Goal: Task Accomplishment & Management: Manage account settings

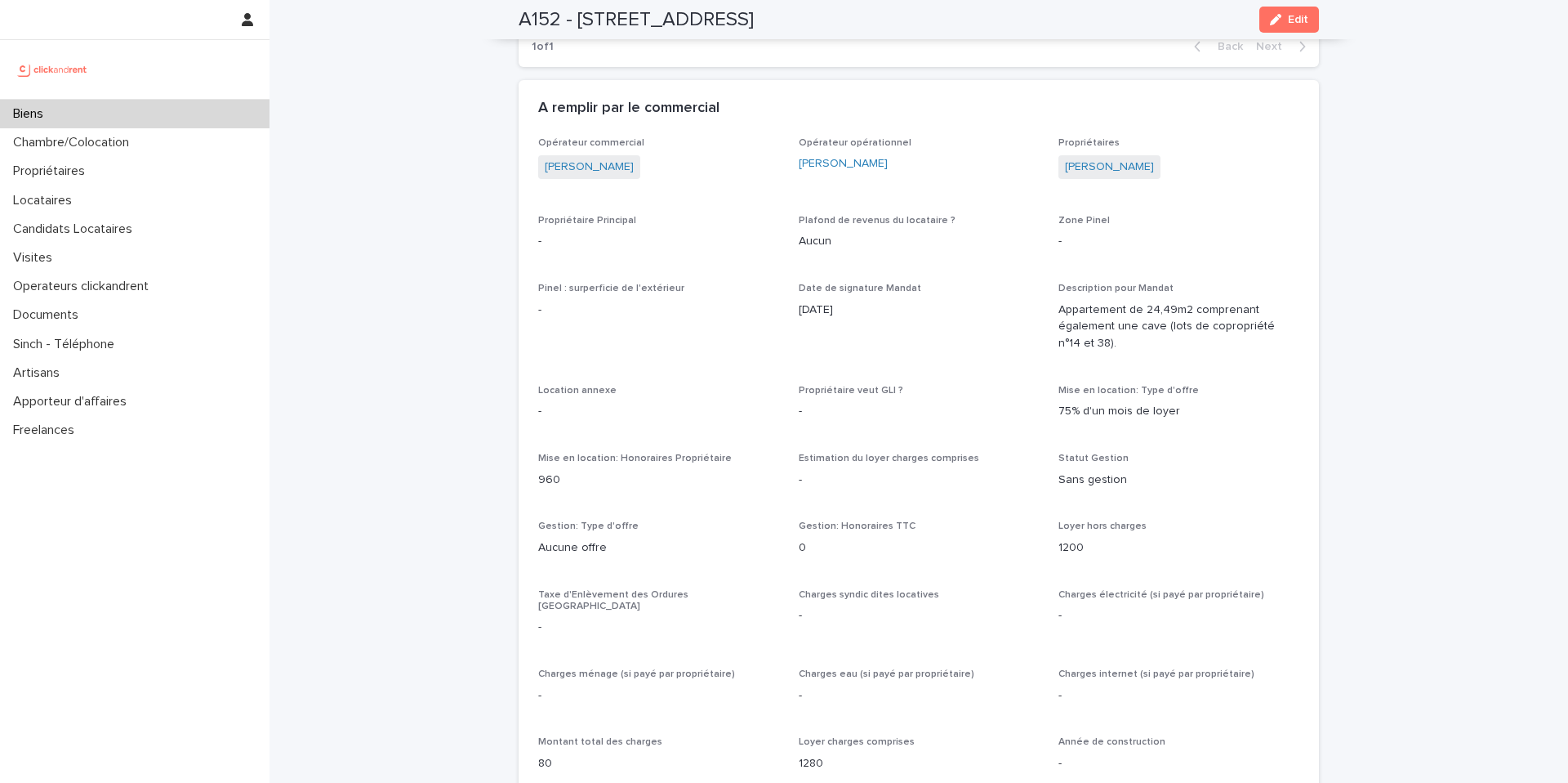
scroll to position [1017, 0]
click at [35, 105] on div "Biens" at bounding box center [135, 113] width 270 height 29
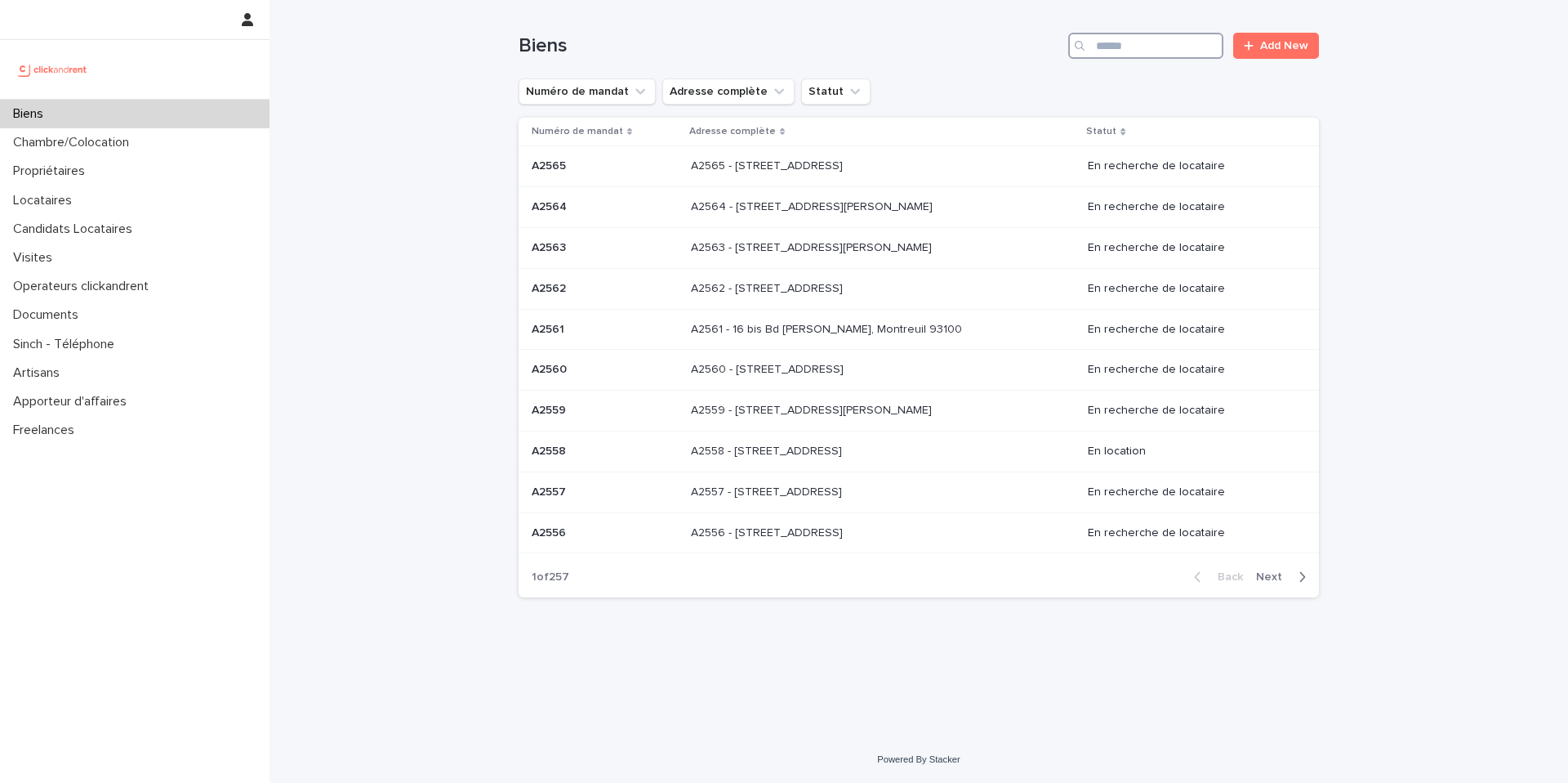
click at [1126, 45] on input "Search" at bounding box center [1146, 46] width 156 height 26
click at [1124, 46] on input "Search" at bounding box center [1146, 46] width 156 height 26
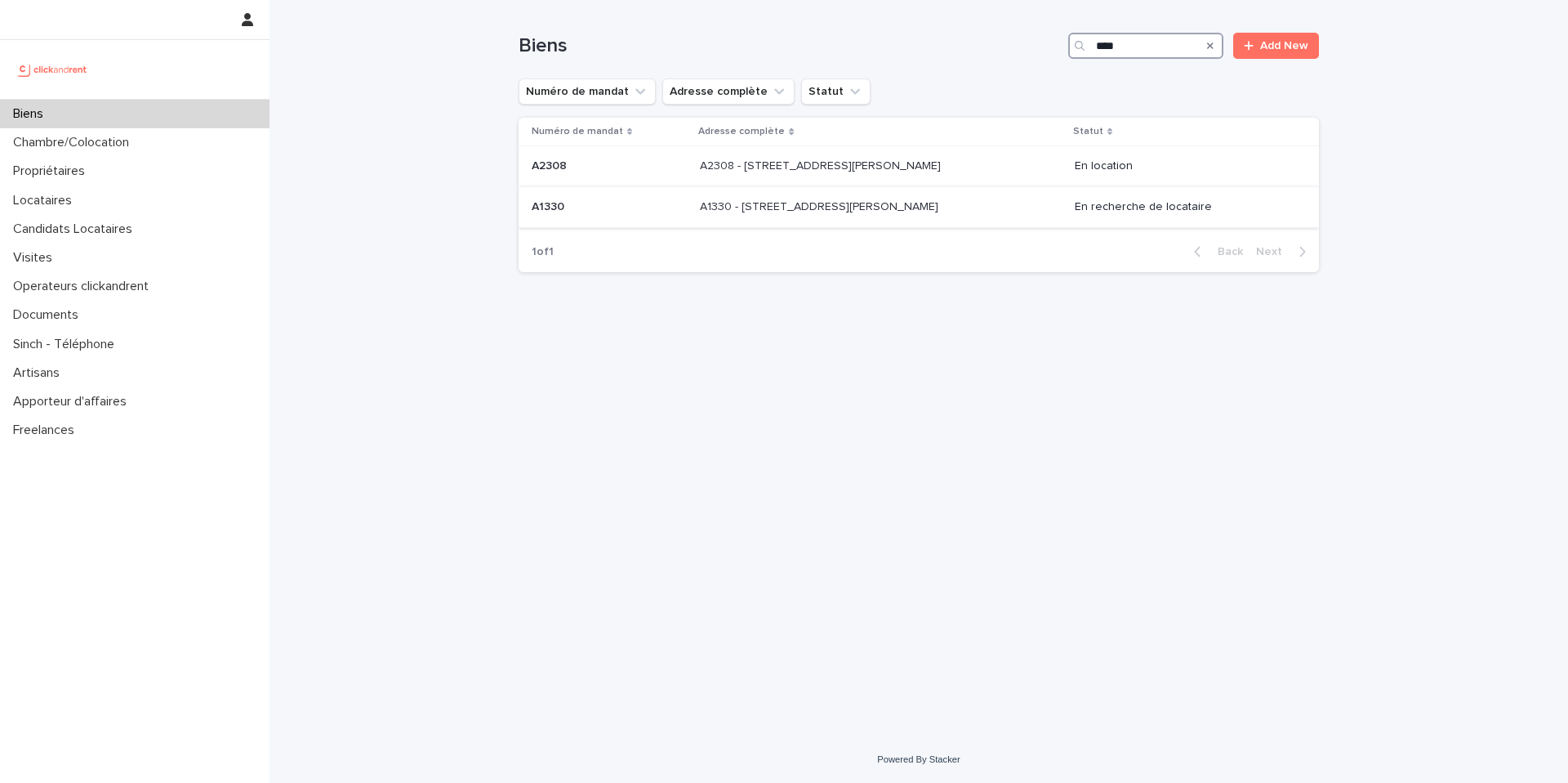
type input "****"
click at [904, 213] on p "A1330 - 29 Rue Joséphine Baker, La Norville 91290" at bounding box center [821, 206] width 242 height 17
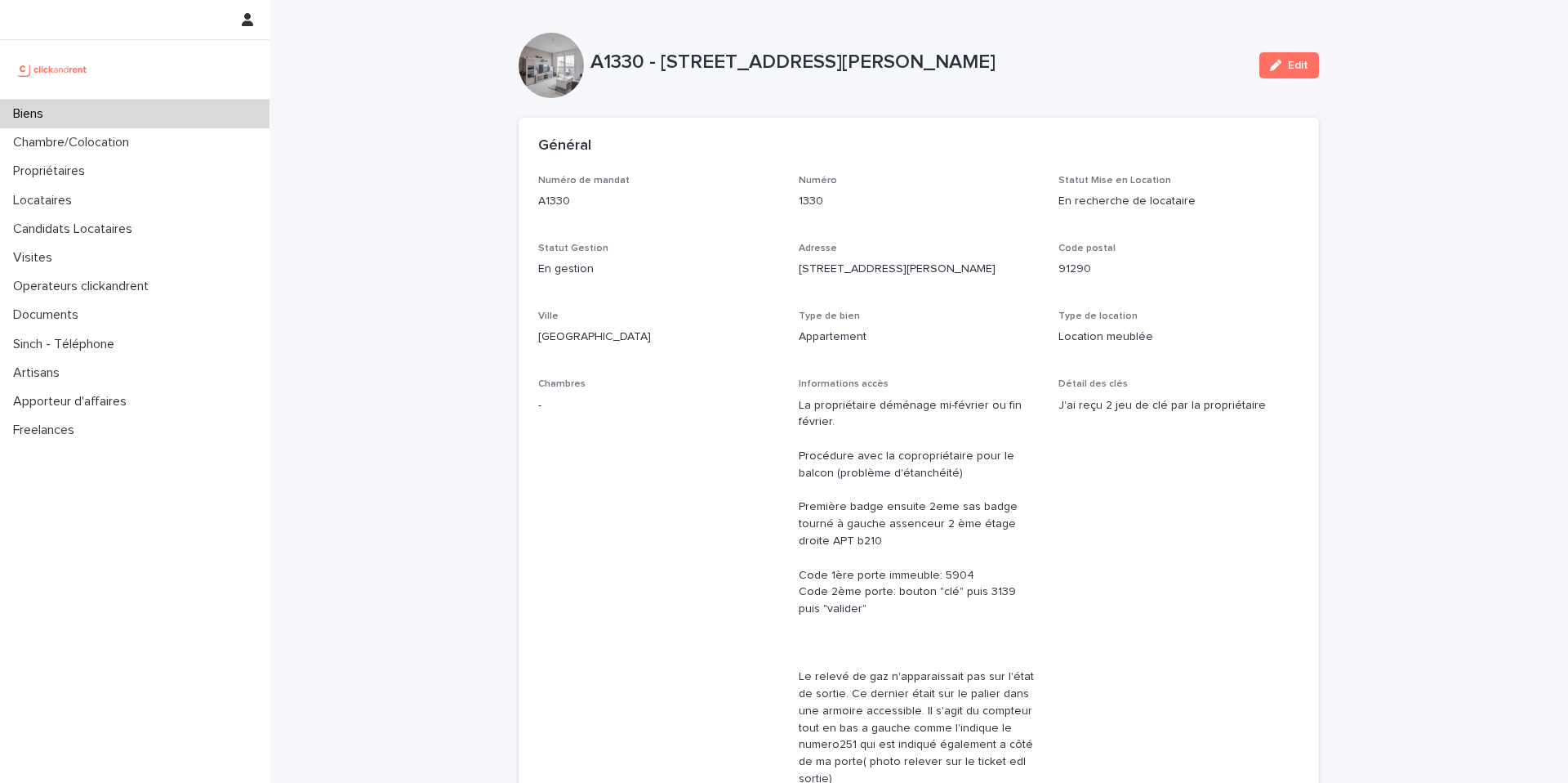
click at [87, 115] on div "Biens" at bounding box center [135, 113] width 270 height 29
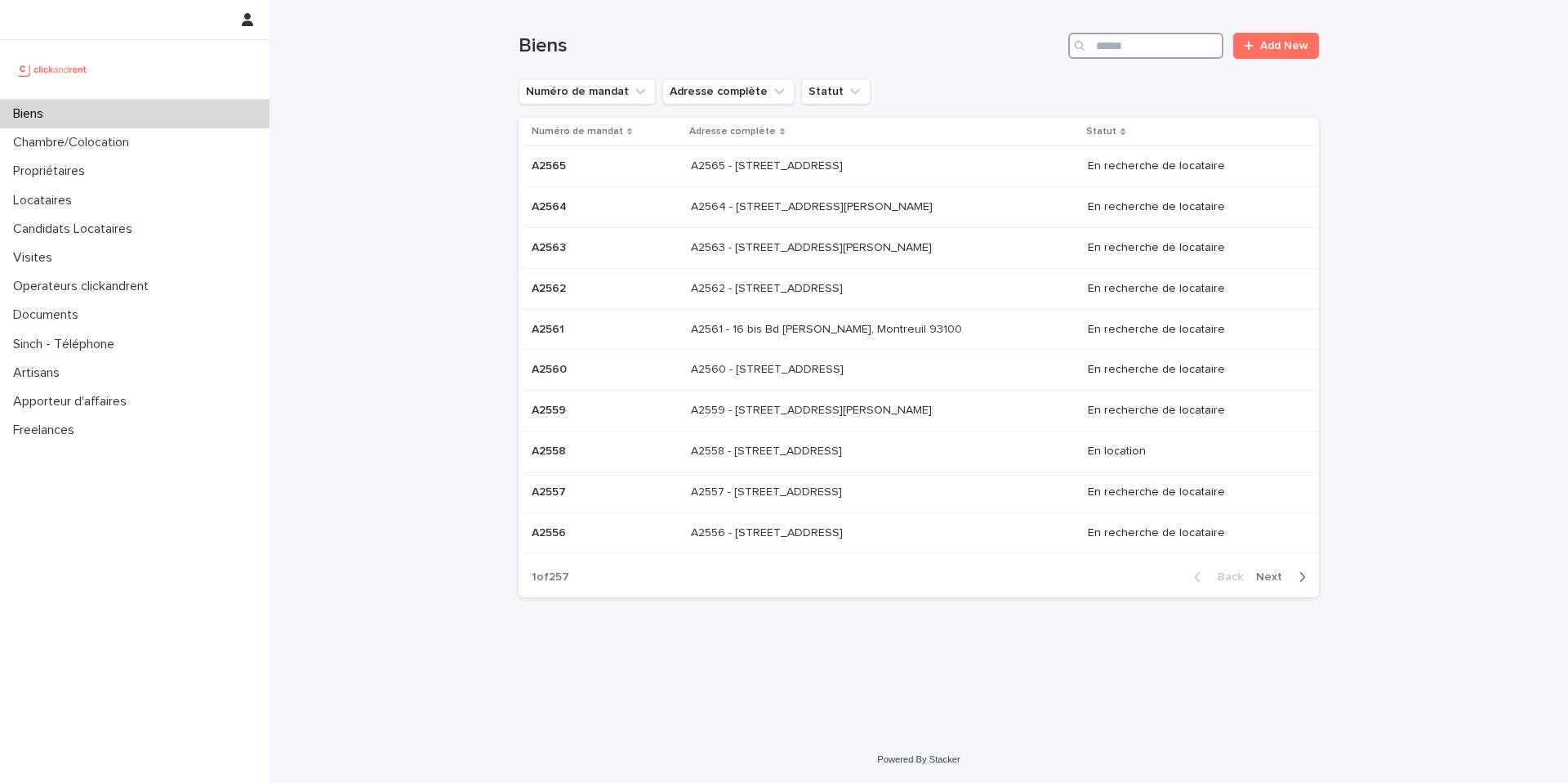
click at [1123, 50] on input "Search" at bounding box center [1146, 46] width 156 height 26
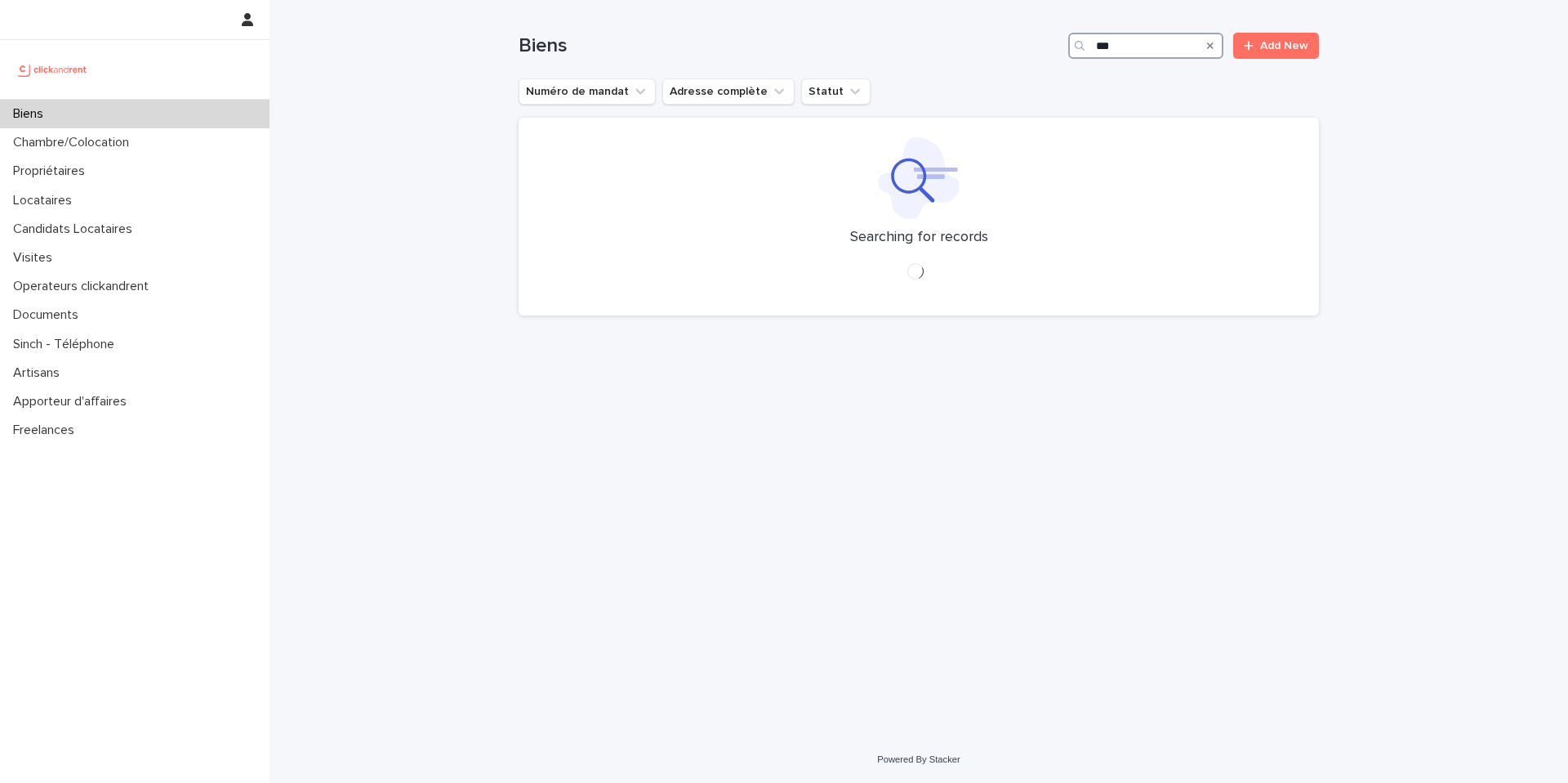
type input "****"
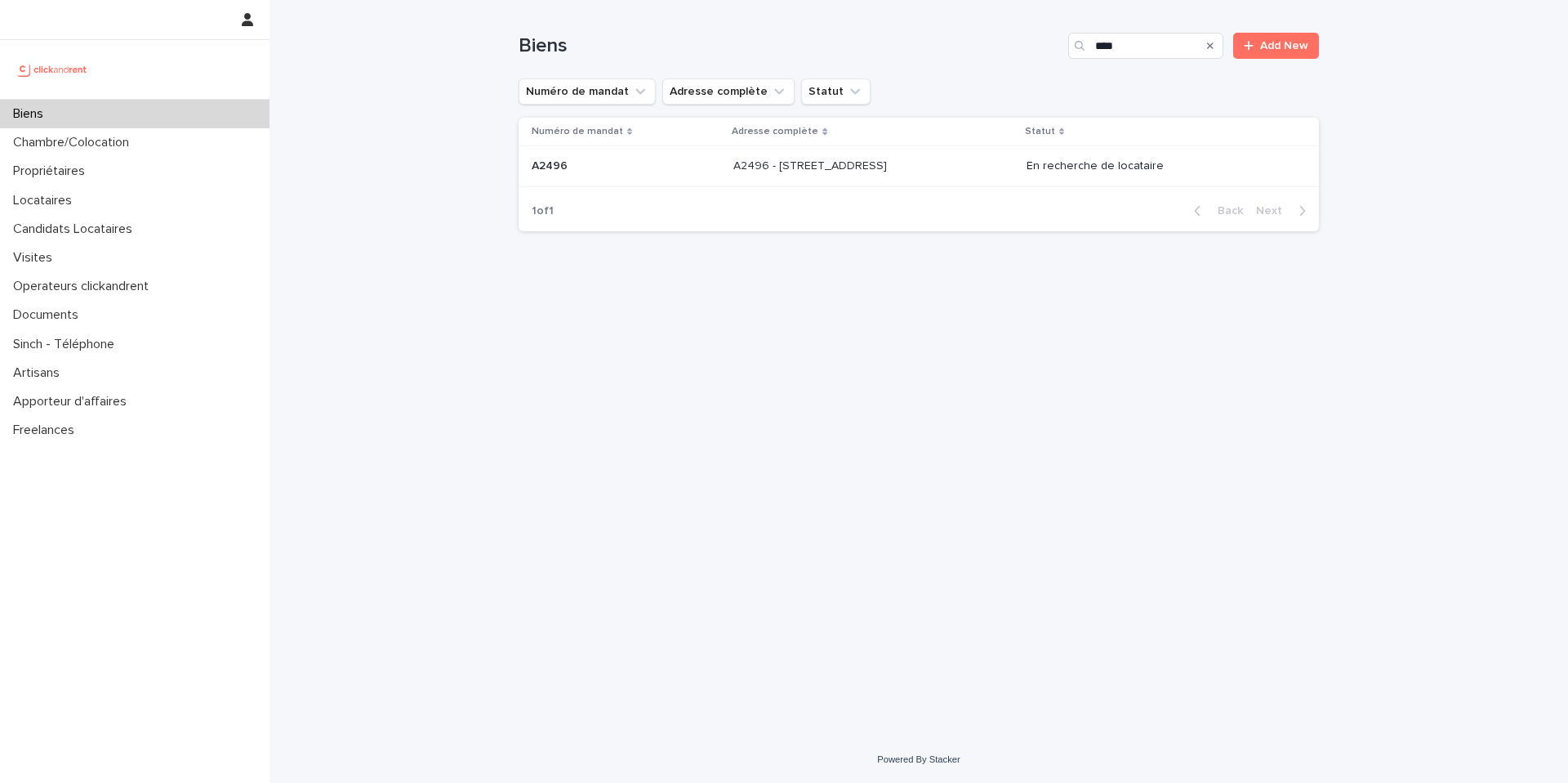
click at [835, 179] on div "A2496 - 85 rue de l'Ourcq, Paris 75019 A2496 - 85 rue de l'Ourcq, Paris 75019" at bounding box center [873, 166] width 280 height 27
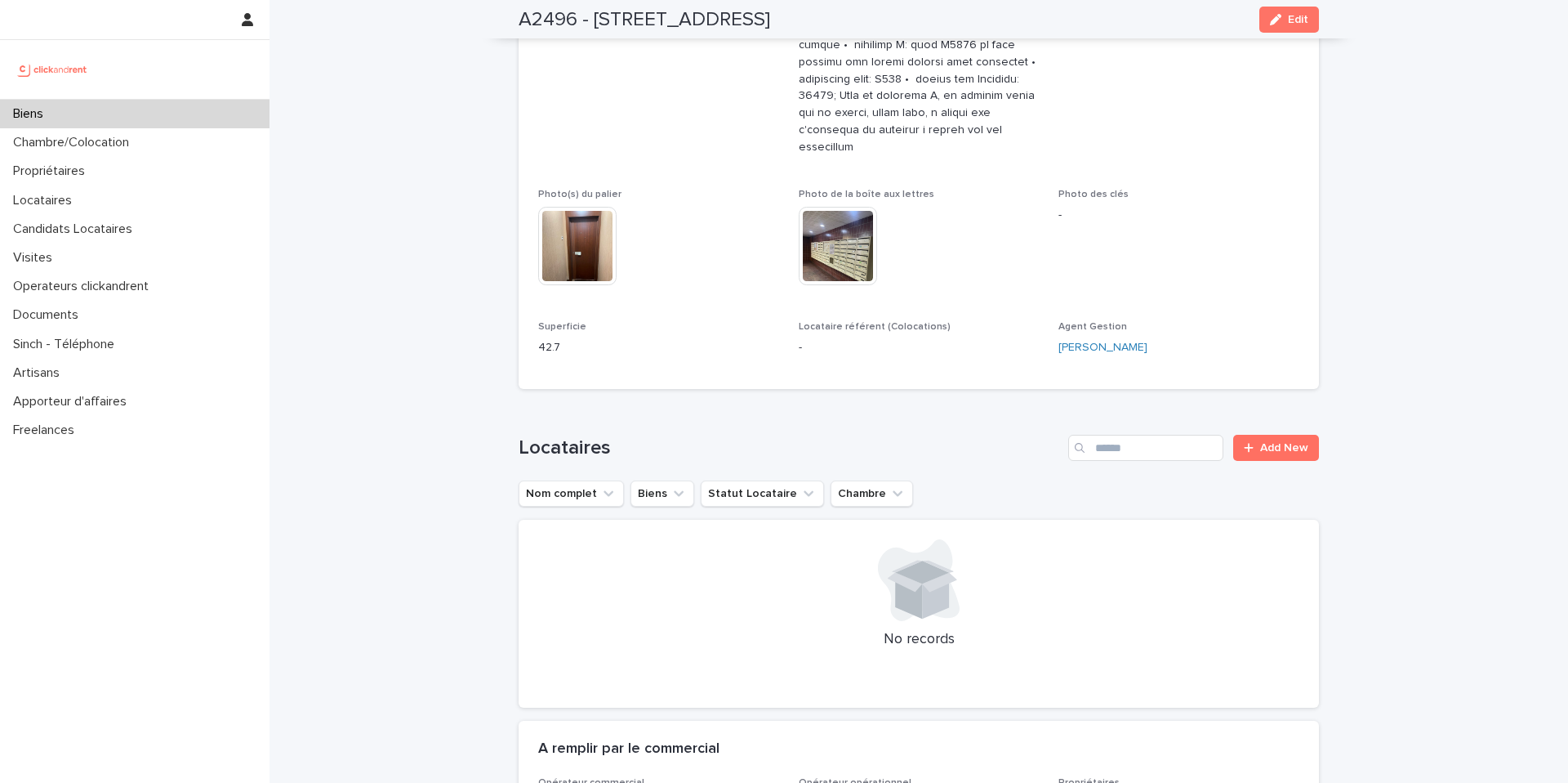
scroll to position [51, 0]
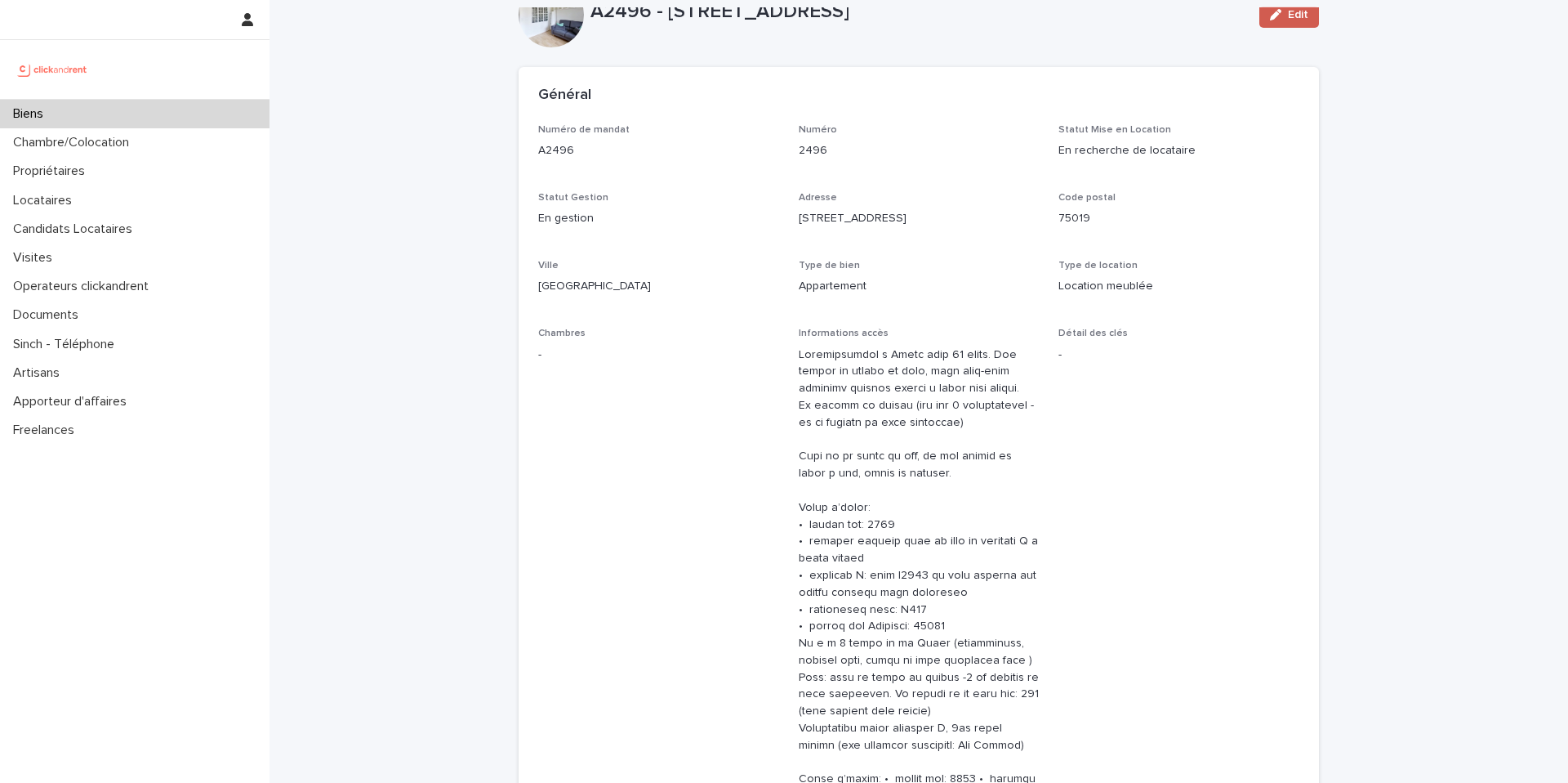
click at [1266, 22] on button "Edit" at bounding box center [1289, 15] width 60 height 26
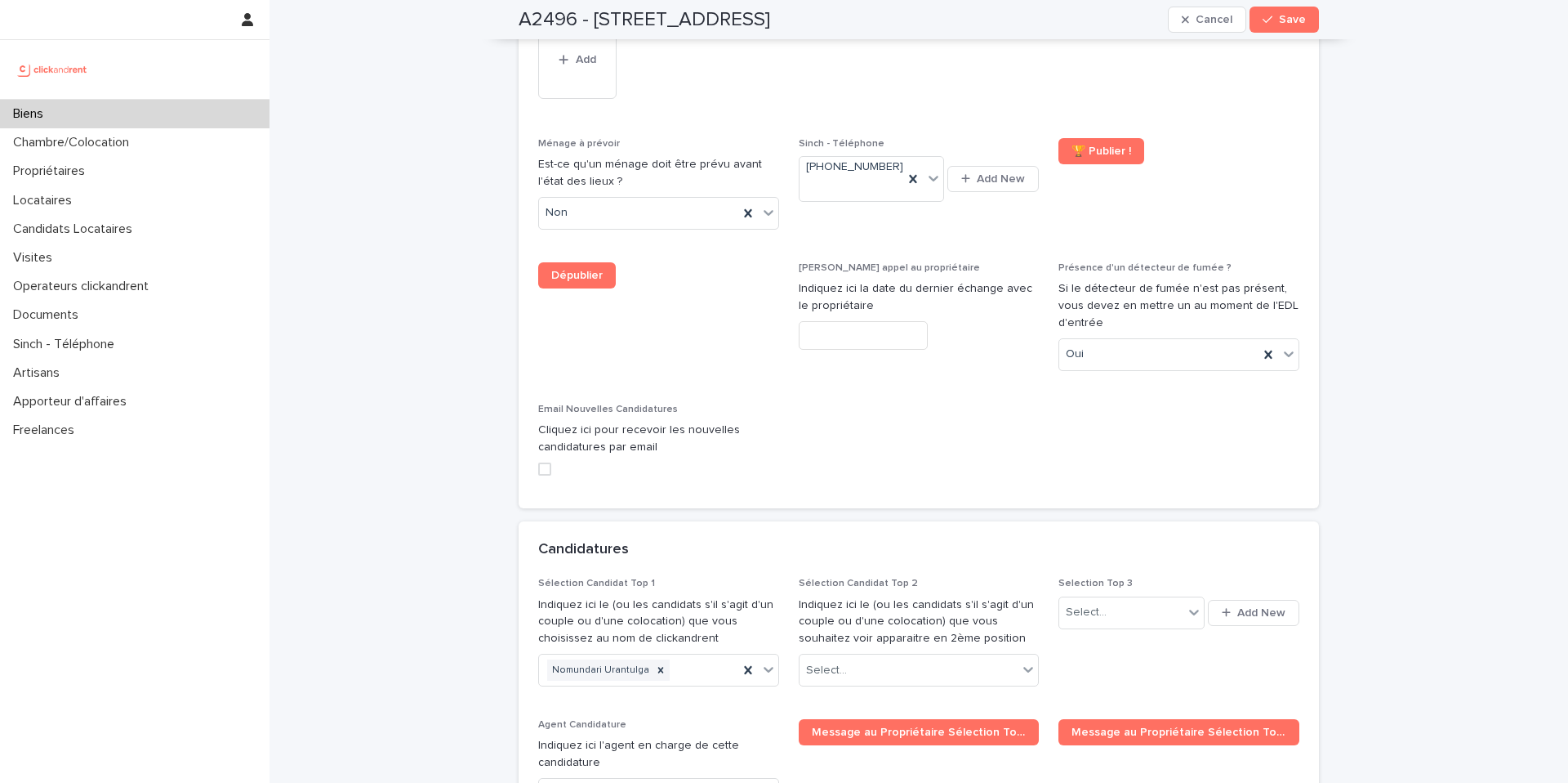
scroll to position [7863, 0]
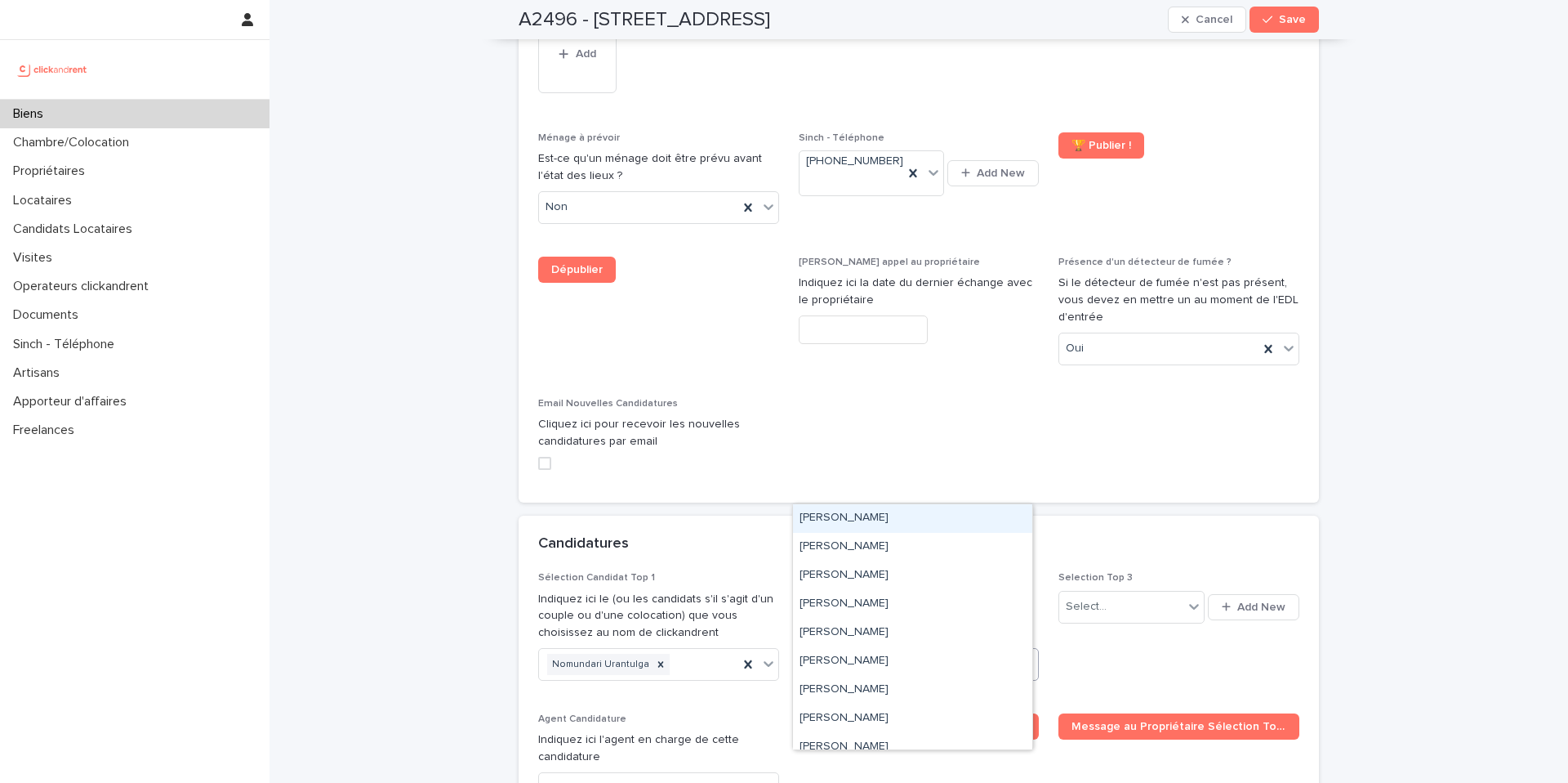
click at [886, 652] on div "Select..." at bounding box center [909, 665] width 219 height 27
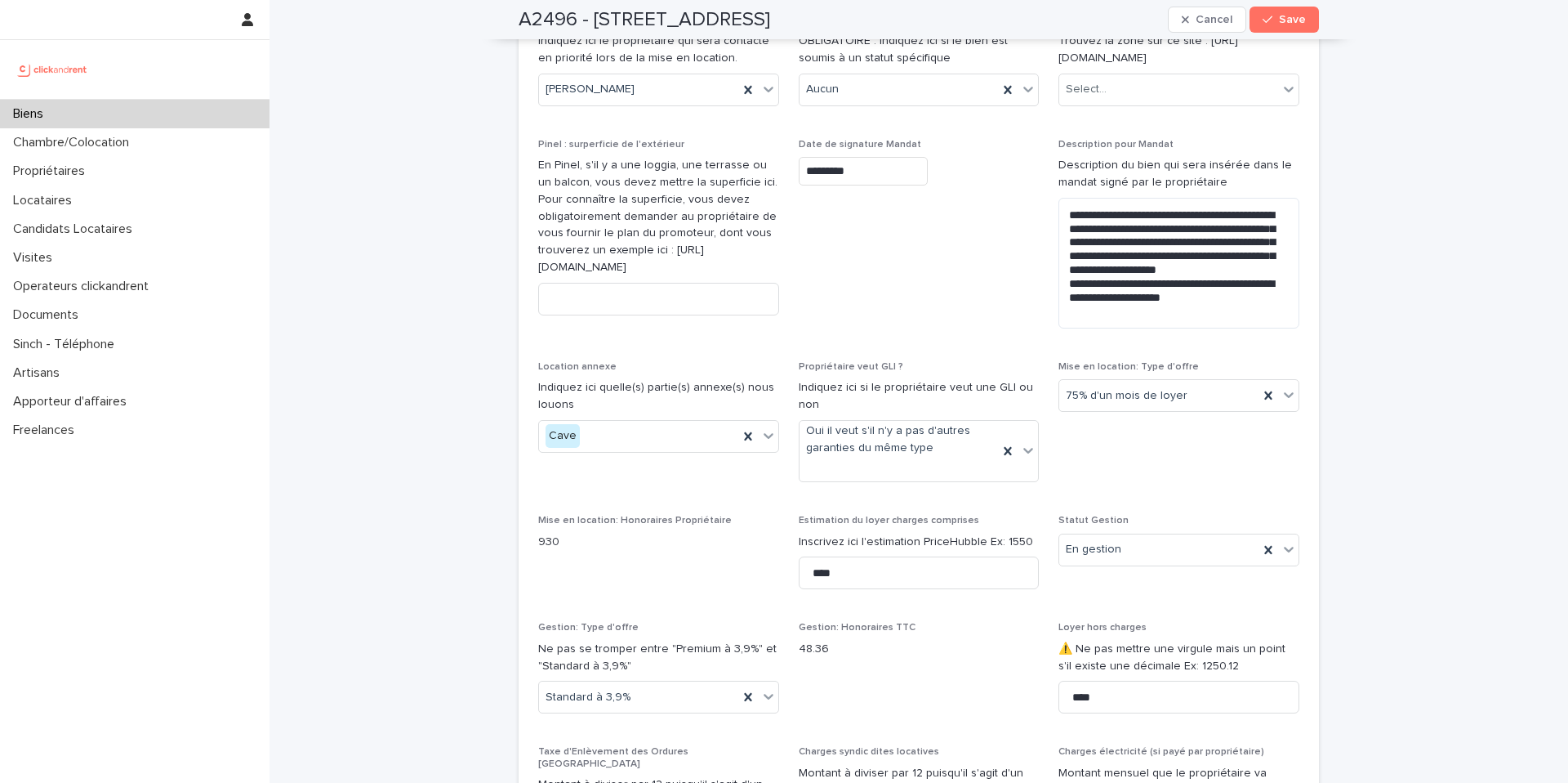
scroll to position [2014, 0]
click at [1289, 29] on button "Save" at bounding box center [1285, 20] width 69 height 26
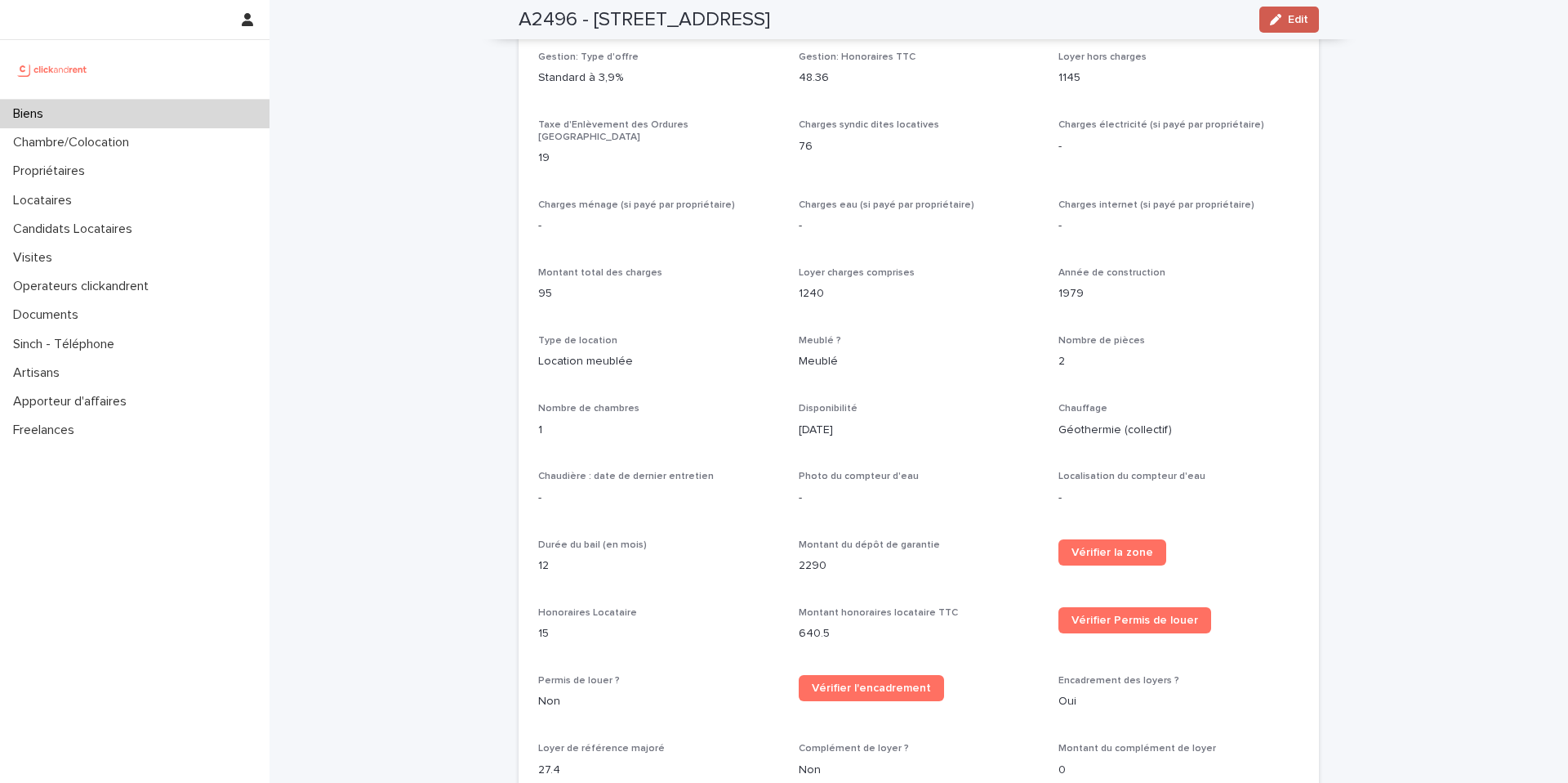
click at [1270, 25] on button "Edit" at bounding box center [1289, 20] width 60 height 26
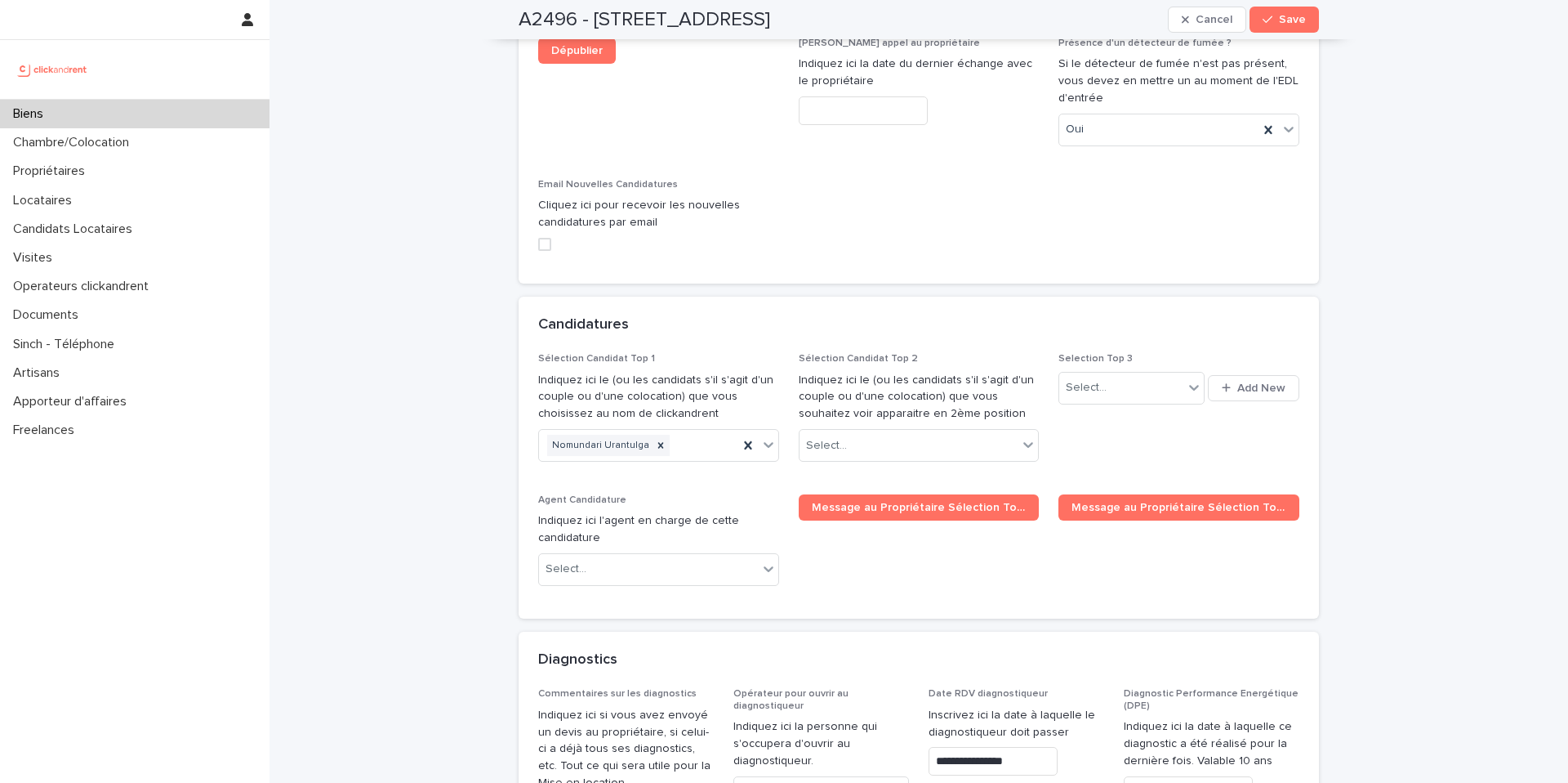
scroll to position [7769, 0]
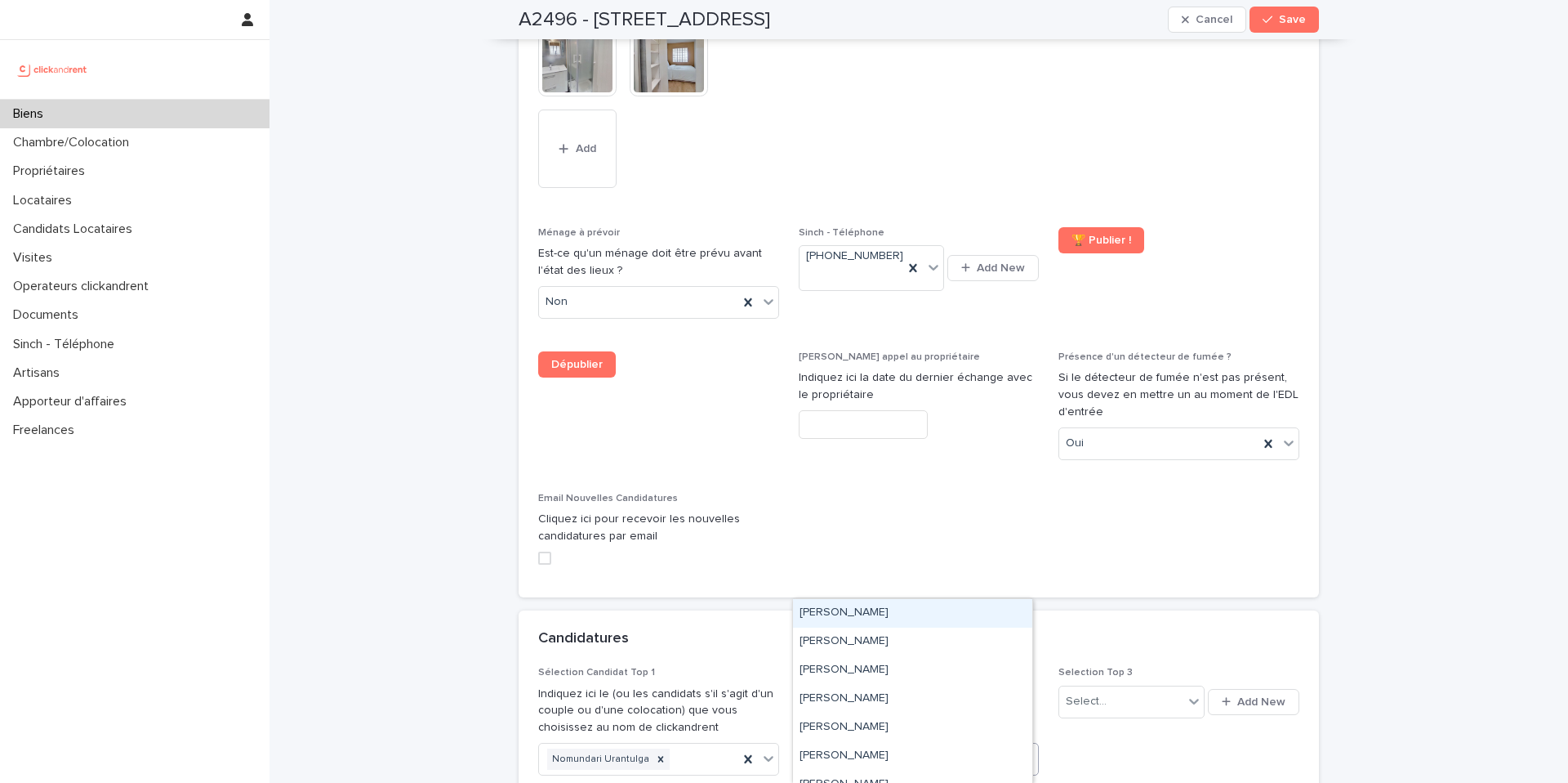
click at [893, 746] on div "Select..." at bounding box center [909, 759] width 219 height 27
paste input "**********"
type input "**********"
click at [879, 614] on div "Yassine Chemek" at bounding box center [912, 613] width 239 height 29
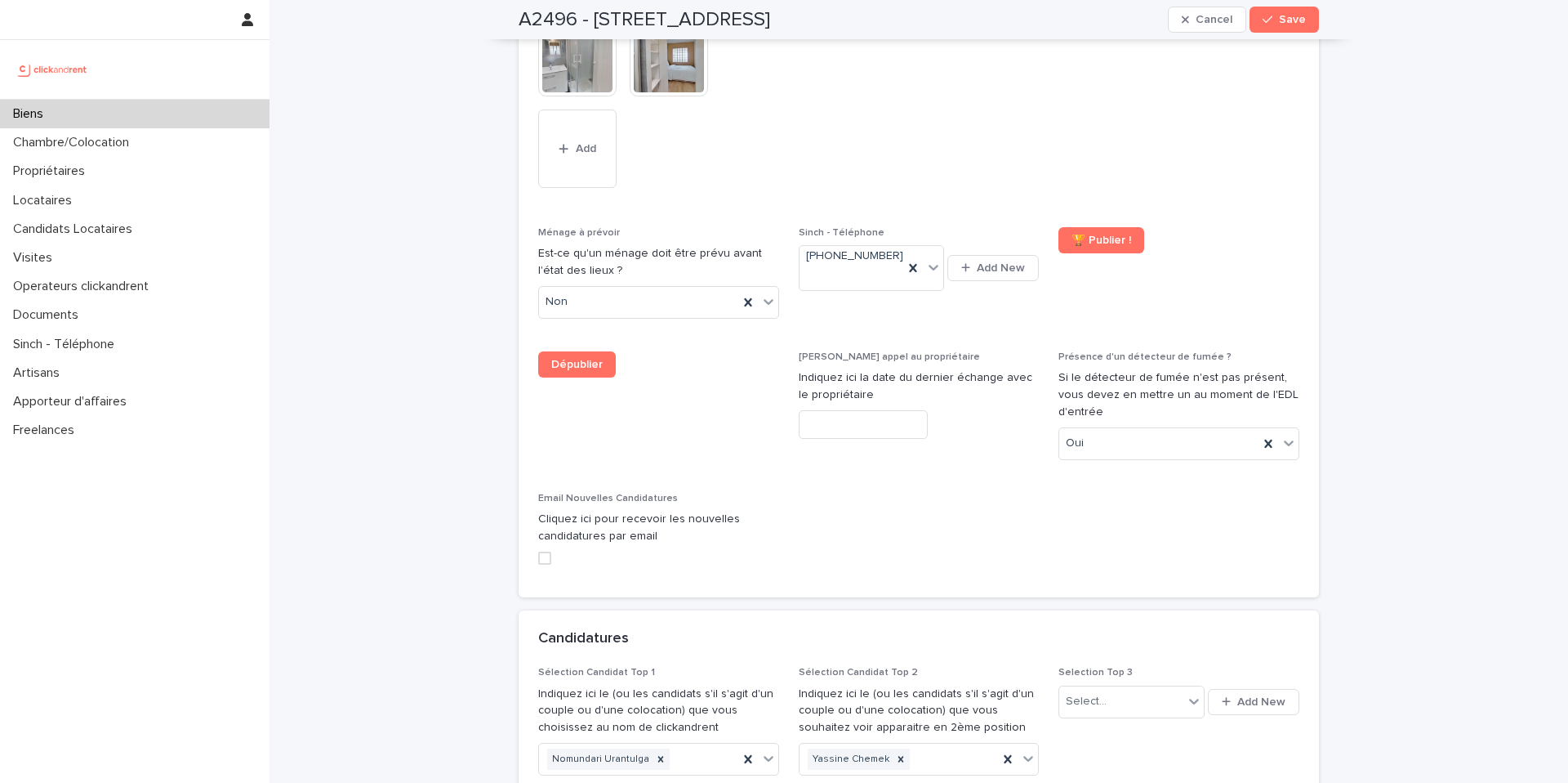
drag, startPoint x: 1283, startPoint y: 10, endPoint x: 1137, endPoint y: 310, distance: 333.6
click at [1283, 10] on button "Save" at bounding box center [1285, 20] width 69 height 26
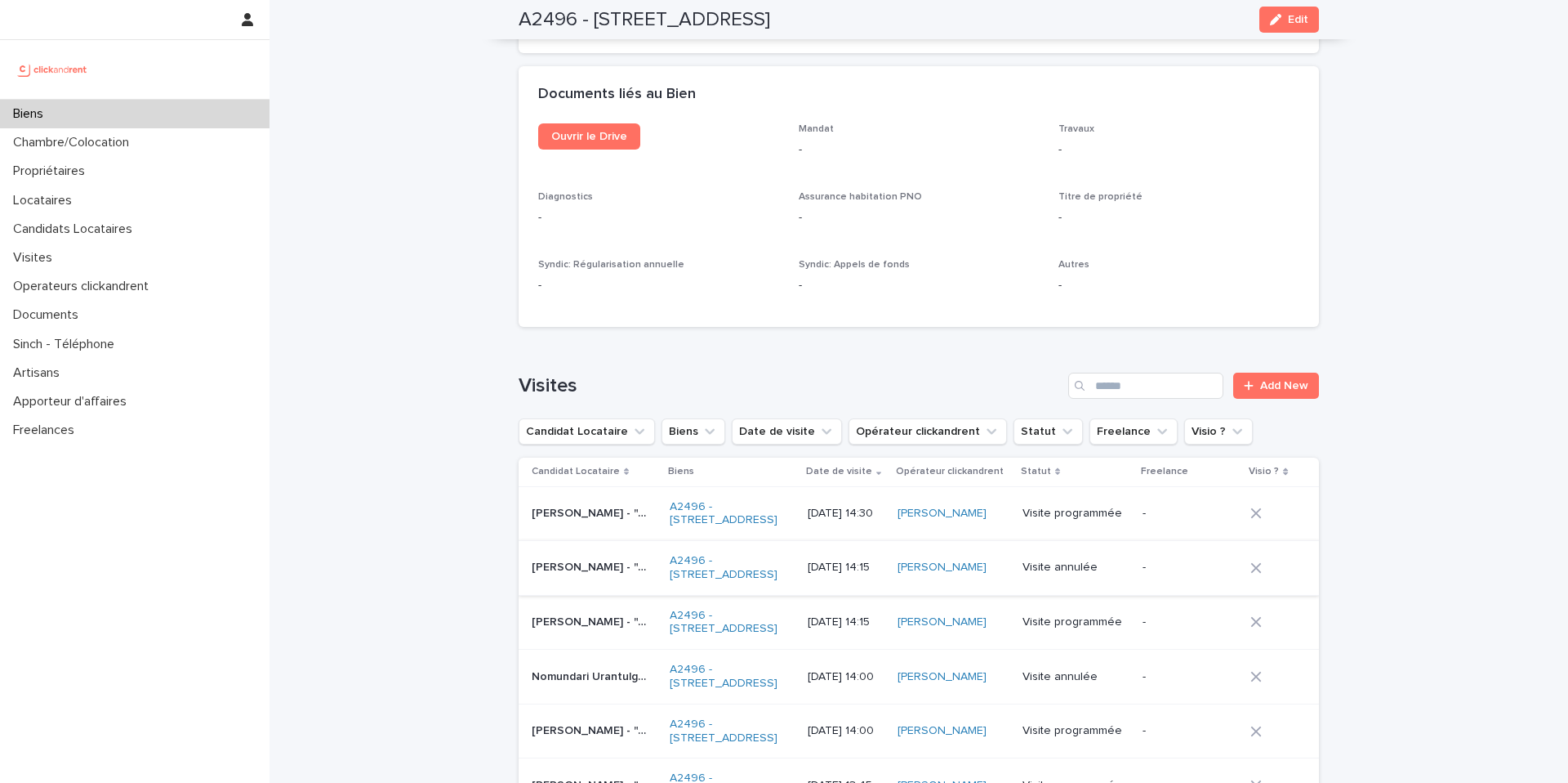
scroll to position [6437, 0]
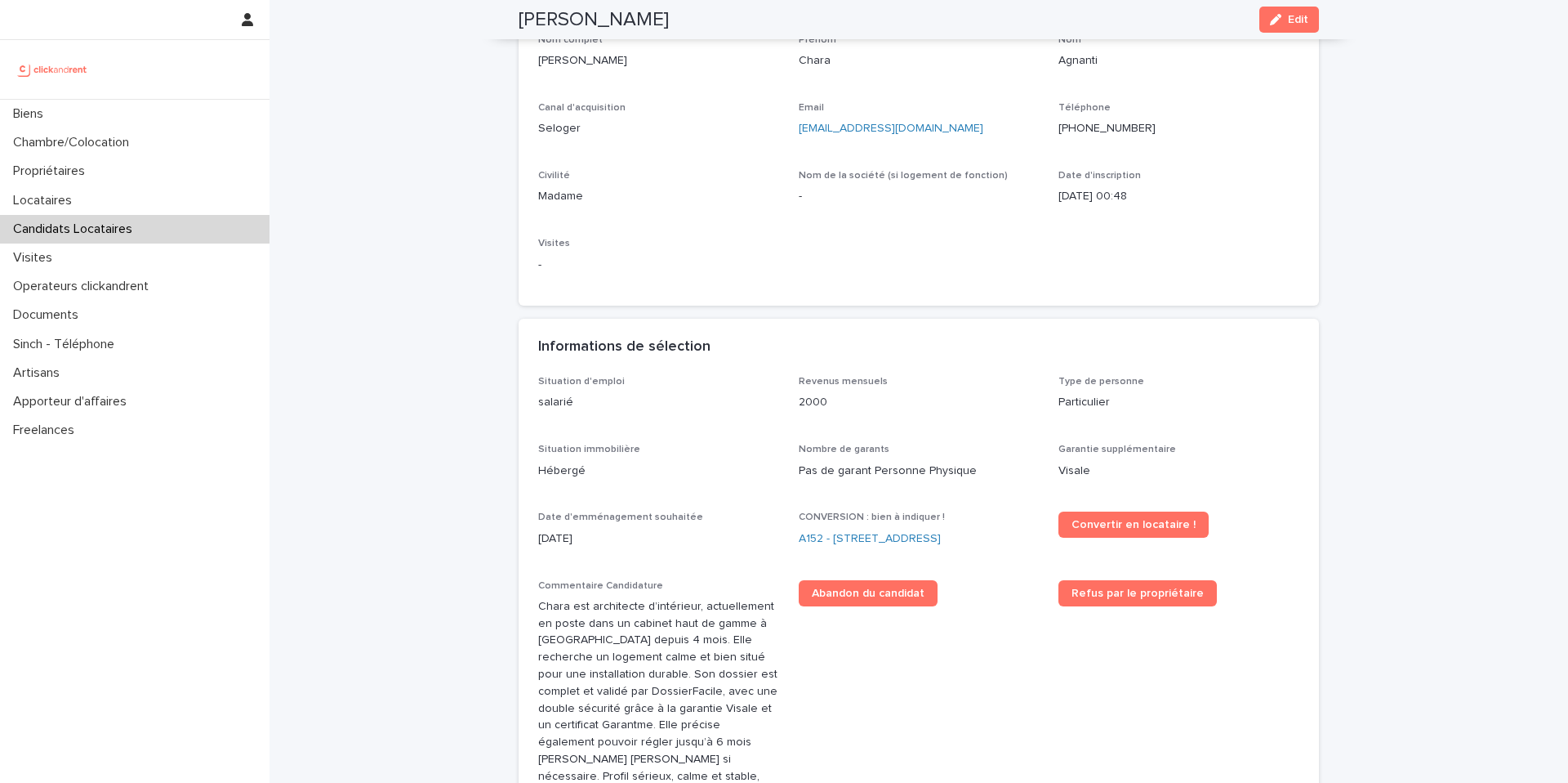
scroll to position [60, 0]
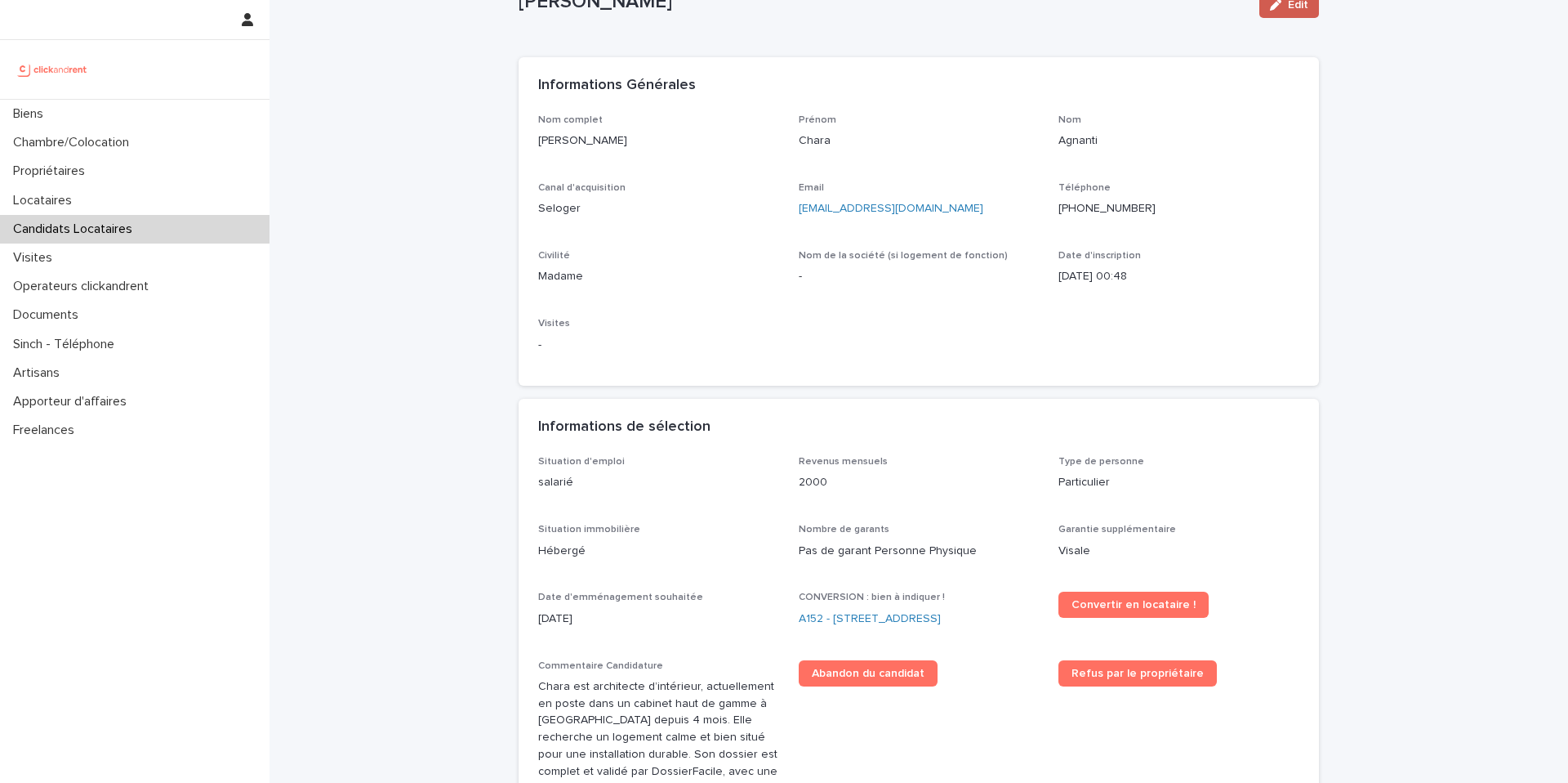
click at [1279, 12] on button "Edit" at bounding box center [1289, 5] width 60 height 26
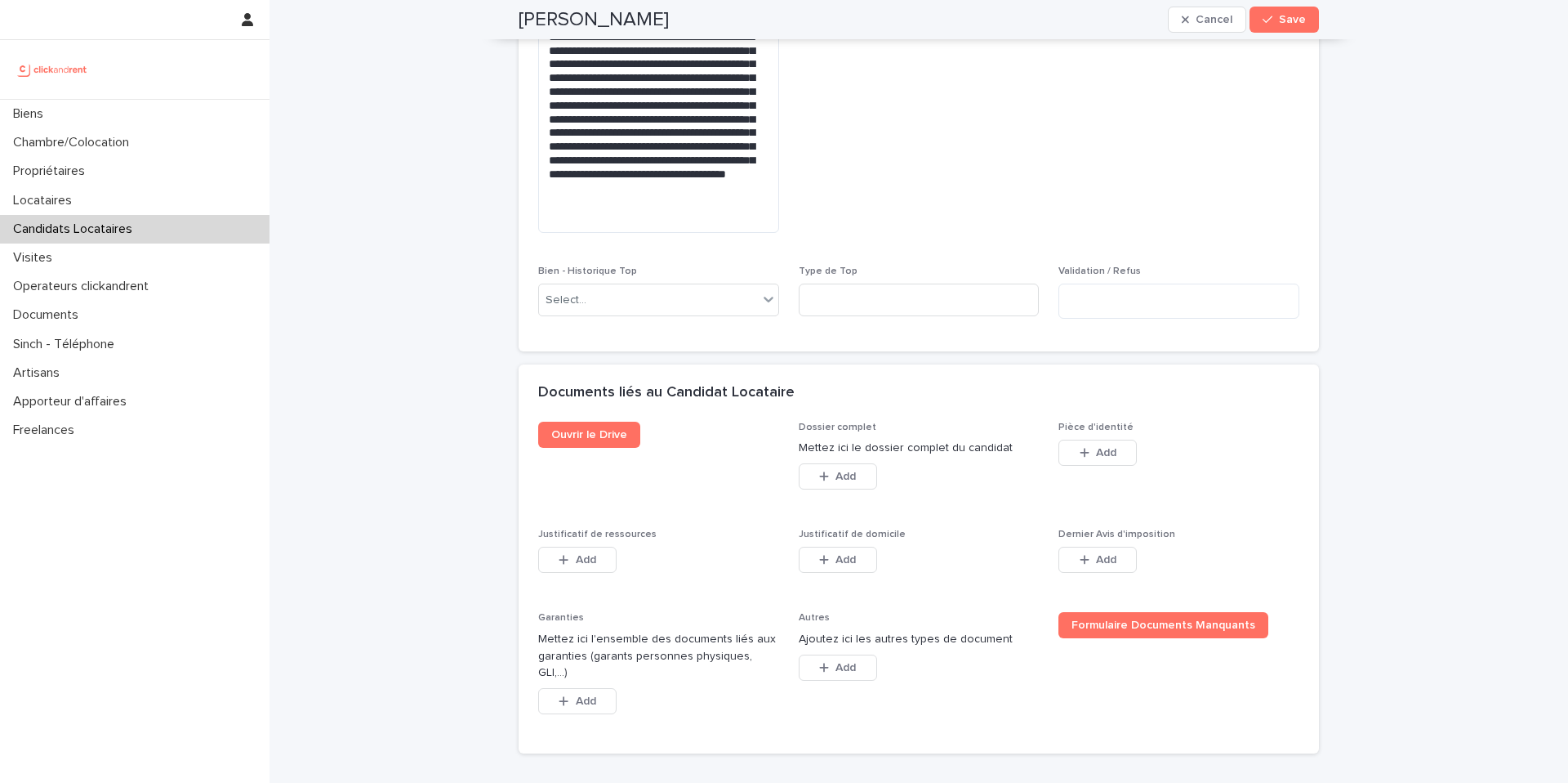
scroll to position [1194, 0]
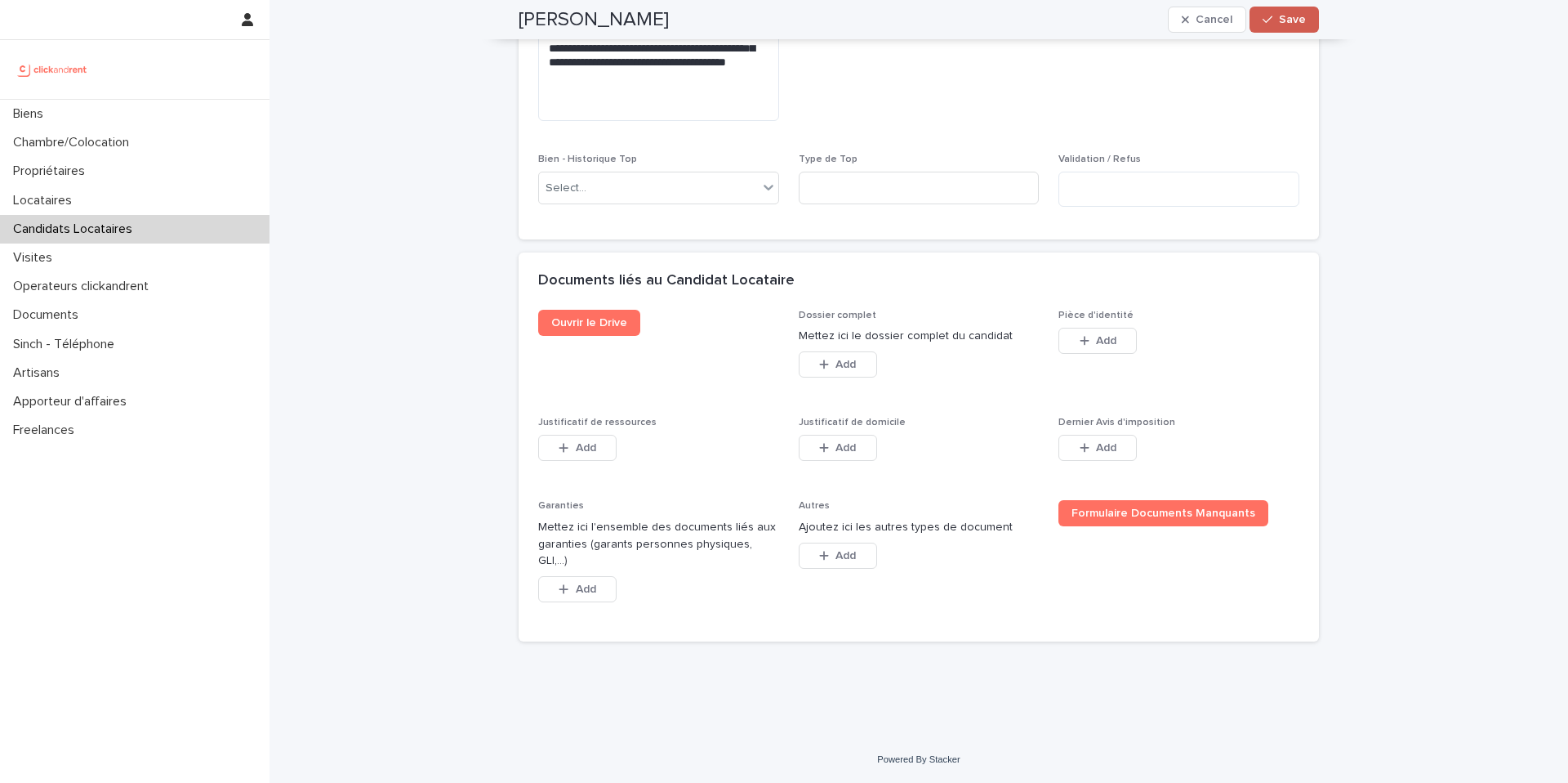
click at [1297, 14] on span "Save" at bounding box center [1292, 19] width 27 height 11
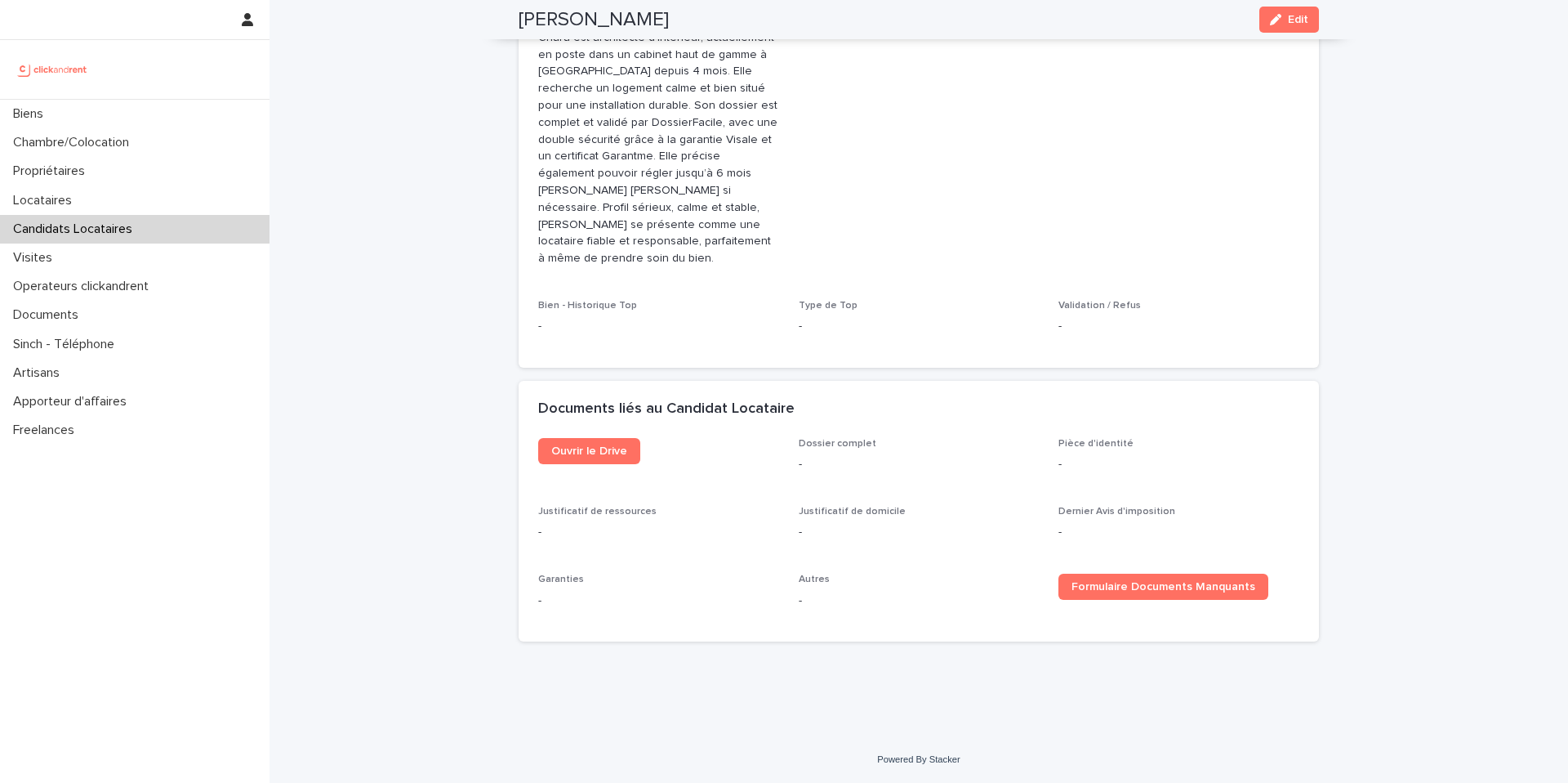
scroll to position [676, 0]
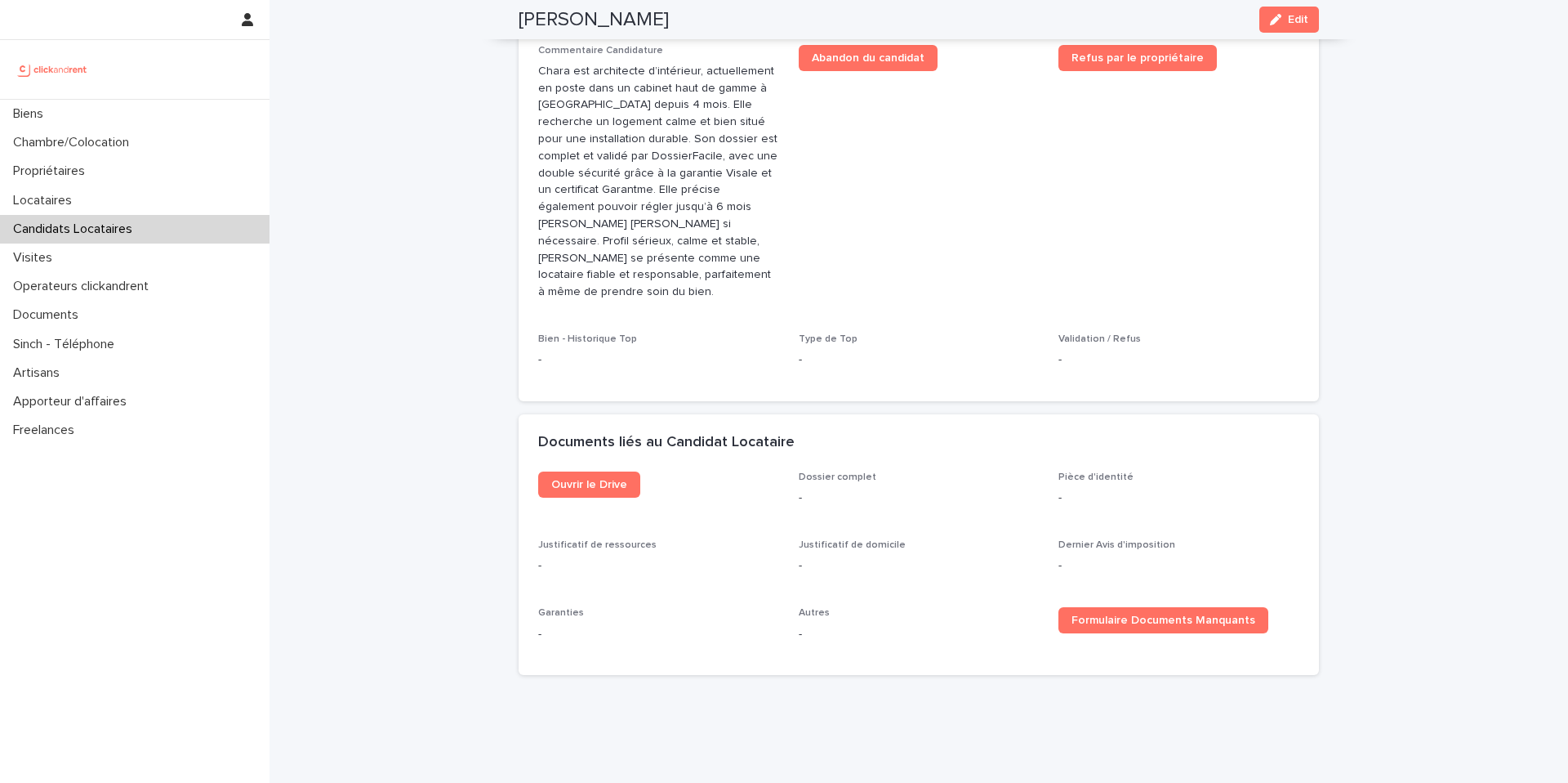
click at [79, 229] on p "Candidats Locataires" at bounding box center [76, 229] width 139 height 16
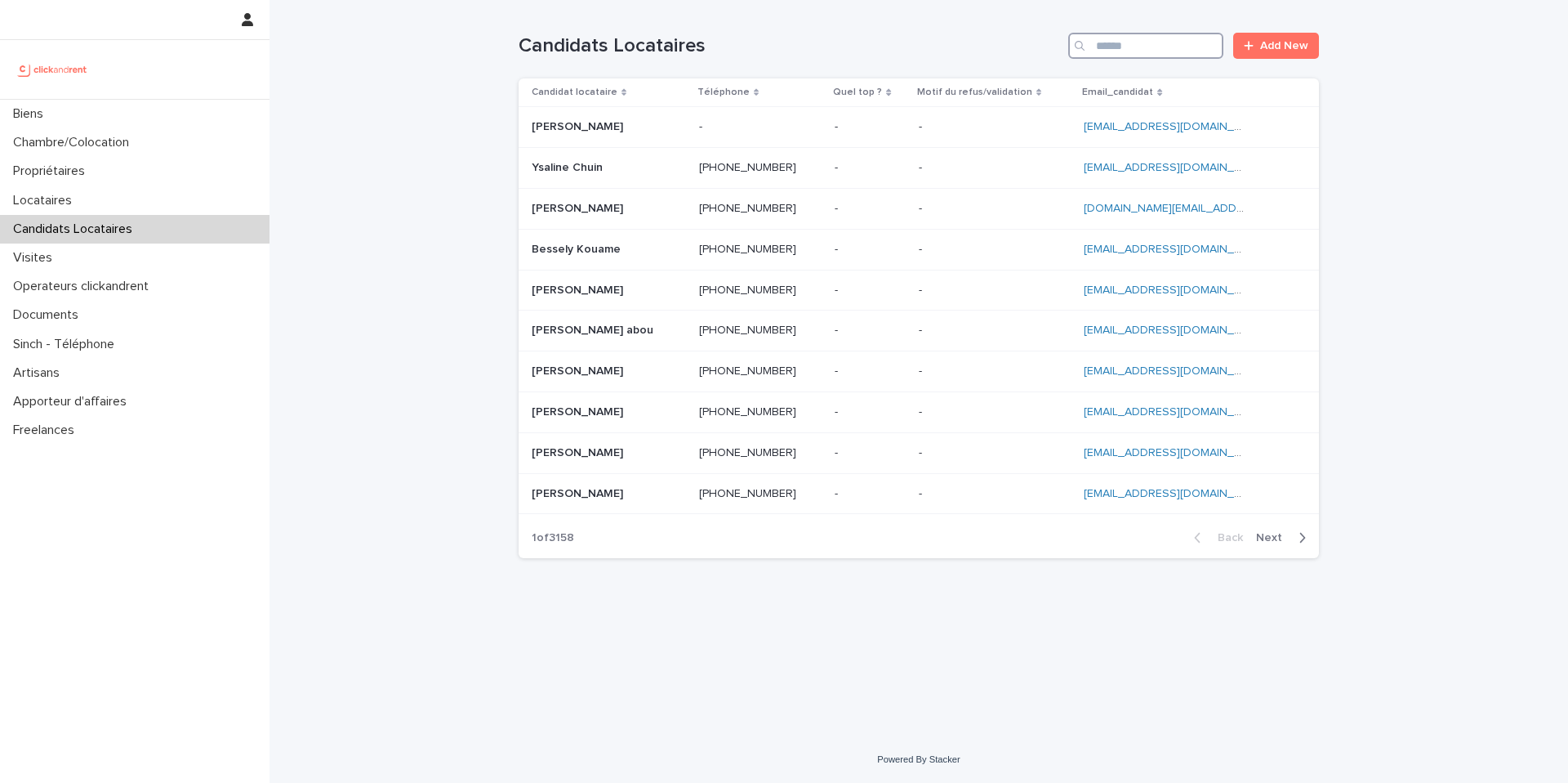
click at [1159, 46] on input "Search" at bounding box center [1146, 46] width 156 height 26
paste input "**********"
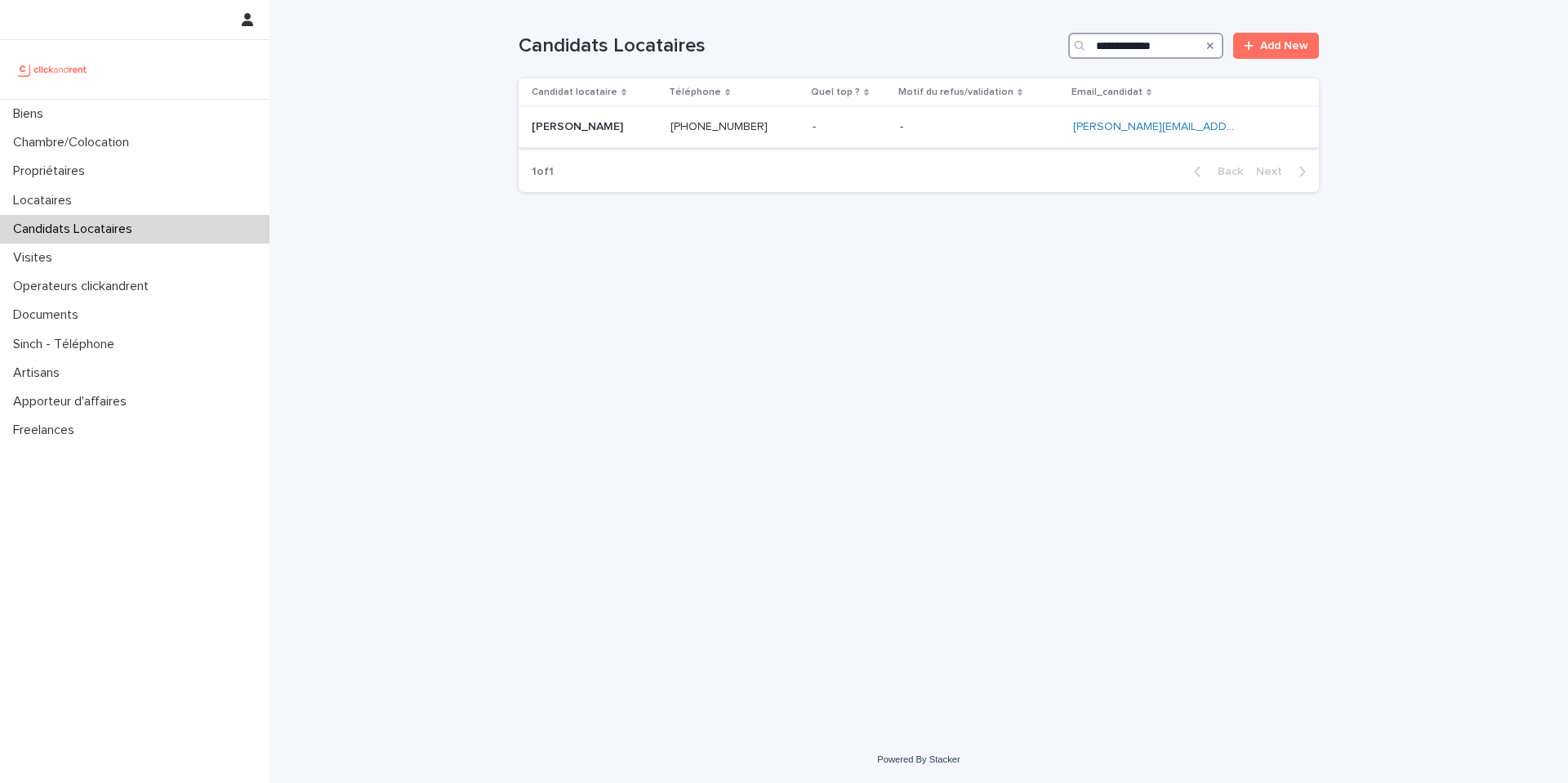
type input "**********"
click at [798, 129] on p at bounding box center [734, 127] width 129 height 14
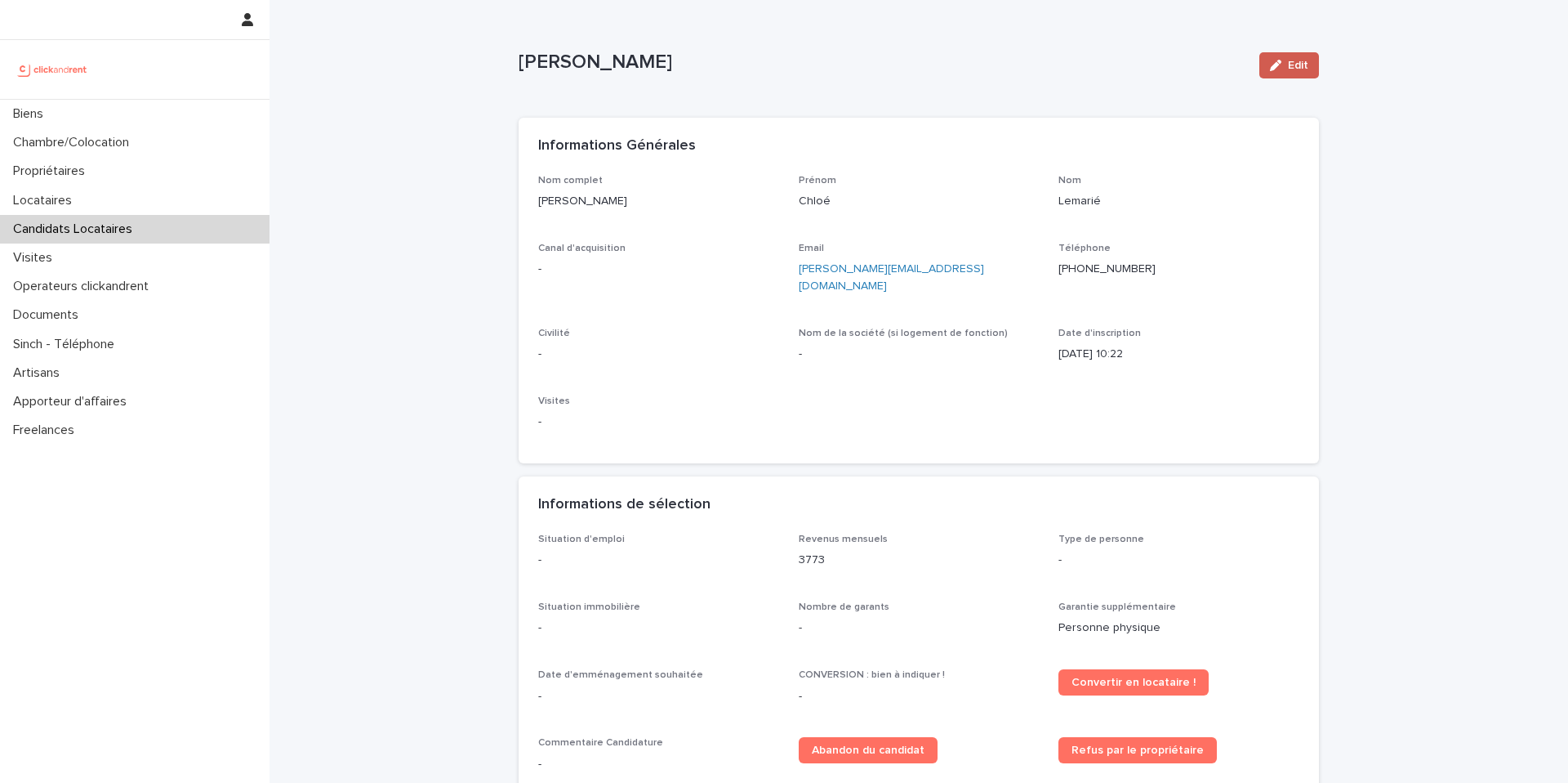
click at [1288, 67] on span "Edit" at bounding box center [1298, 65] width 21 height 11
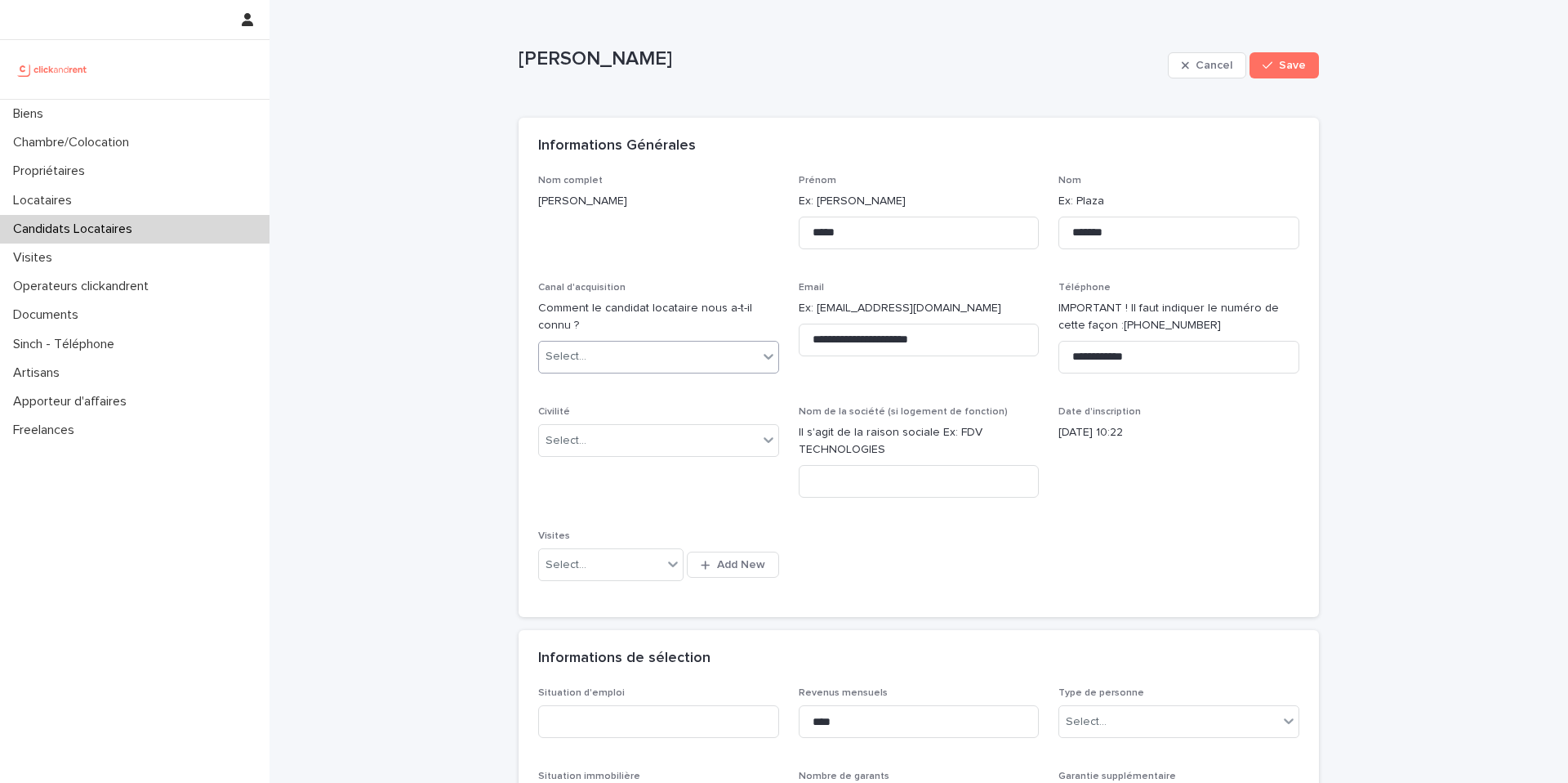
drag, startPoint x: 660, startPoint y: 350, endPoint x: 663, endPoint y: 359, distance: 9.5
click at [659, 349] on div "Select..." at bounding box center [648, 356] width 219 height 27
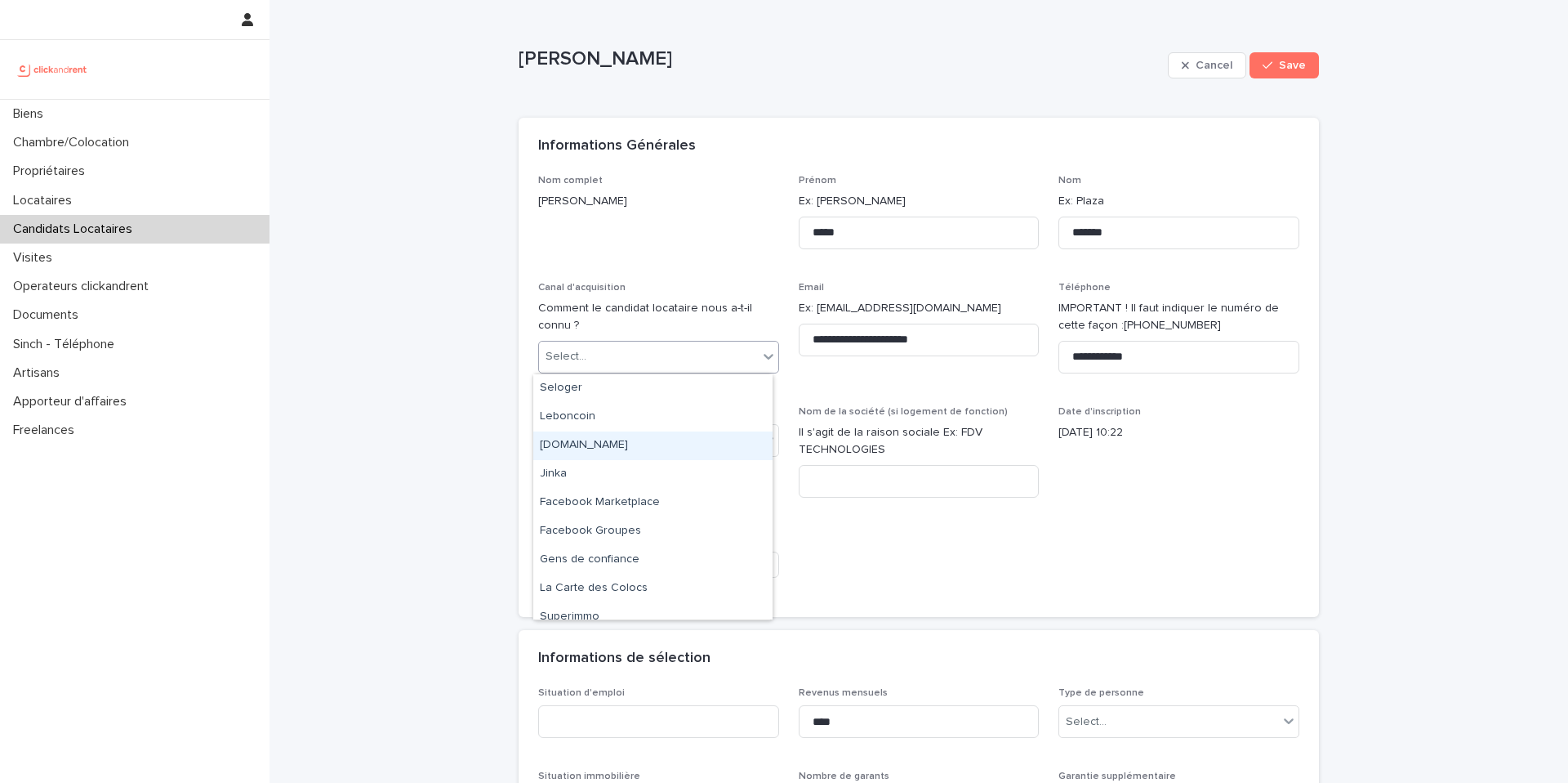
click at [630, 445] on div "[DOMAIN_NAME]" at bounding box center [652, 445] width 239 height 29
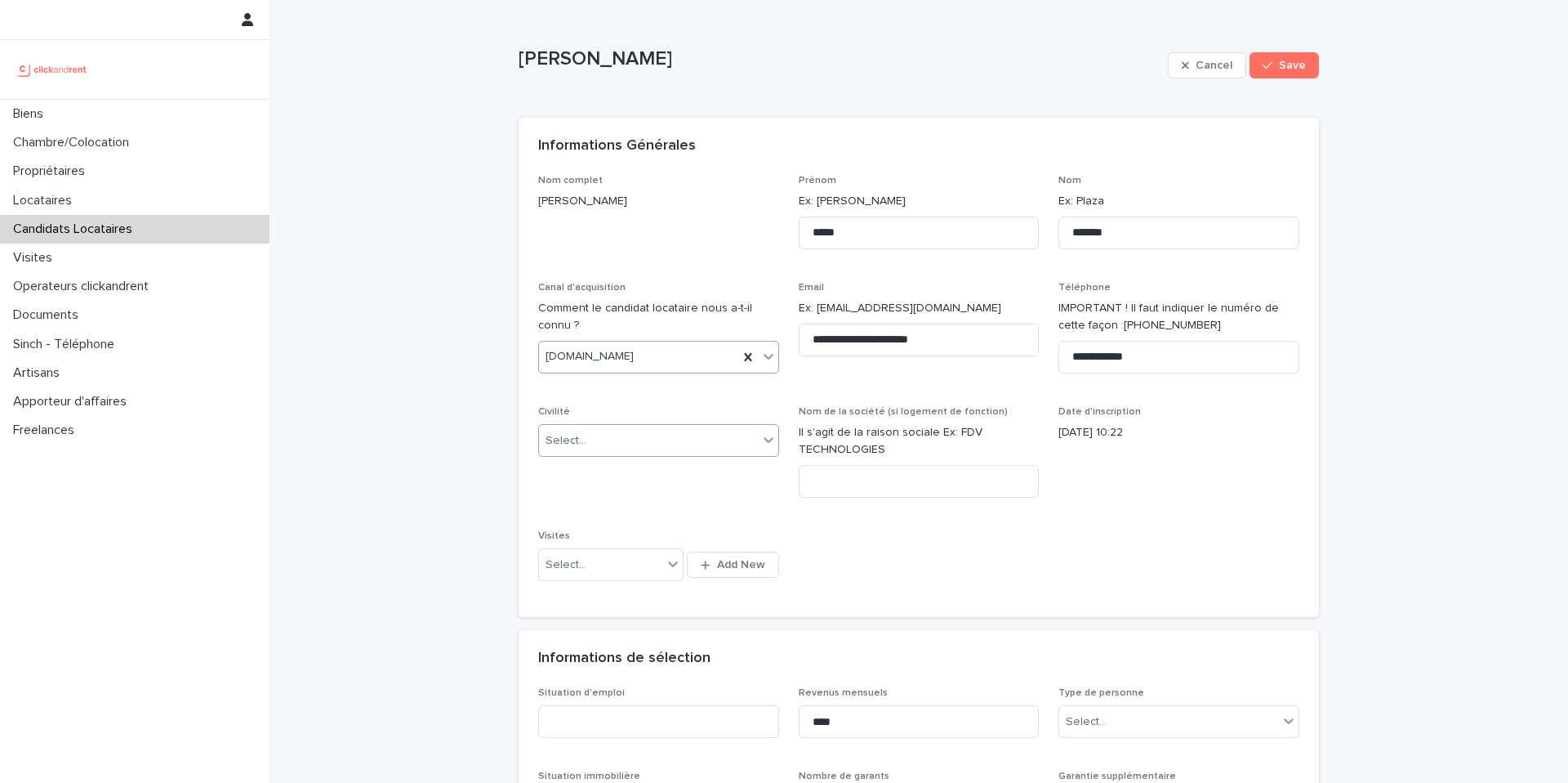
click at [632, 431] on div "Select..." at bounding box center [648, 440] width 219 height 27
click at [592, 476] on div "Madame" at bounding box center [652, 471] width 239 height 29
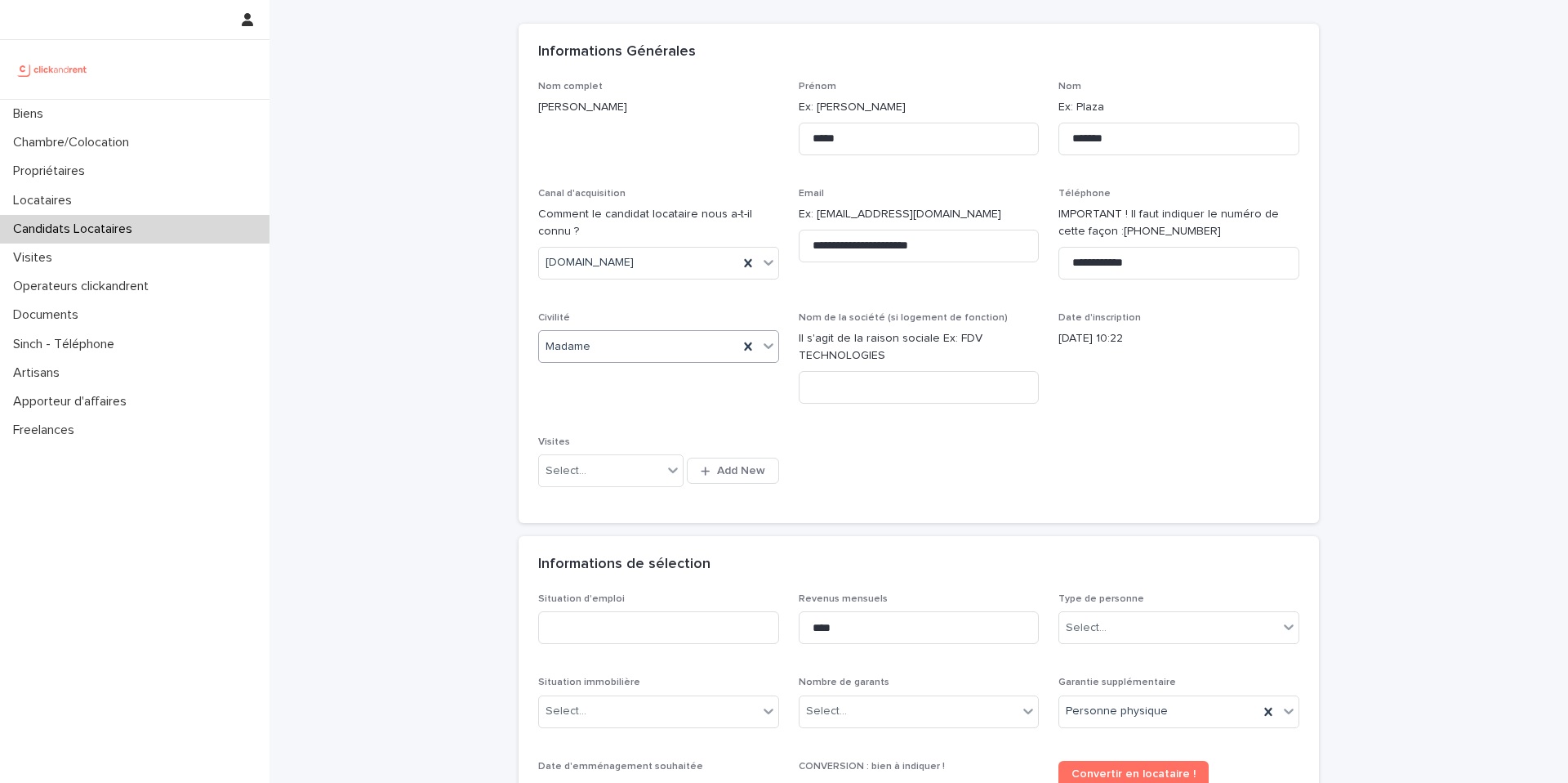
scroll to position [146, 0]
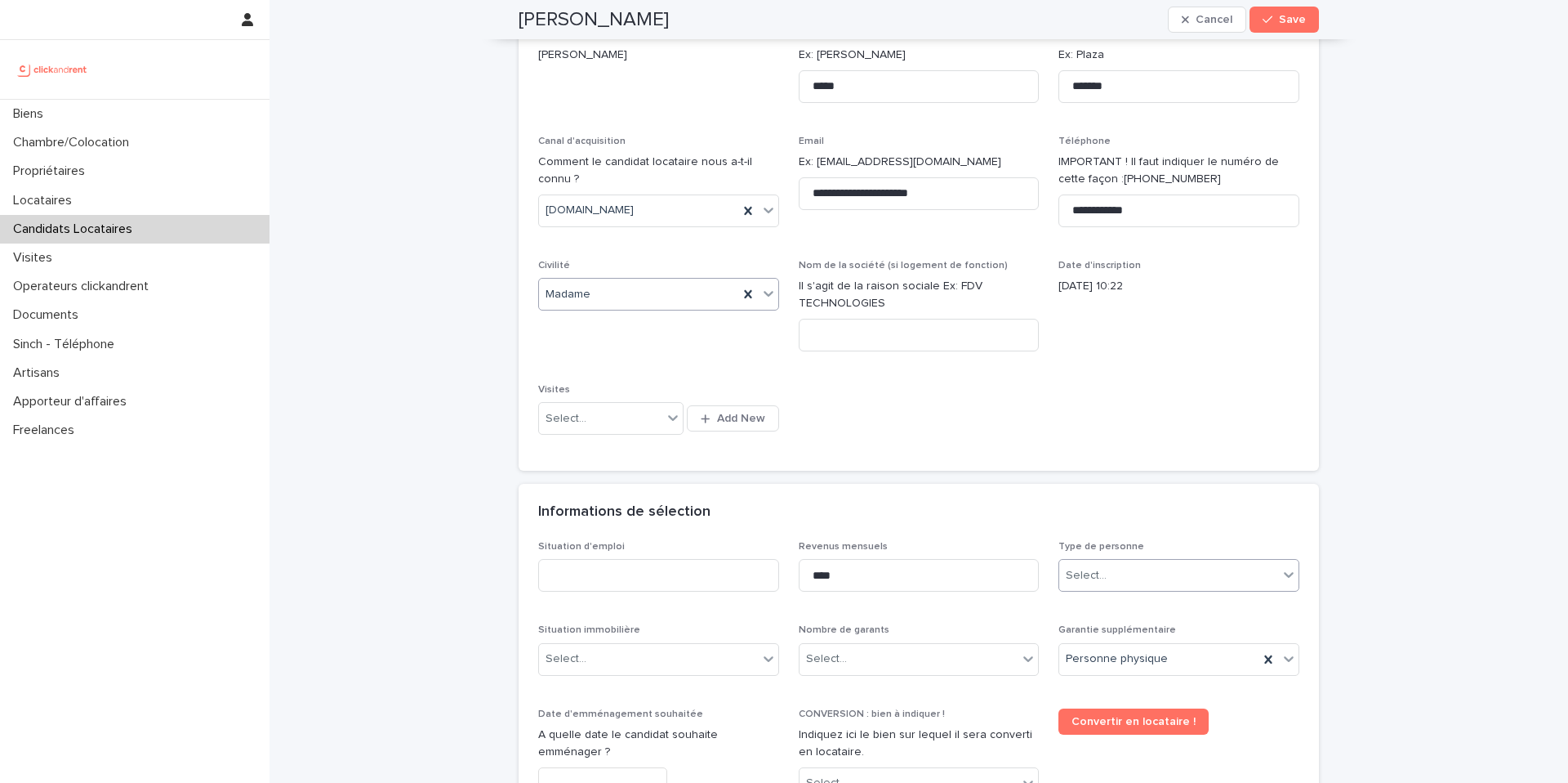
click at [1114, 564] on div "Select..." at bounding box center [1168, 575] width 219 height 27
click at [1111, 613] on div "Particulier" at bounding box center [1173, 606] width 239 height 29
click at [698, 570] on input at bounding box center [658, 576] width 241 height 33
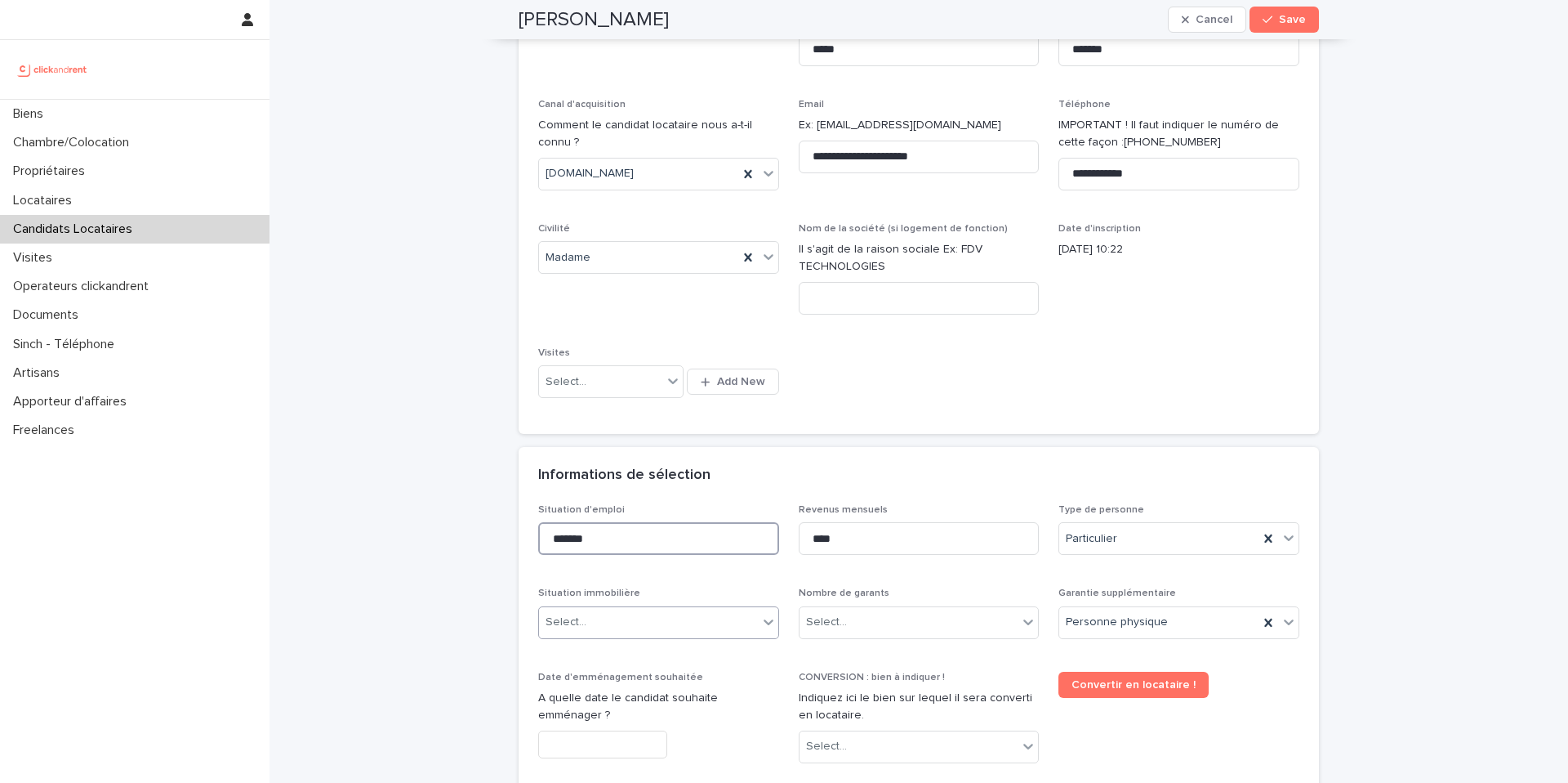
scroll to position [196, 0]
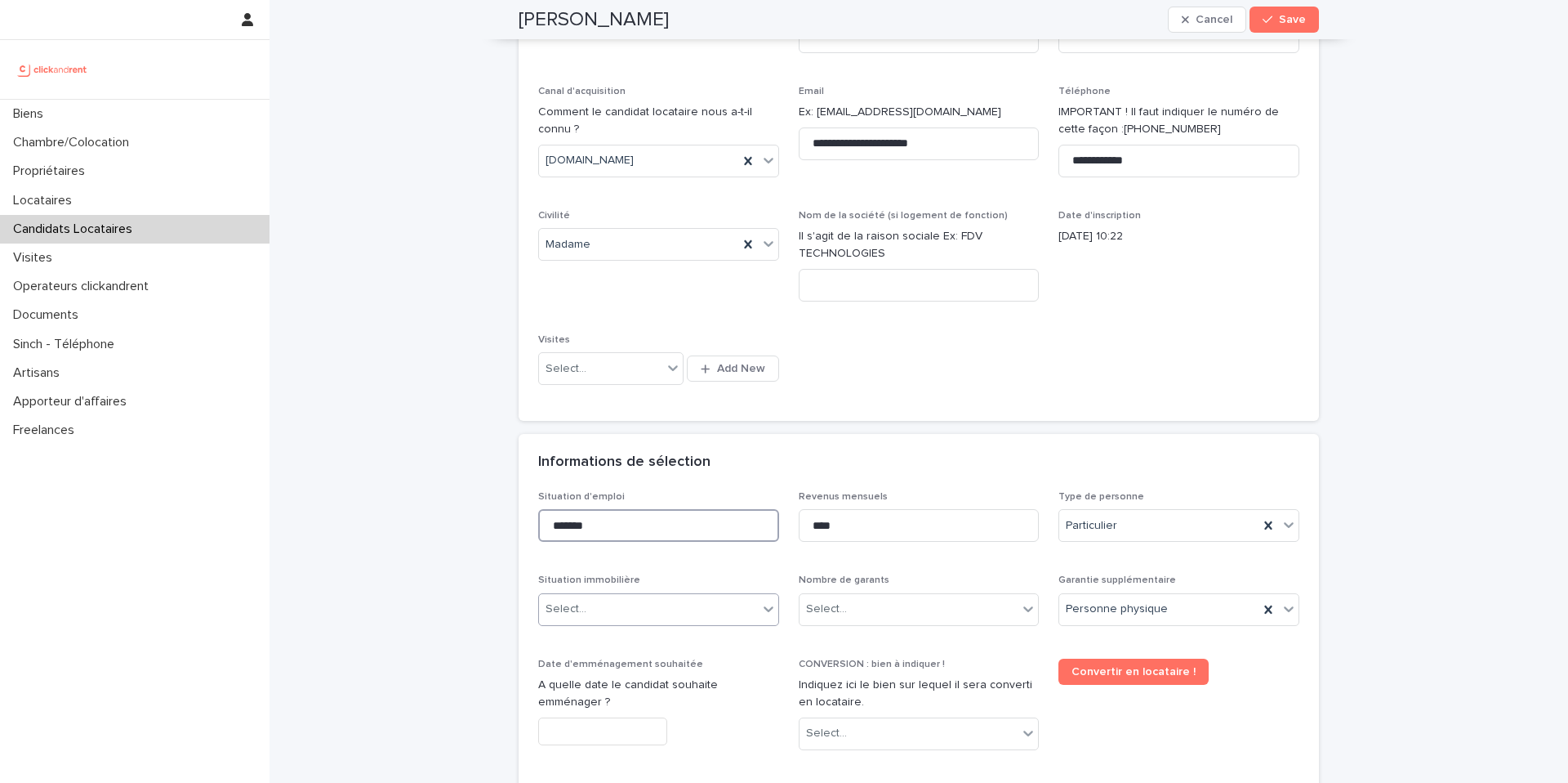
type input "*******"
click at [632, 602] on div "Select..." at bounding box center [648, 608] width 219 height 27
click at [610, 696] on div "Hébergé" at bounding box center [652, 697] width 239 height 29
click at [915, 615] on div "Select..." at bounding box center [909, 608] width 219 height 27
click at [865, 678] on div "1 garant Personne Physique" at bounding box center [912, 669] width 239 height 29
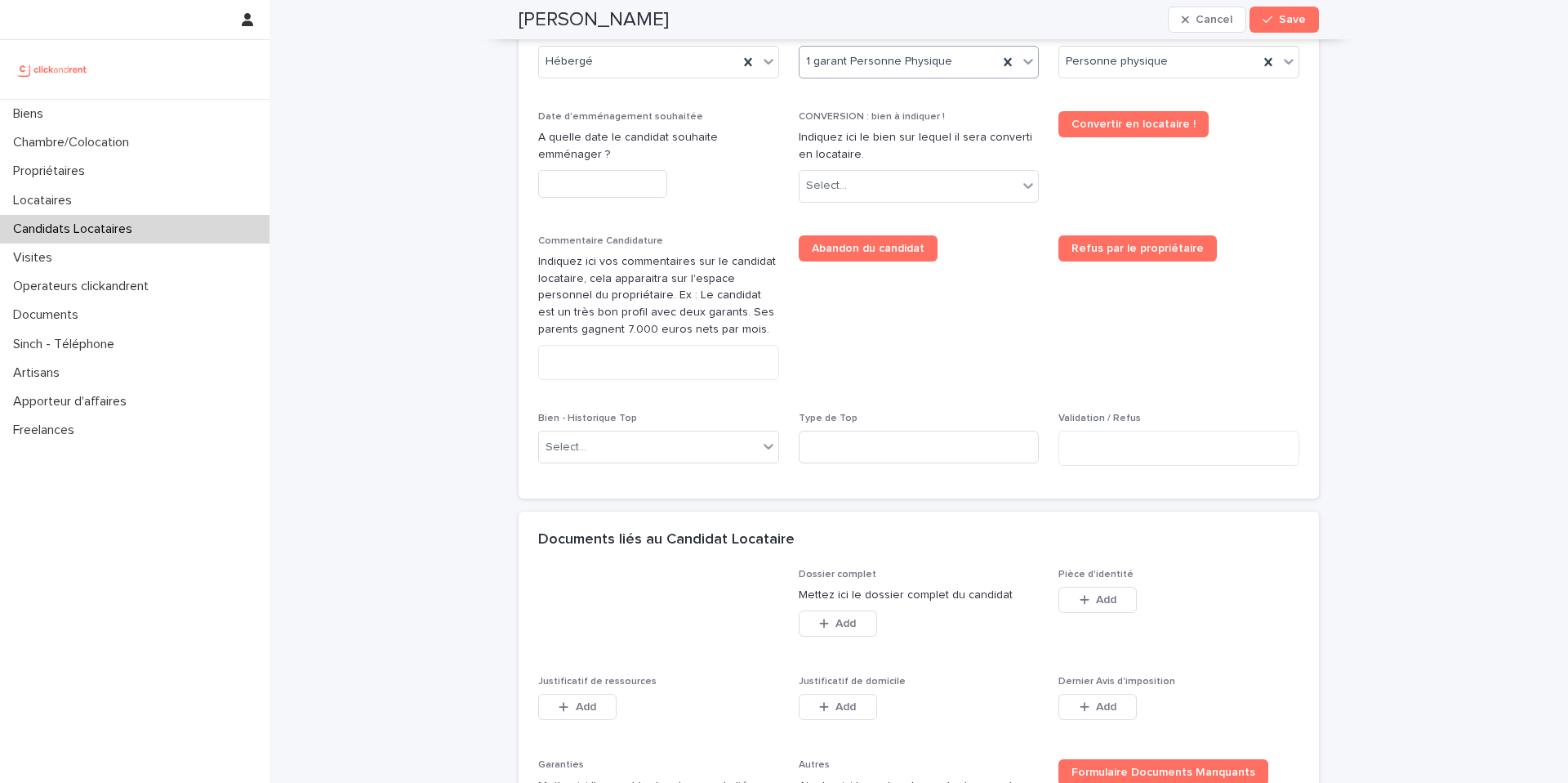
scroll to position [748, 0]
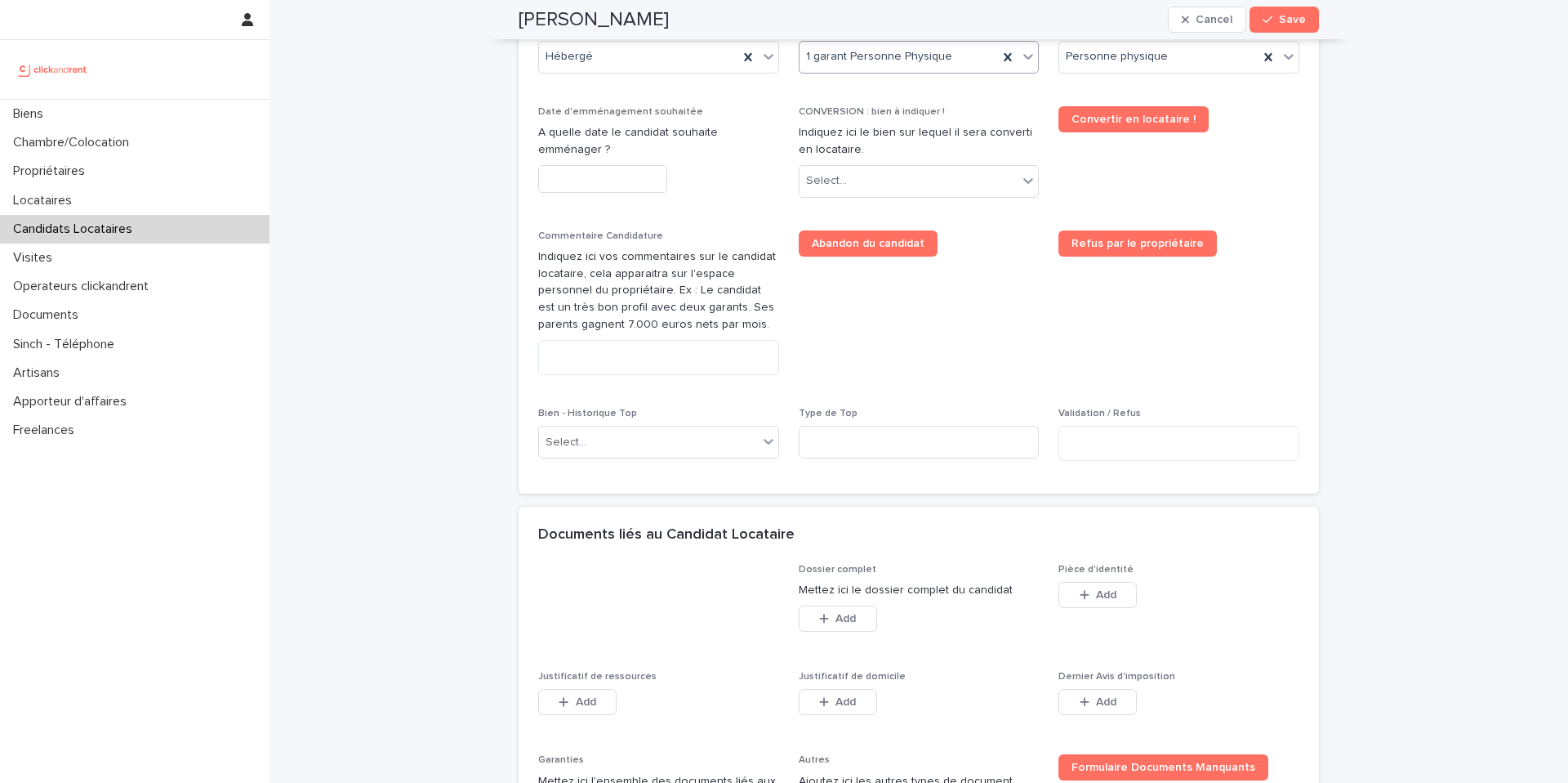
click at [607, 171] on input "text" at bounding box center [602, 179] width 129 height 29
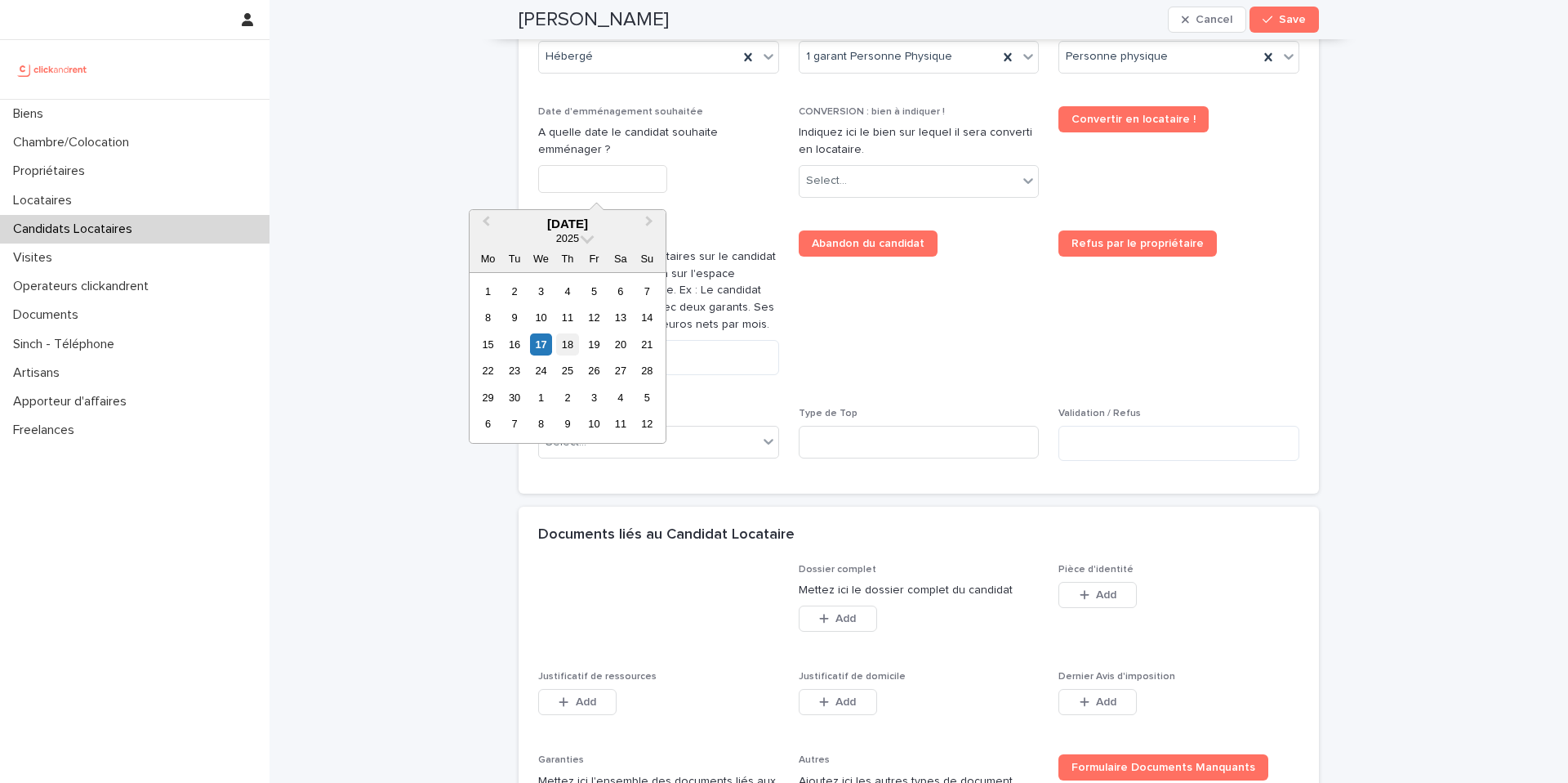
click at [568, 350] on div "18" at bounding box center [568, 345] width 22 height 22
type input "*********"
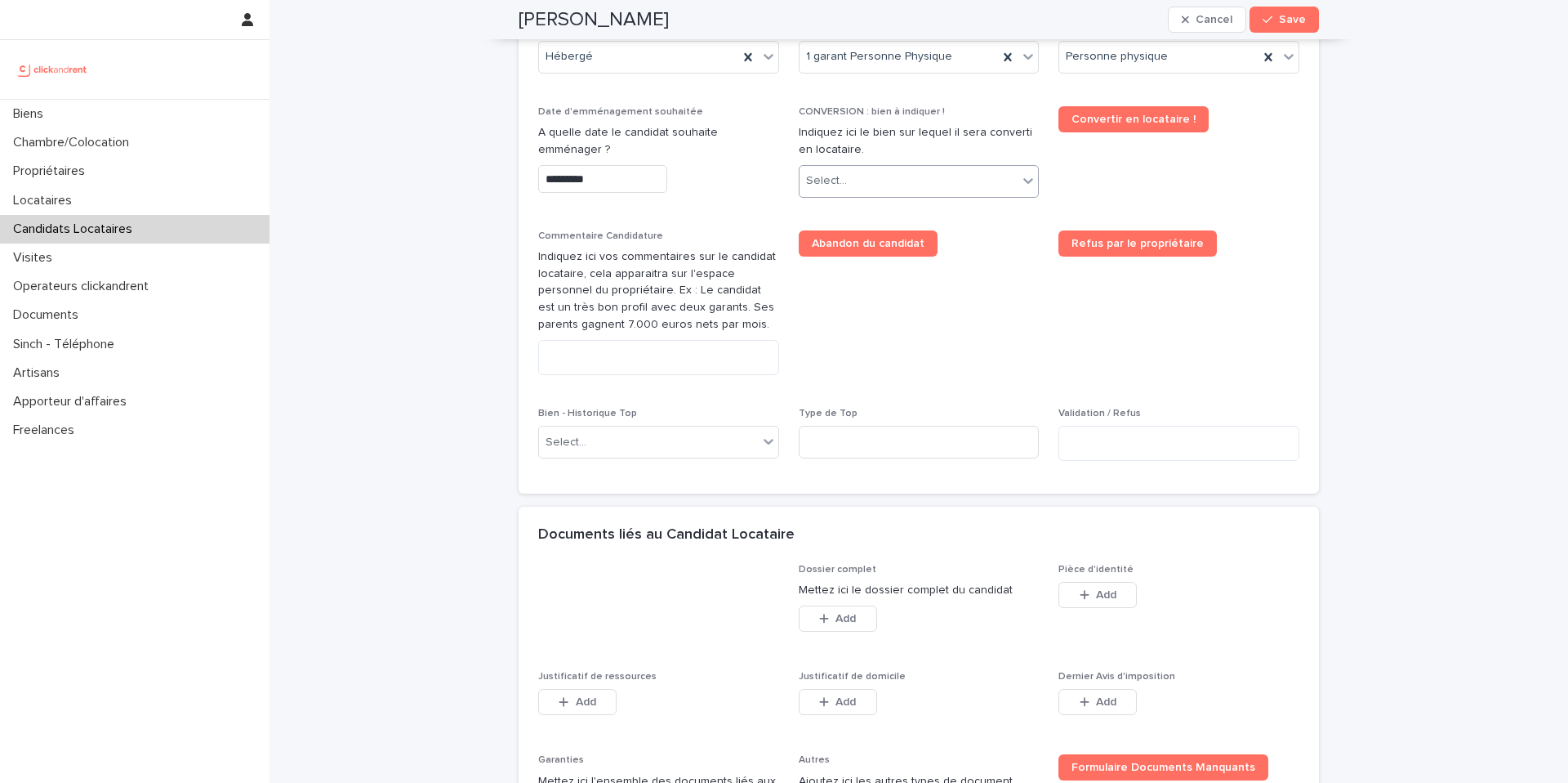
click at [892, 181] on div "Select..." at bounding box center [909, 181] width 219 height 27
click at [867, 178] on div "Select..." at bounding box center [893, 181] width 187 height 27
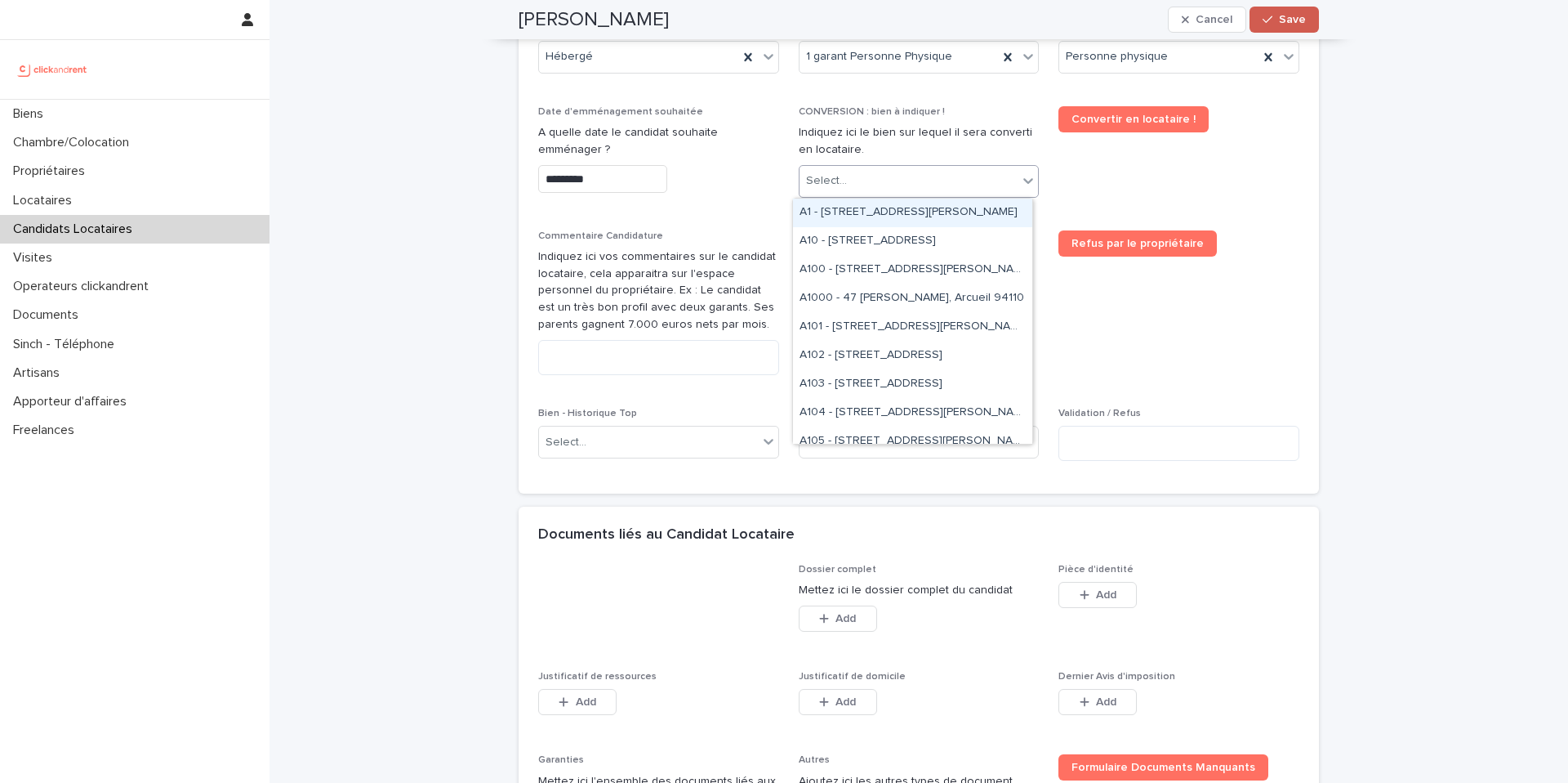
click at [1307, 21] on button "Save" at bounding box center [1285, 20] width 69 height 26
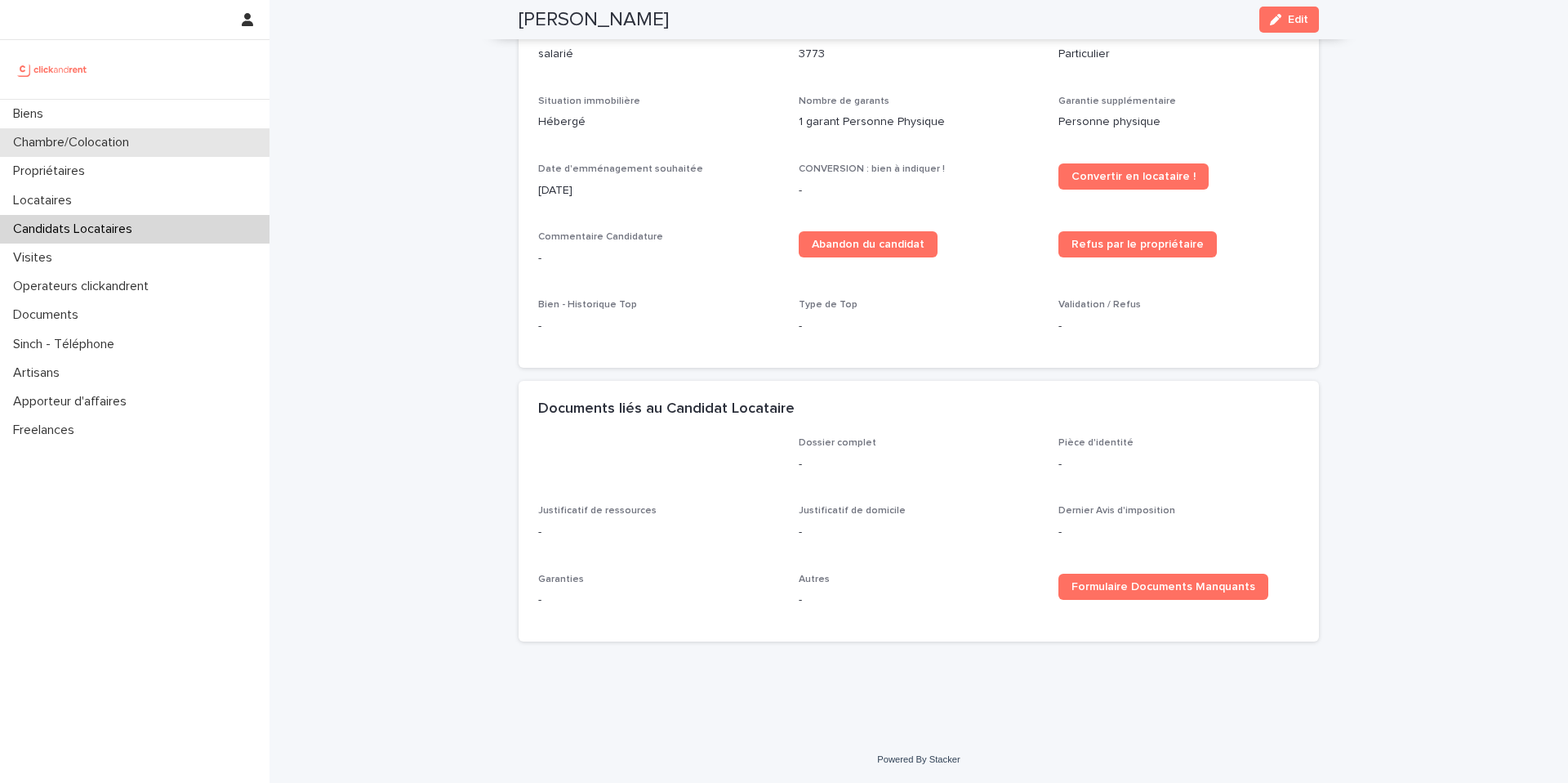
scroll to position [488, 0]
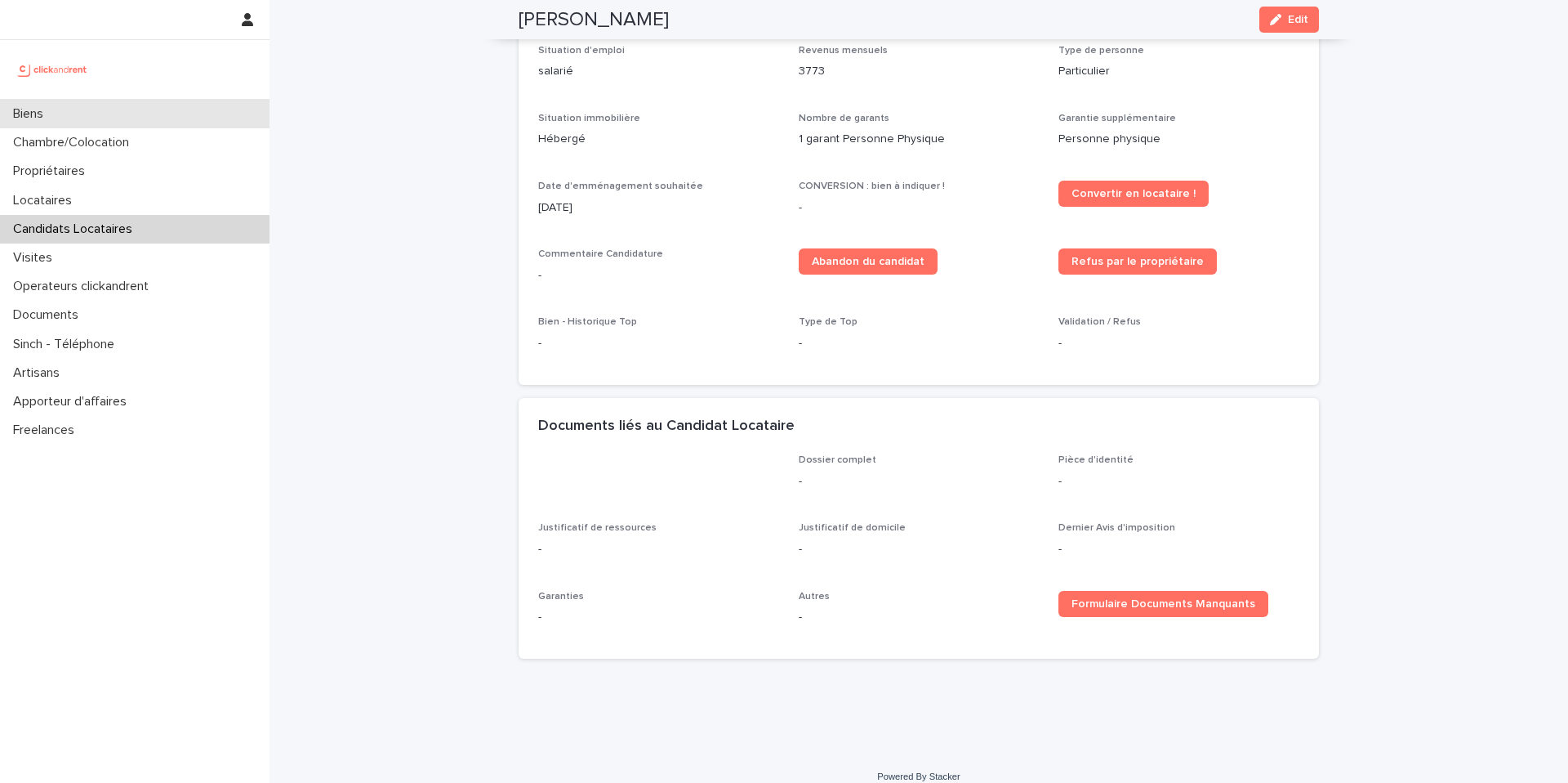
click at [67, 111] on div "Biens" at bounding box center [135, 113] width 270 height 29
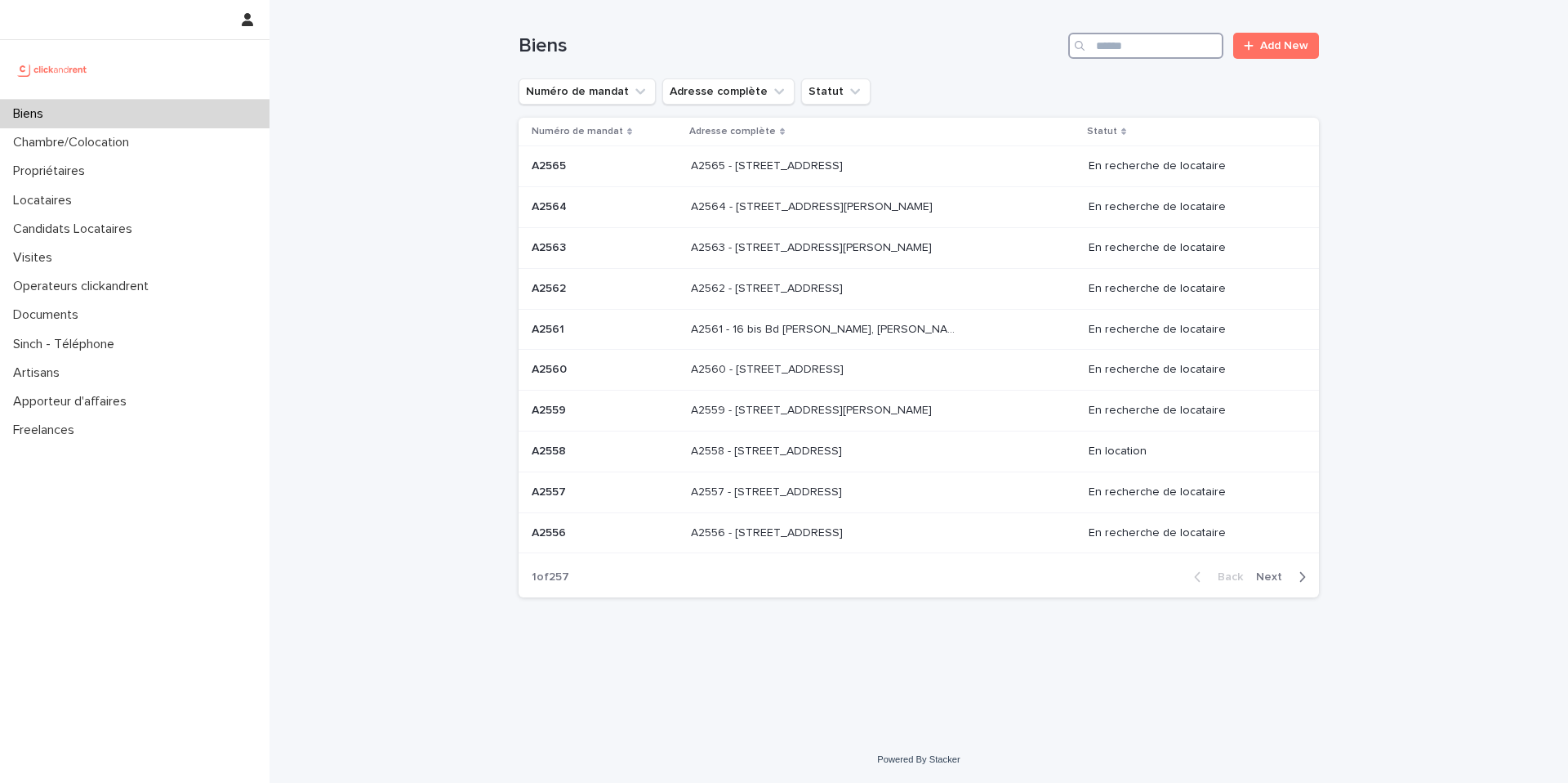
click at [1179, 50] on input "Search" at bounding box center [1146, 46] width 156 height 26
paste input "**********"
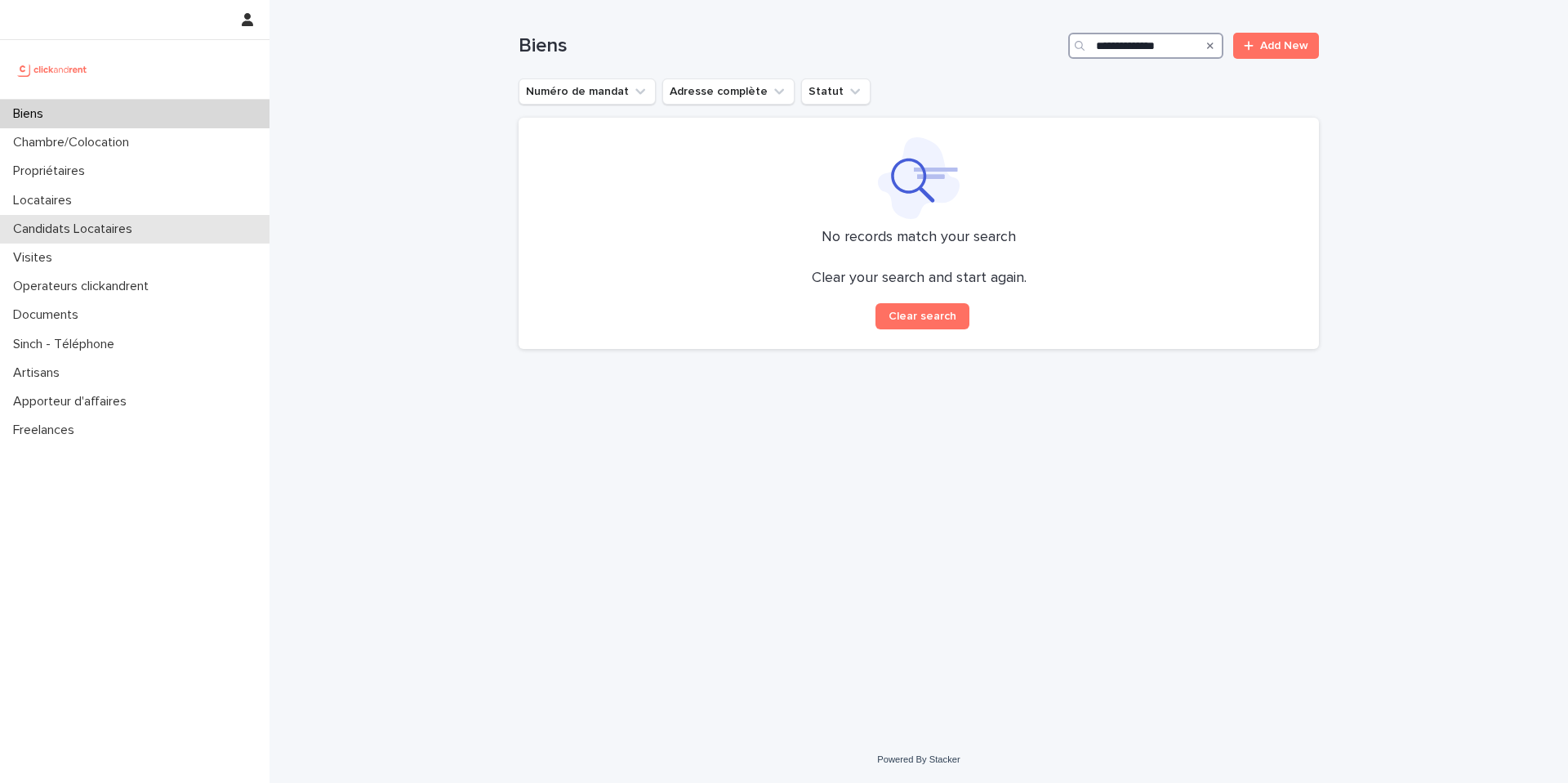
type input "**********"
click at [139, 224] on p "Candidats Locataires" at bounding box center [76, 229] width 139 height 16
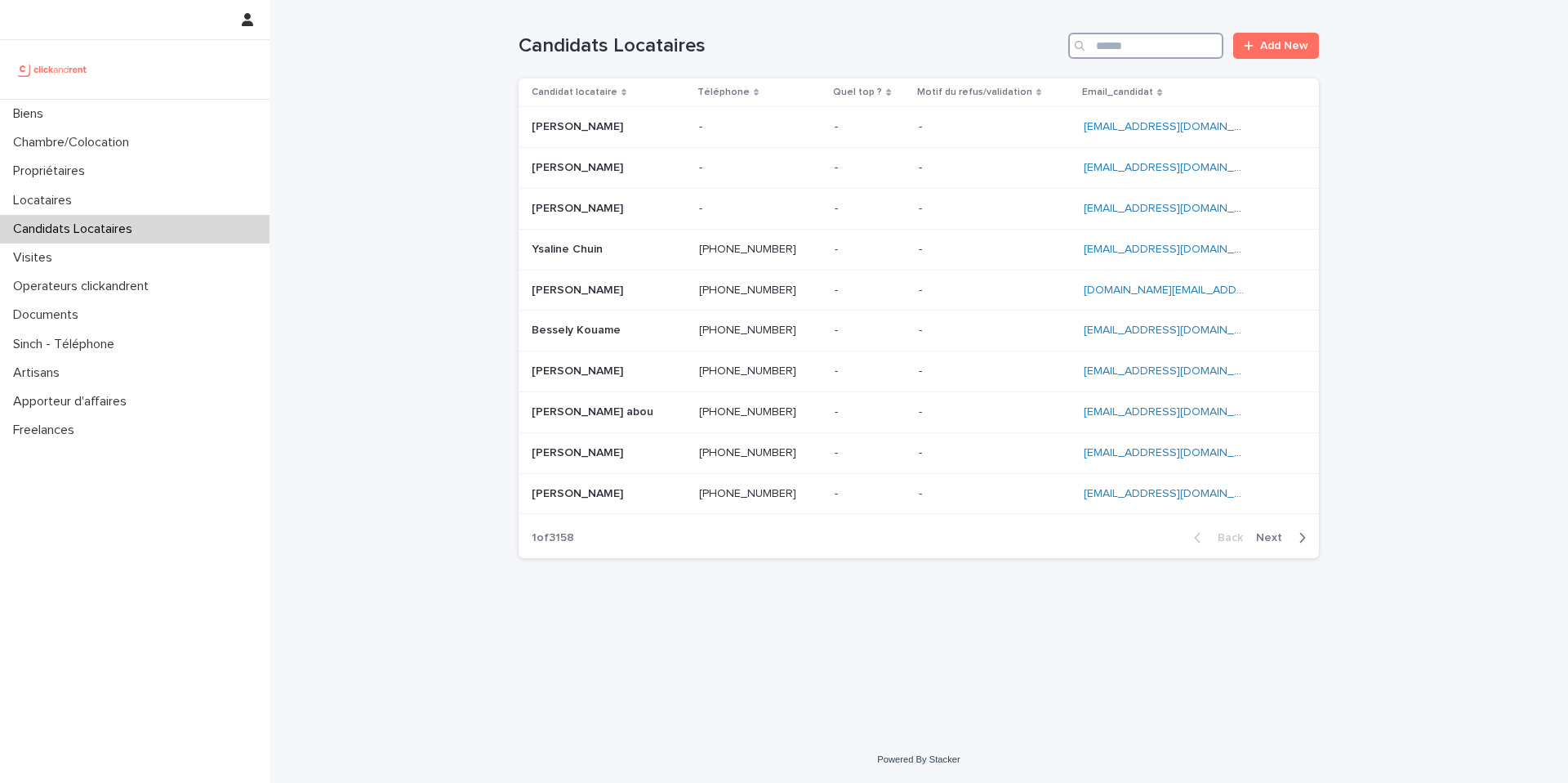
click at [1146, 45] on input "Search" at bounding box center [1146, 46] width 156 height 26
paste input "**********"
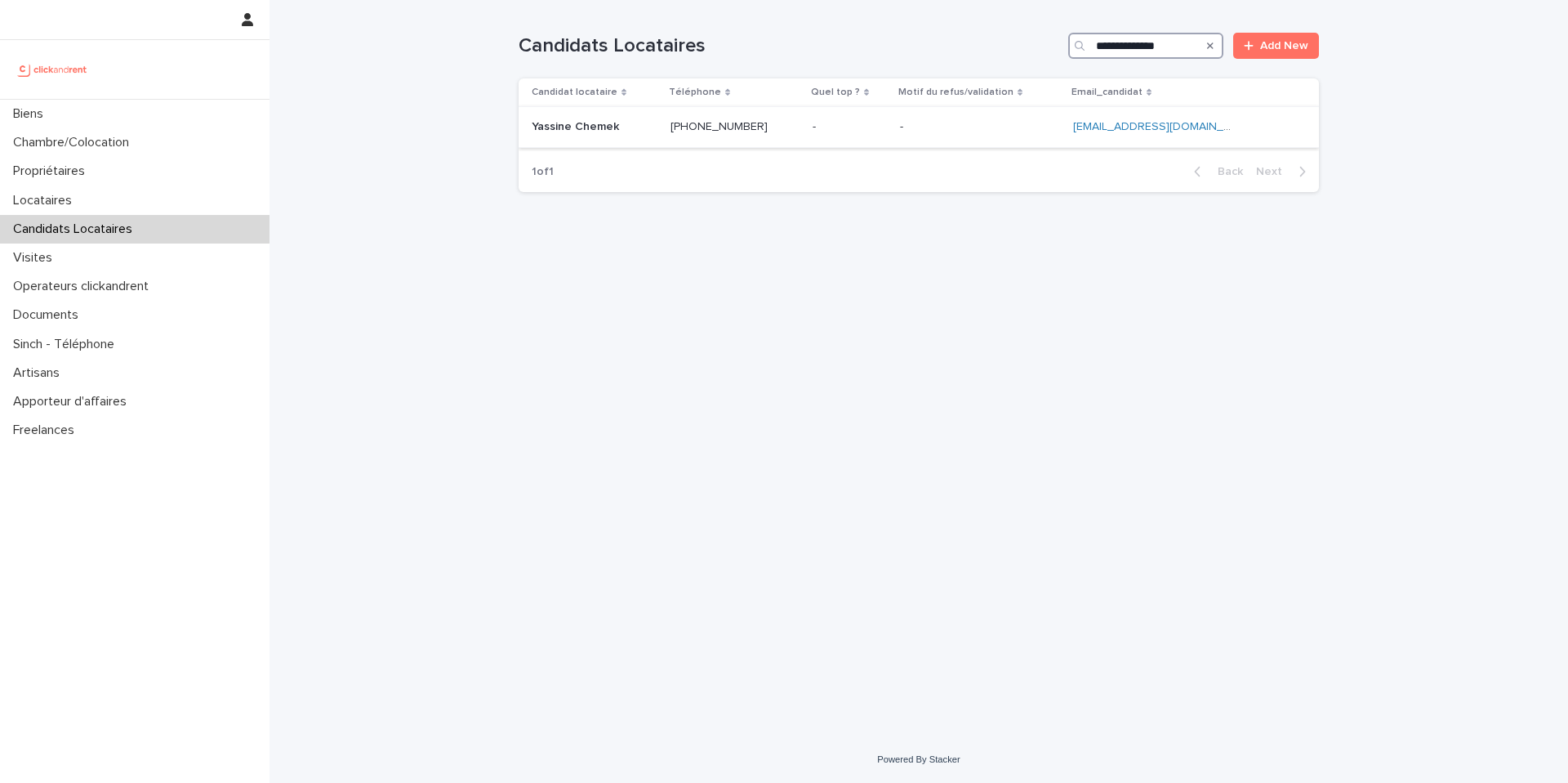
type input "**********"
click at [828, 131] on p at bounding box center [850, 127] width 74 height 14
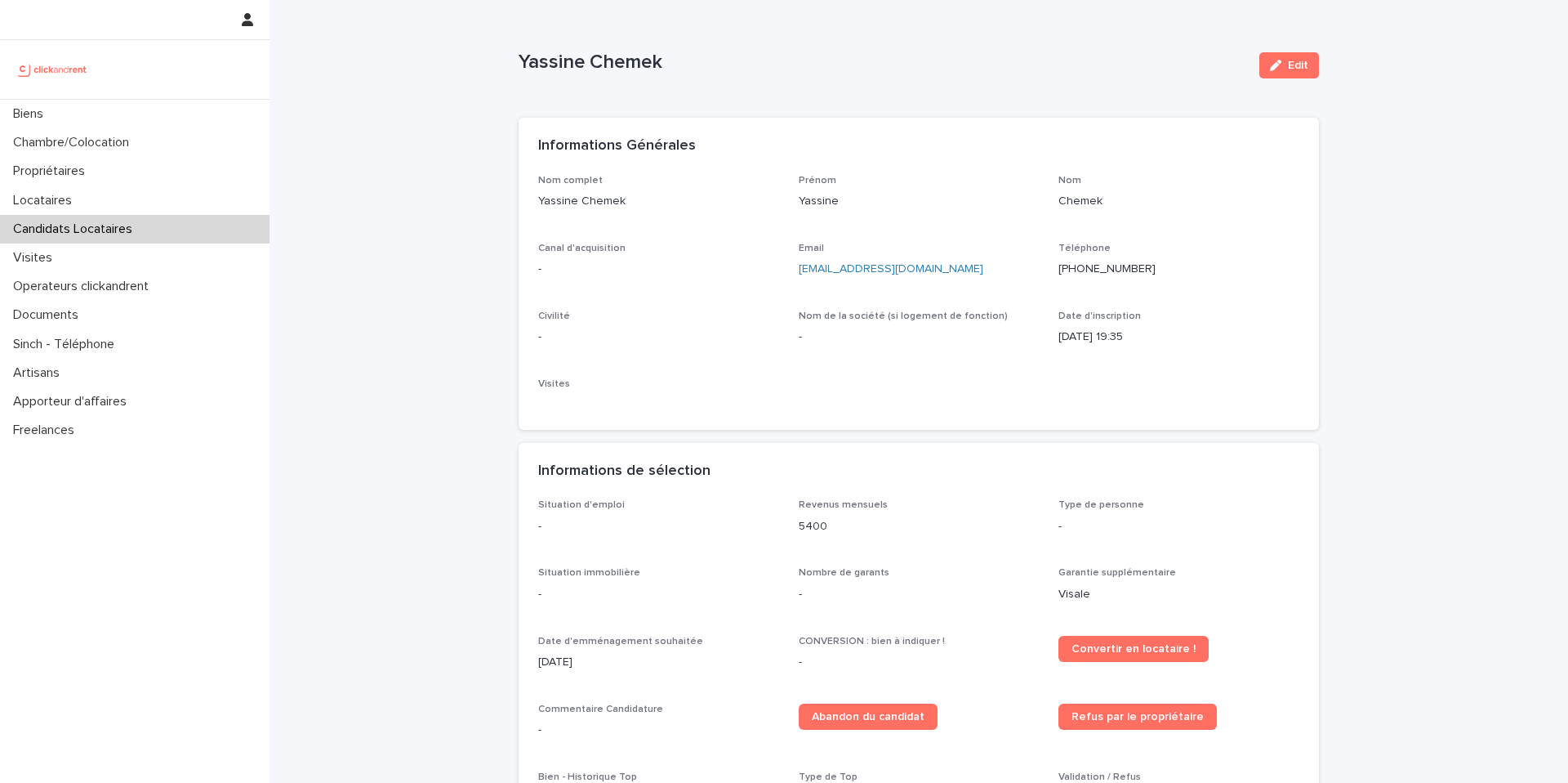
click at [1279, 70] on div "button" at bounding box center [1279, 65] width 18 height 11
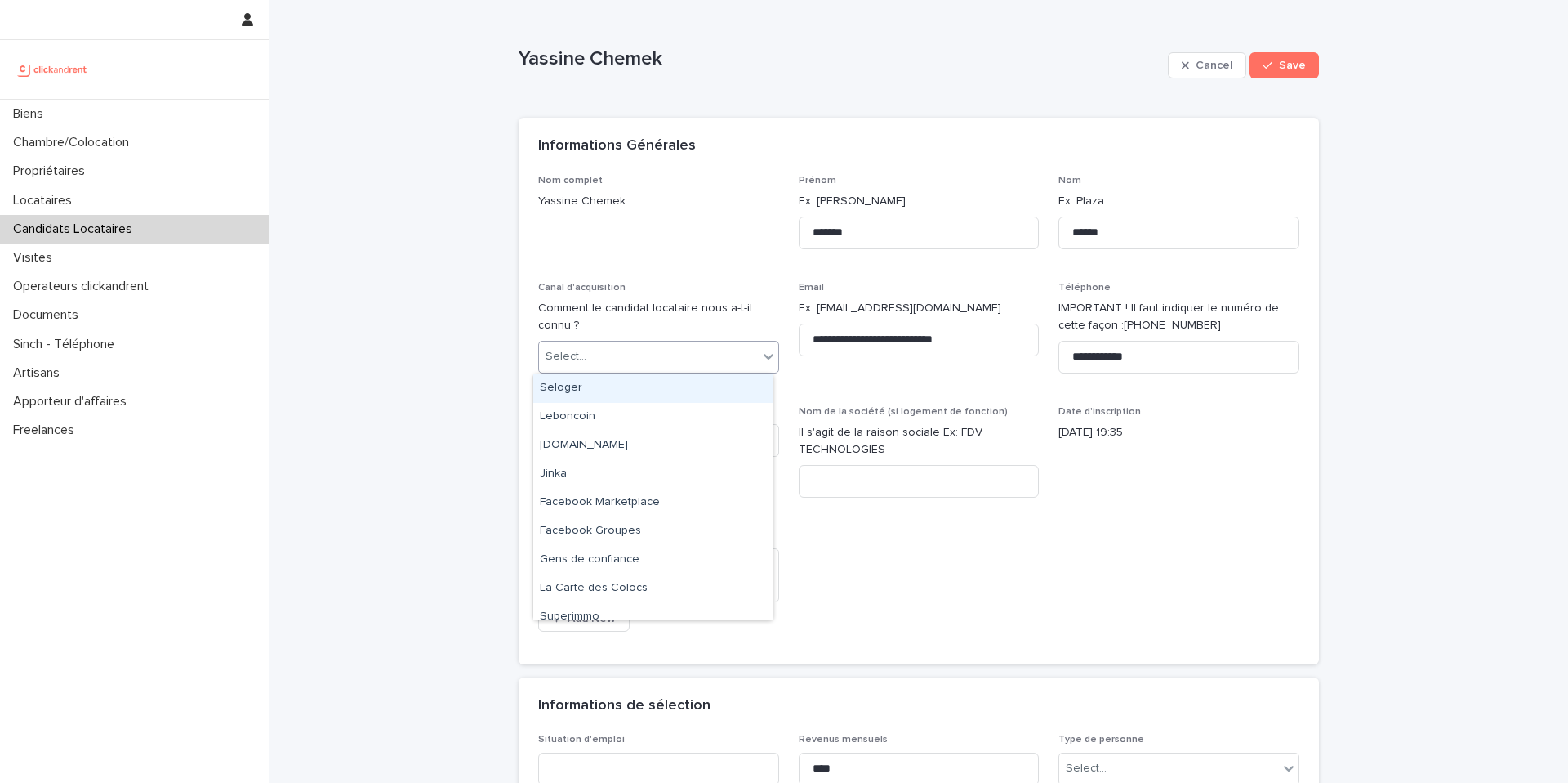
drag, startPoint x: 622, startPoint y: 367, endPoint x: 620, endPoint y: 379, distance: 12.2
click at [622, 368] on div "Select..." at bounding box center [648, 356] width 219 height 27
click at [632, 450] on div "[DOMAIN_NAME]" at bounding box center [652, 445] width 239 height 29
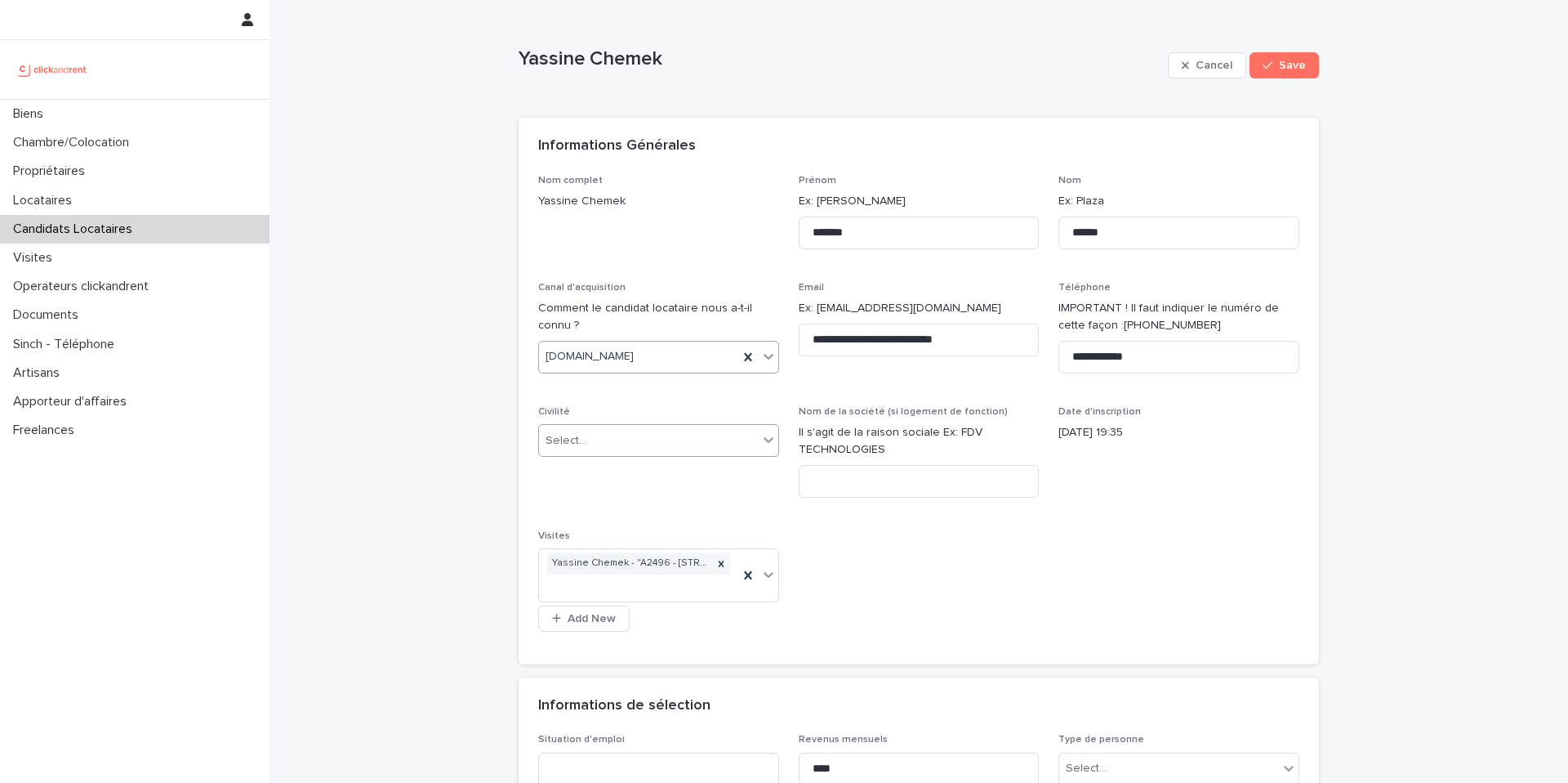
click at [619, 444] on div "Select..." at bounding box center [648, 440] width 219 height 27
click at [590, 510] on div "Monsieur" at bounding box center [652, 500] width 239 height 29
click at [987, 560] on div "**********" at bounding box center [918, 410] width 761 height 470
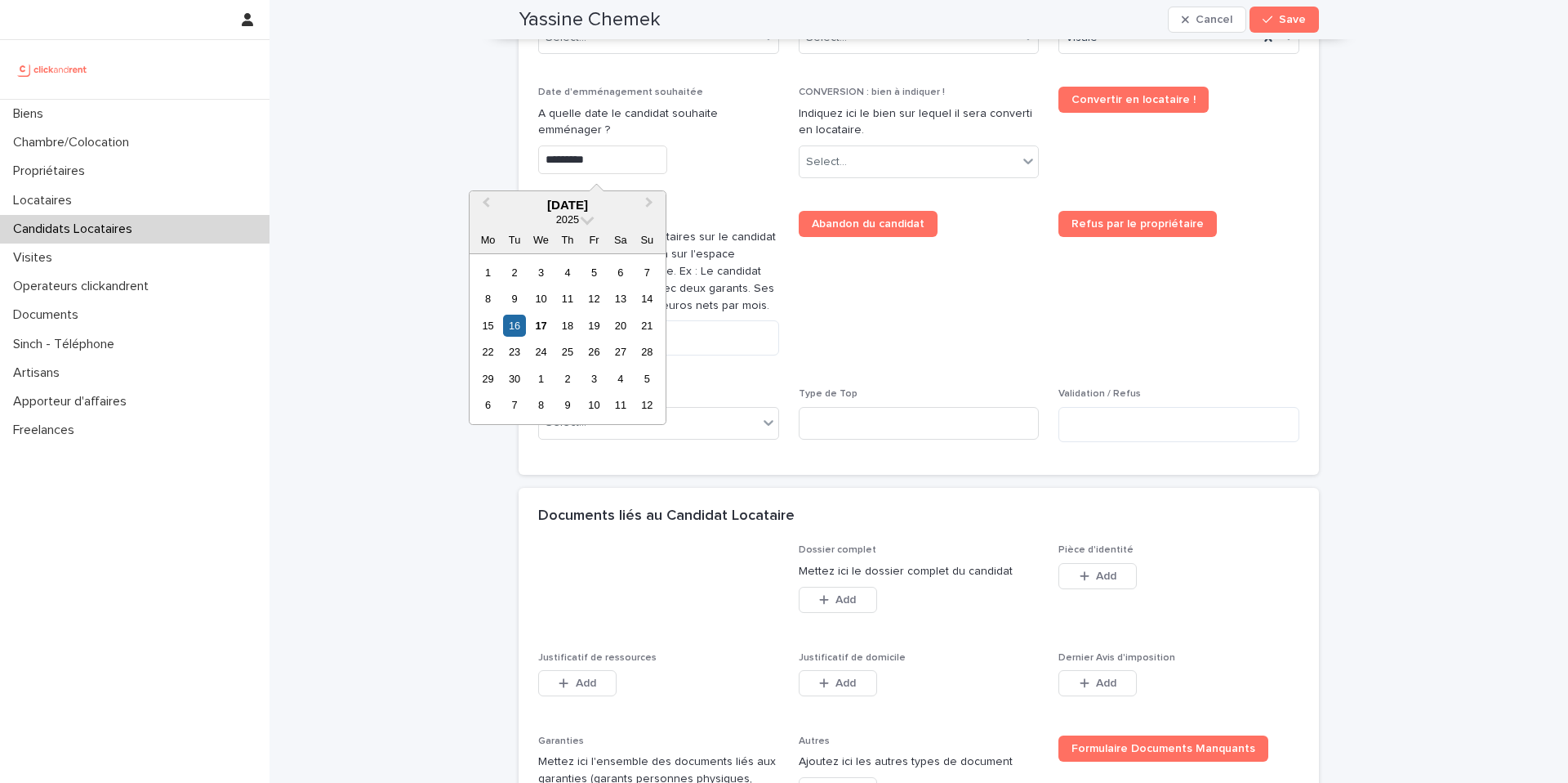
click at [571, 162] on input "*********" at bounding box center [602, 159] width 129 height 29
click at [571, 326] on div "18" at bounding box center [568, 326] width 22 height 22
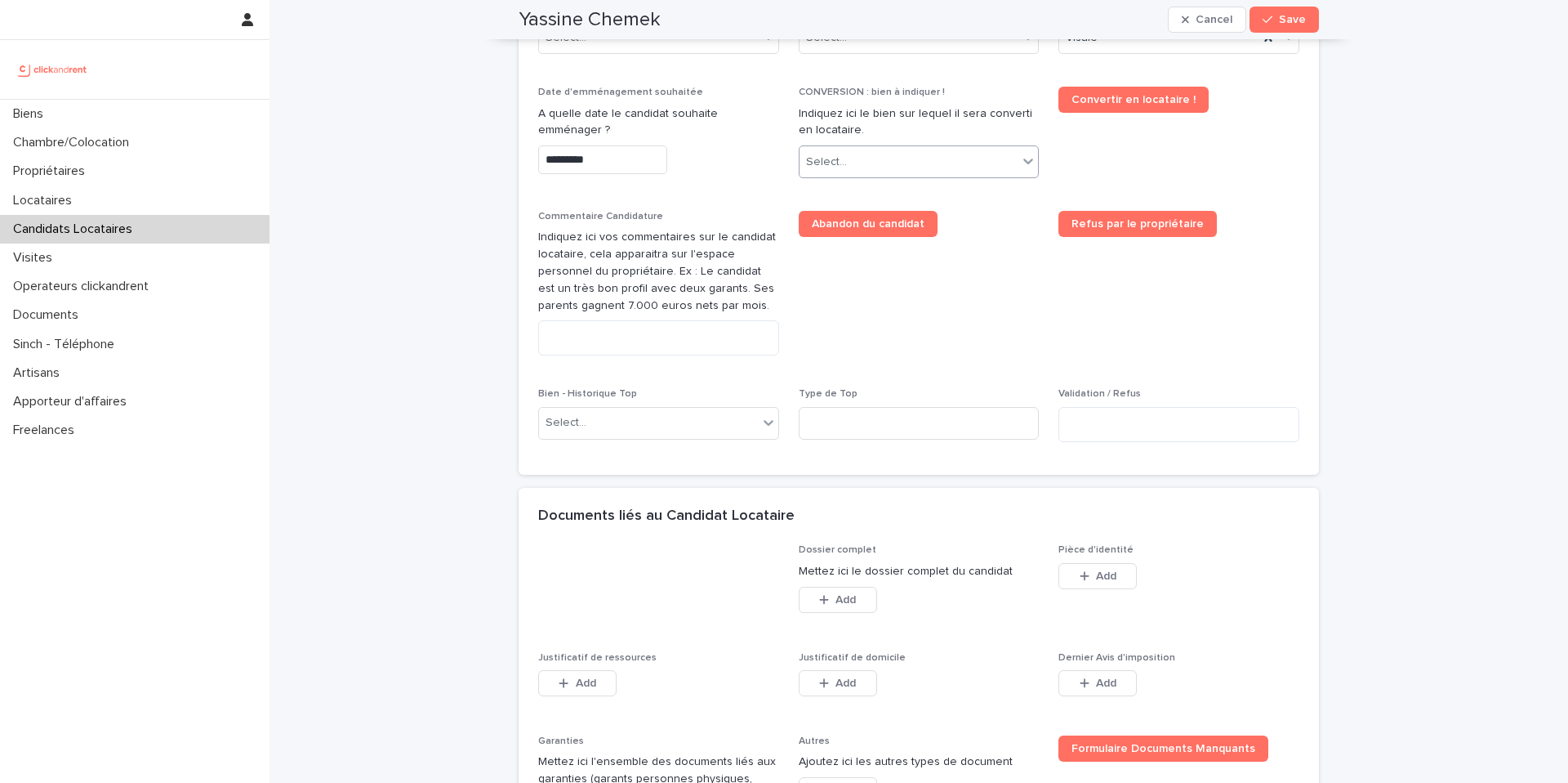
type input "*********"
click at [858, 156] on div "Select..." at bounding box center [909, 162] width 219 height 27
type input "****"
click at [887, 188] on div "A2496 - [STREET_ADDRESS]" at bounding box center [912, 193] width 239 height 29
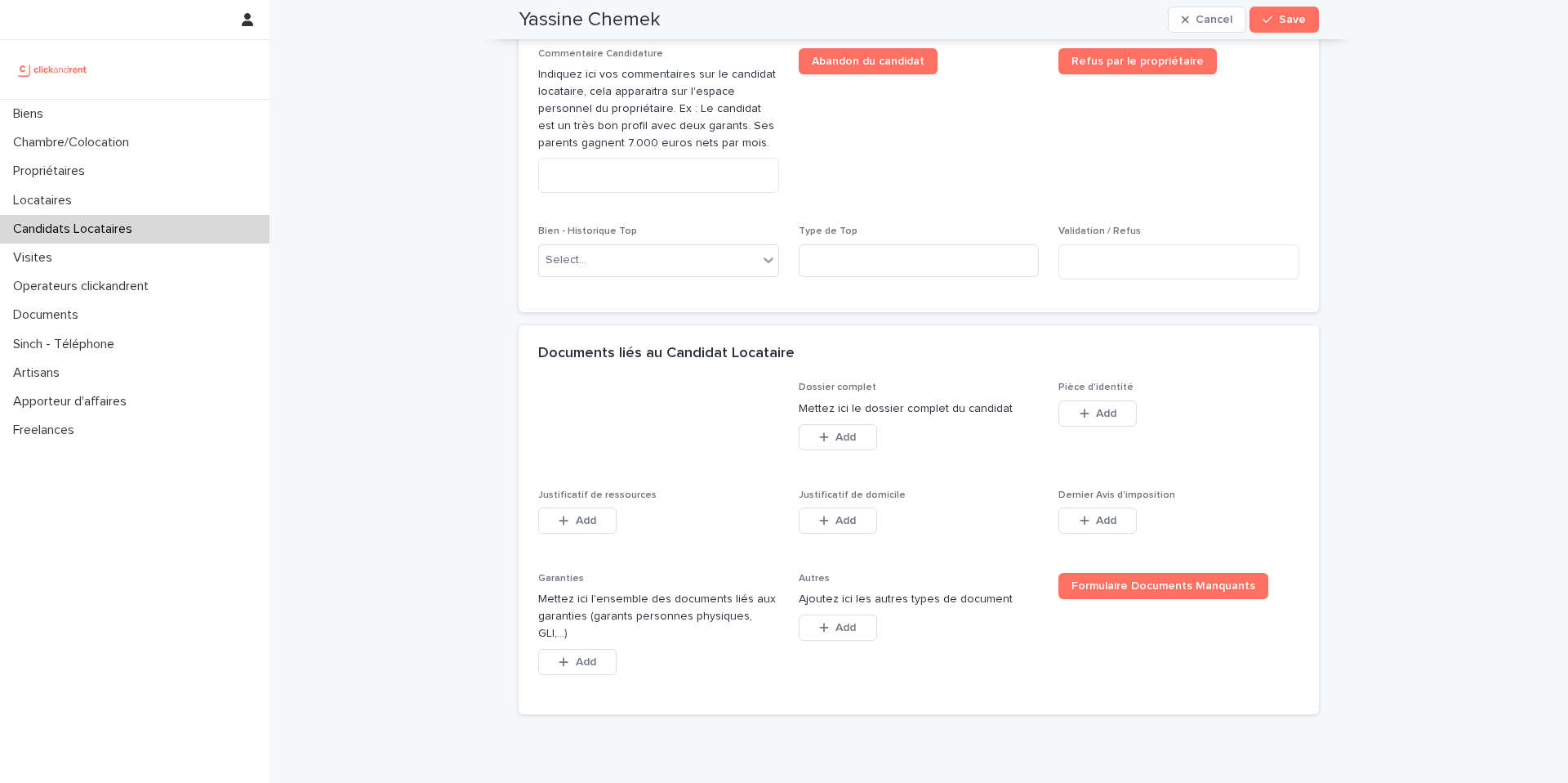
scroll to position [990, 0]
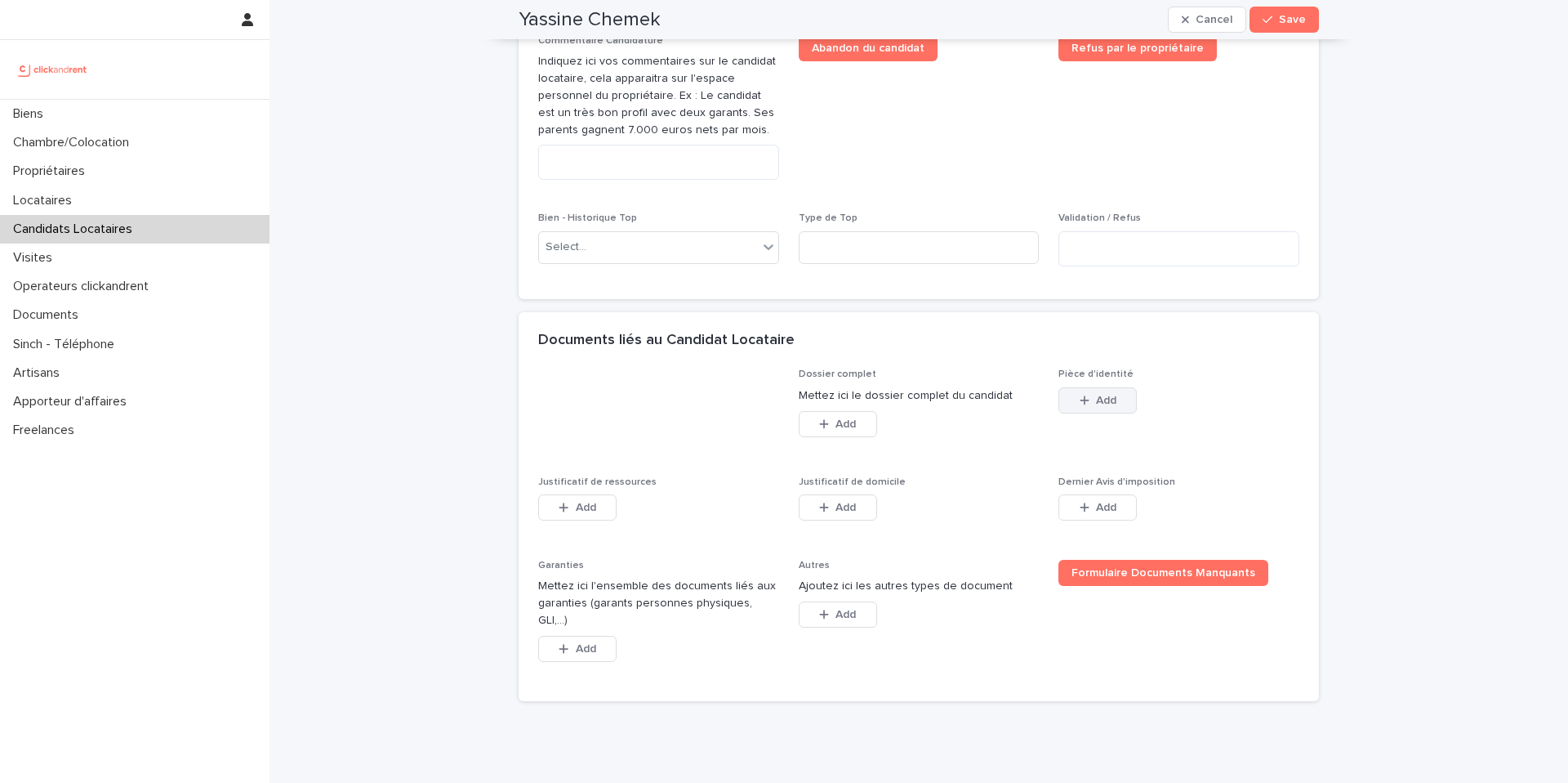
click at [1098, 406] on span "Add" at bounding box center [1107, 400] width 21 height 11
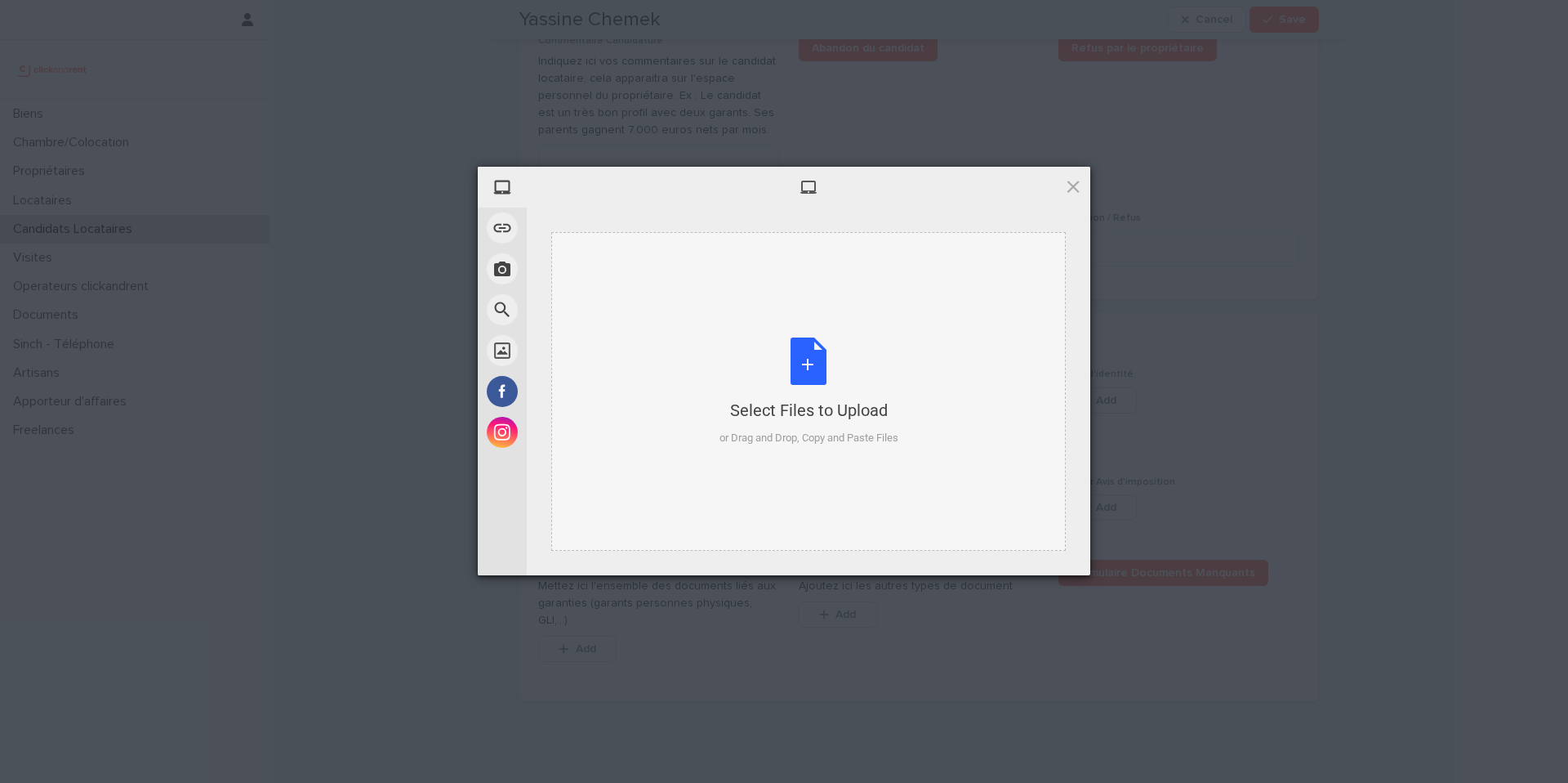
click at [850, 369] on div "Select Files to Upload or Drag and Drop, Copy and Paste Files" at bounding box center [809, 392] width 179 height 109
click at [812, 404] on div "Select Files to Upload" at bounding box center [809, 410] width 179 height 22
click at [798, 399] on div "Select Files to Upload" at bounding box center [809, 410] width 179 height 22
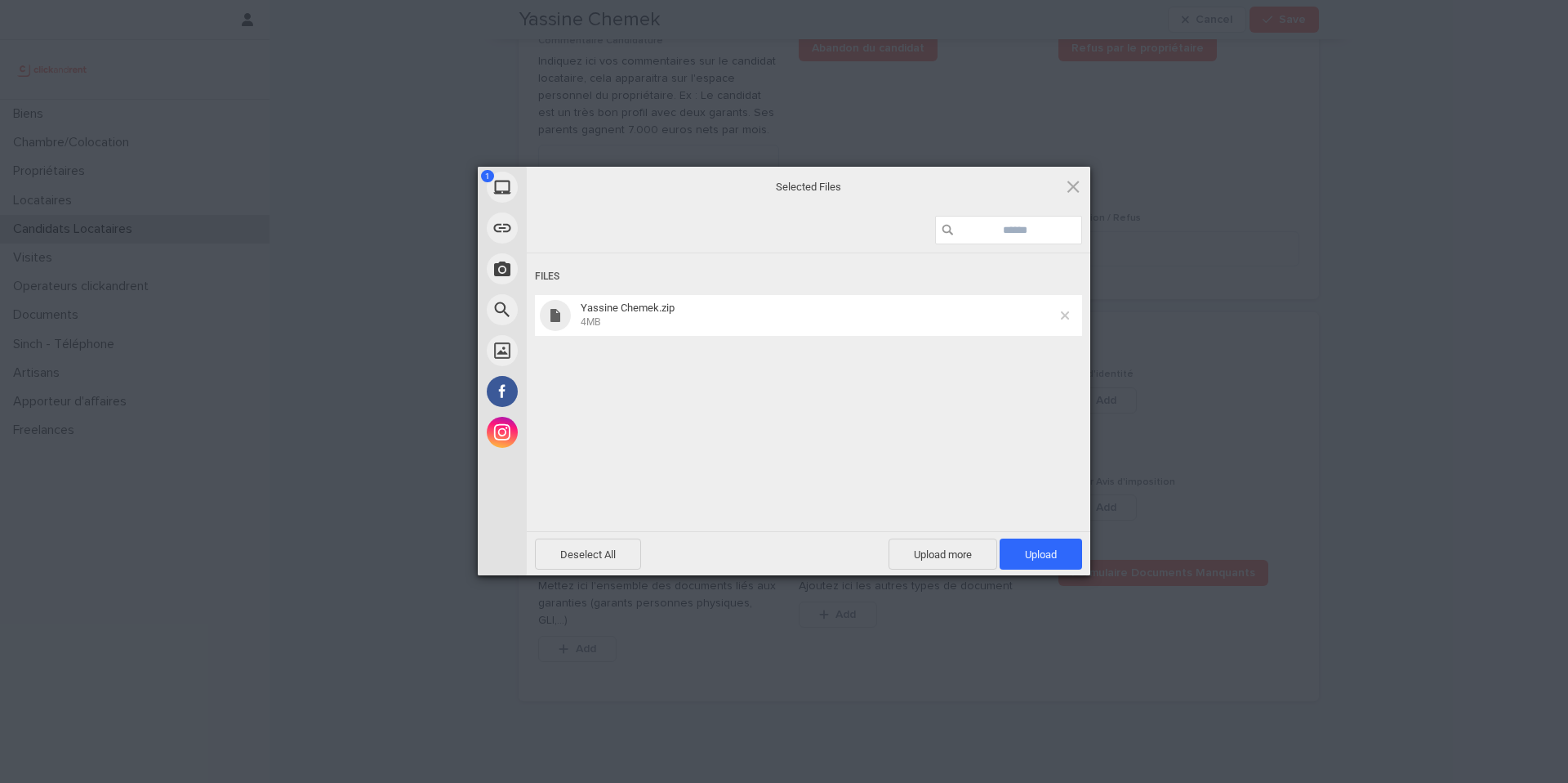
click at [1070, 319] on div "Yassine Chemek.zip 4MB" at bounding box center [808, 315] width 547 height 41
click at [1067, 316] on span at bounding box center [1064, 315] width 8 height 8
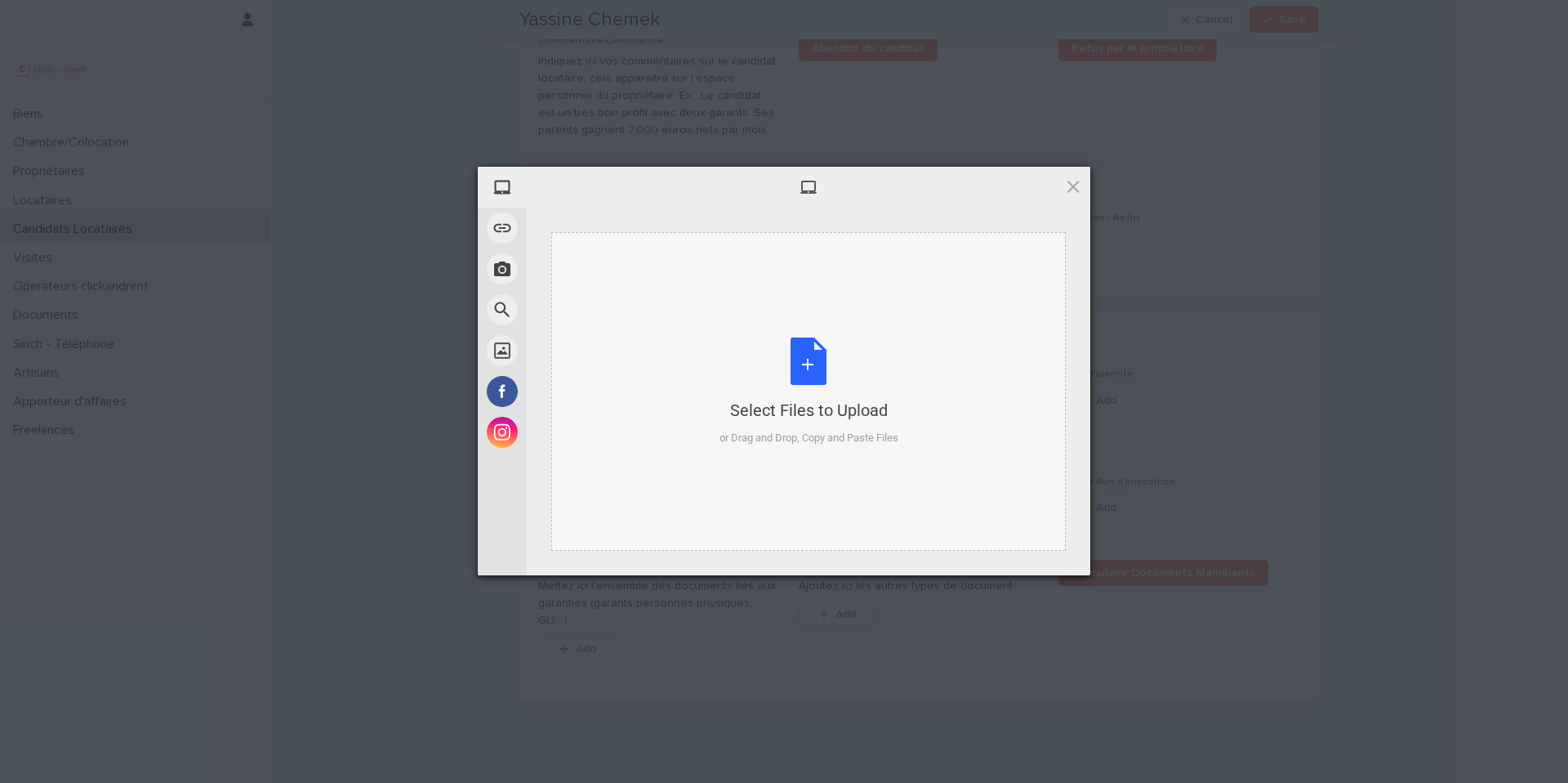
click at [791, 423] on div "Select Files to Upload or Drag and Drop, Copy and Paste Files" at bounding box center [809, 392] width 179 height 109
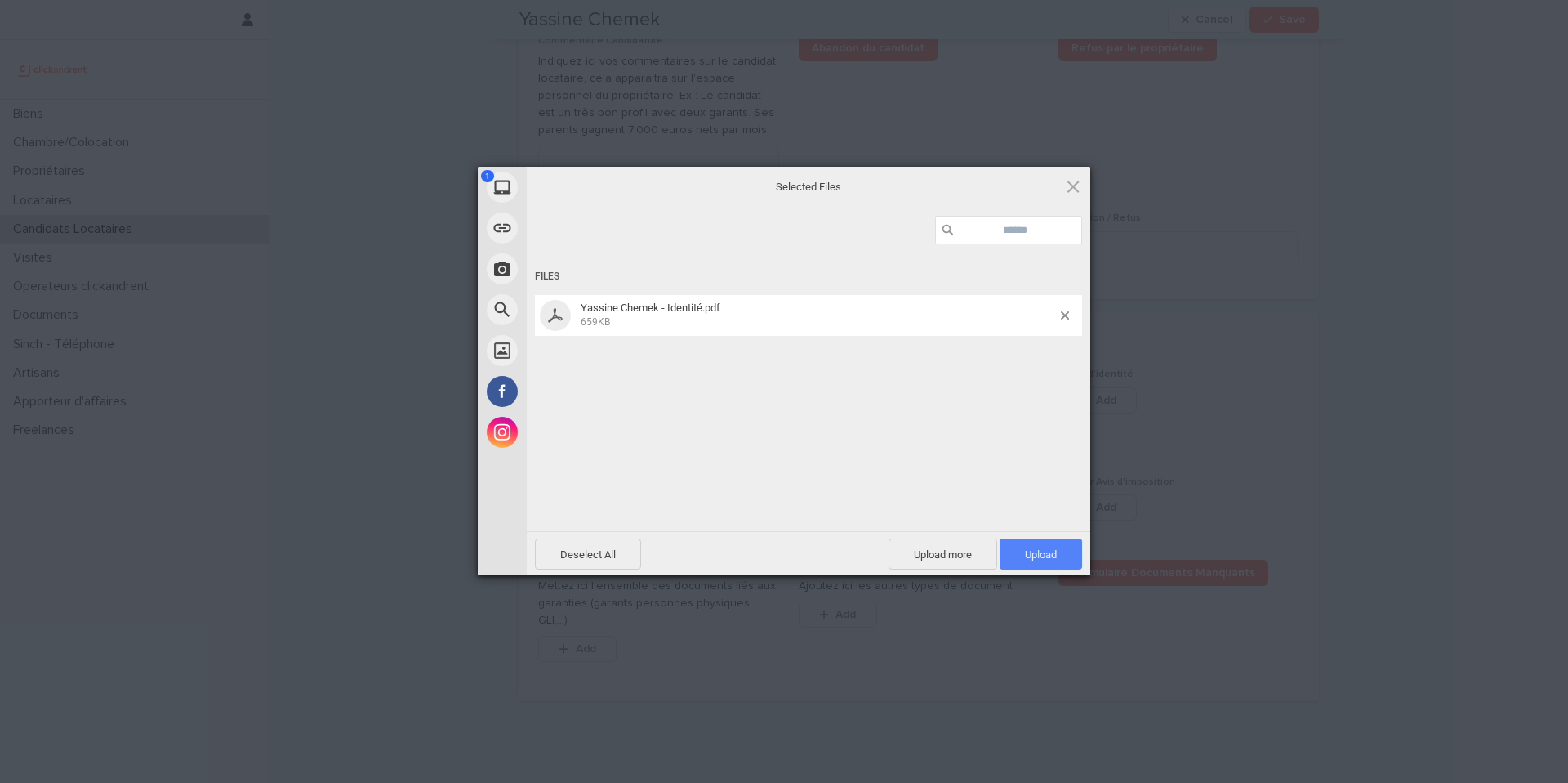
click at [1056, 558] on span "Upload 1" at bounding box center [1041, 554] width 32 height 12
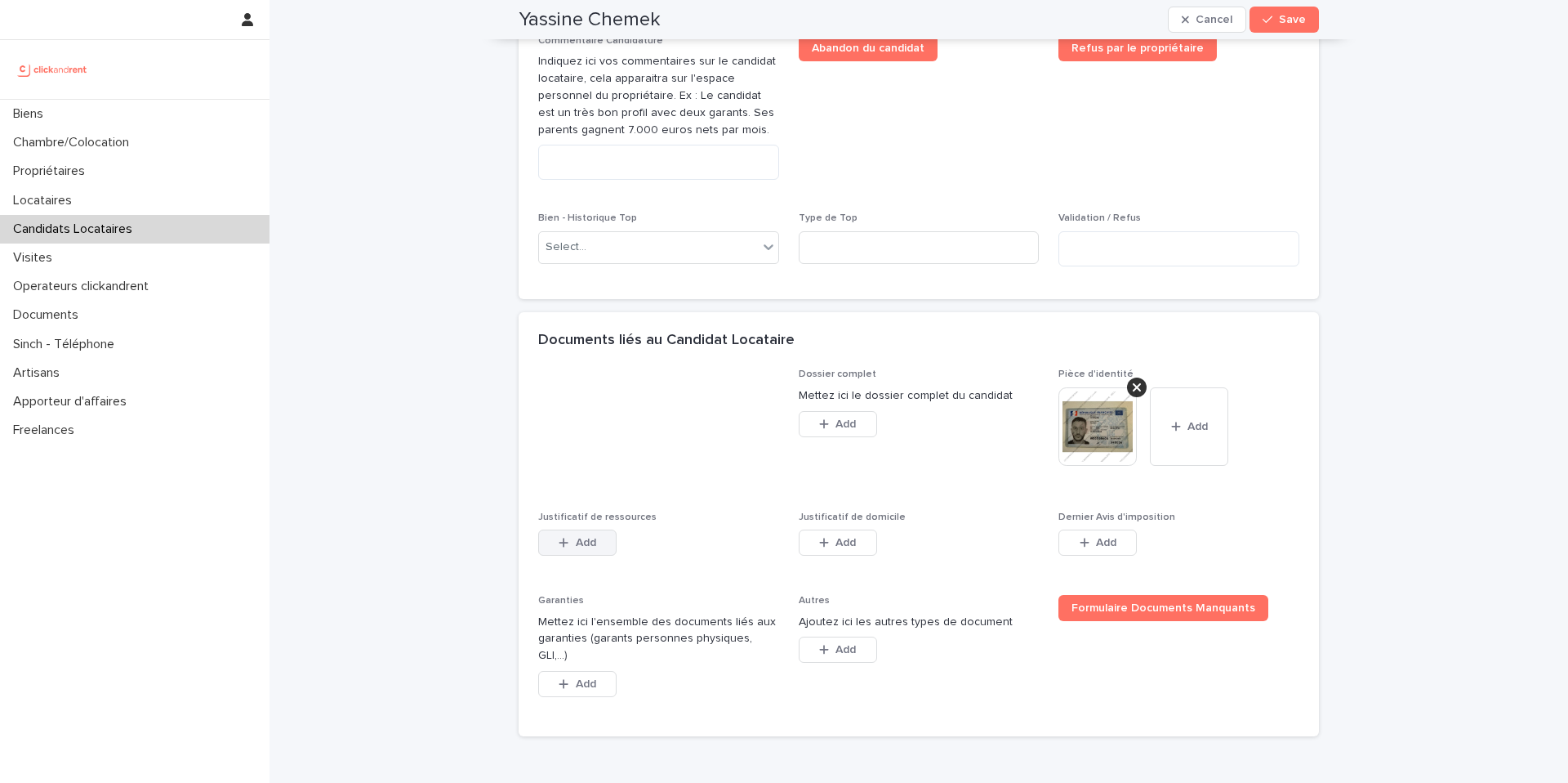
click at [581, 548] on span "Add" at bounding box center [587, 542] width 21 height 11
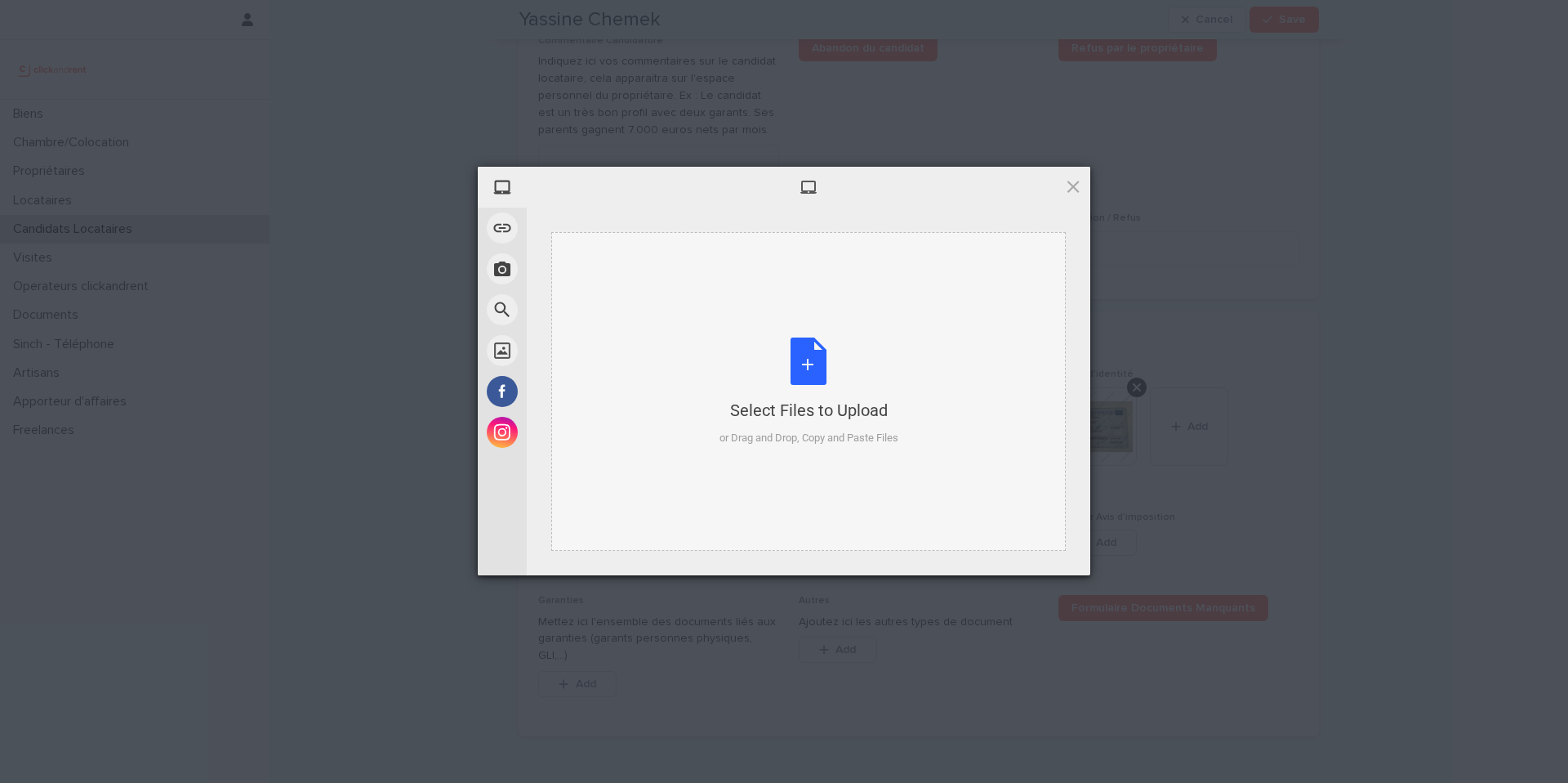
click at [740, 404] on div "Select Files to Upload" at bounding box center [809, 410] width 179 height 22
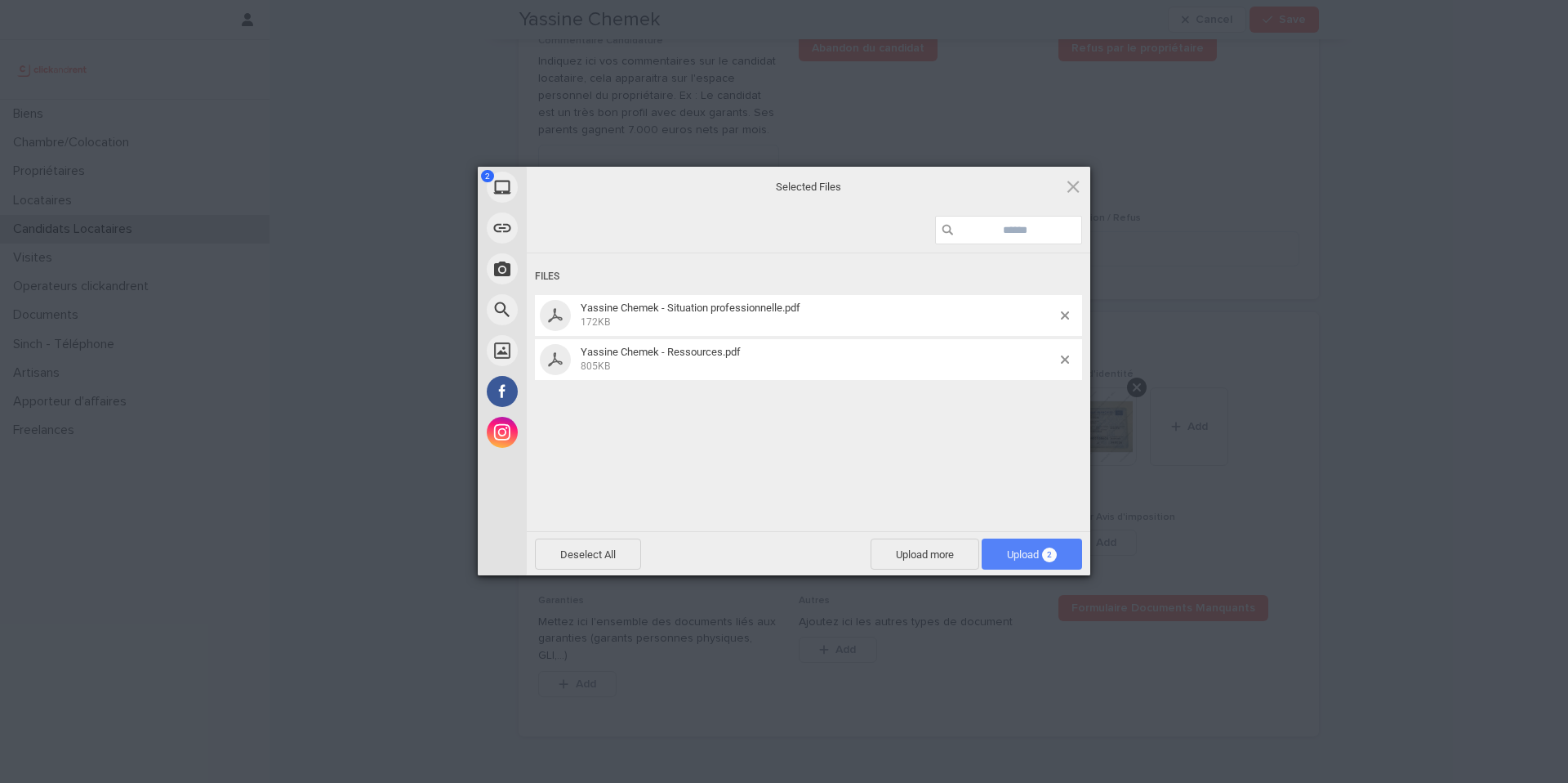
click at [1067, 556] on span "Upload 2" at bounding box center [1032, 554] width 100 height 31
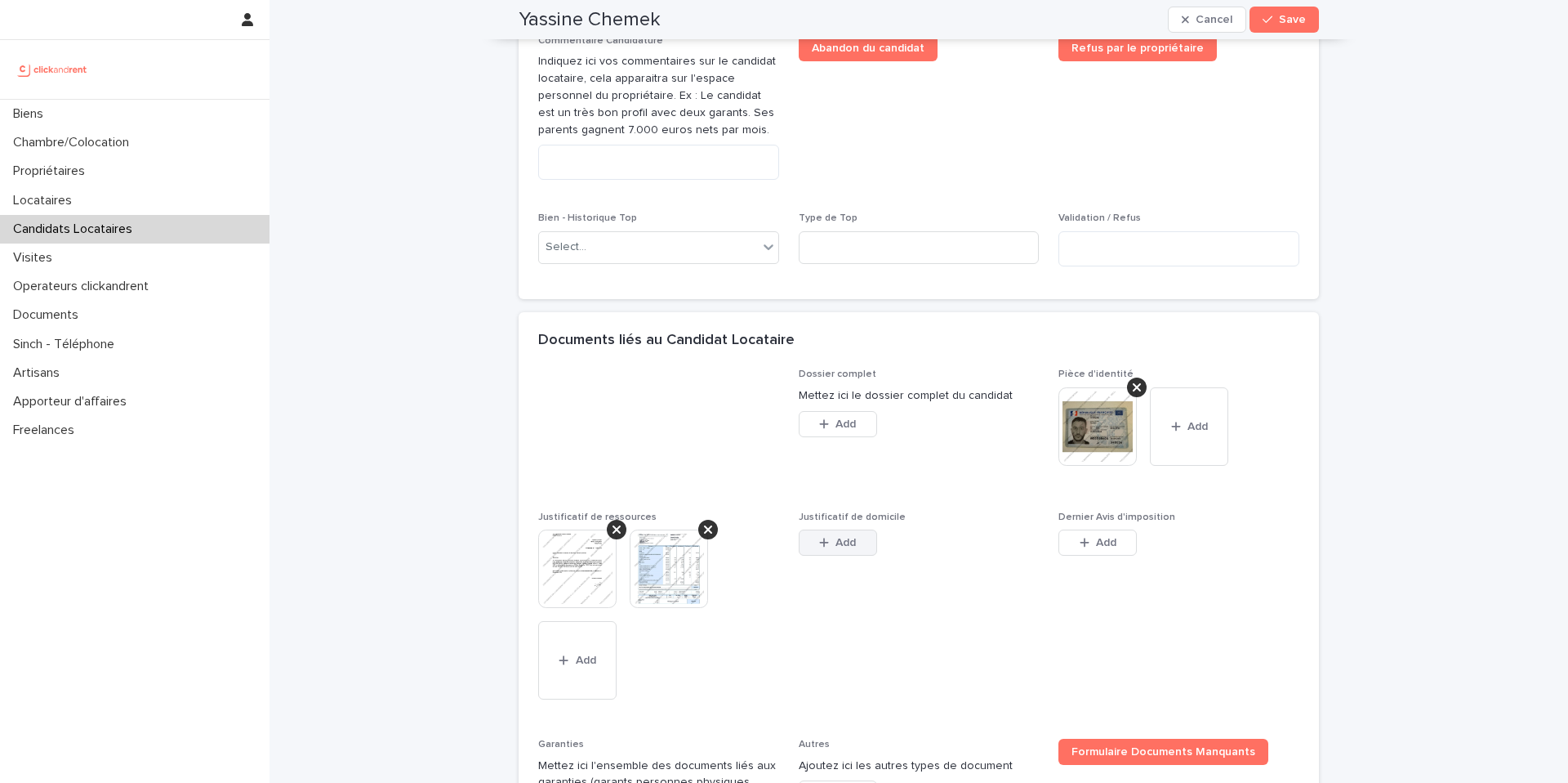
click at [835, 556] on button "Add" at bounding box center [838, 543] width 79 height 26
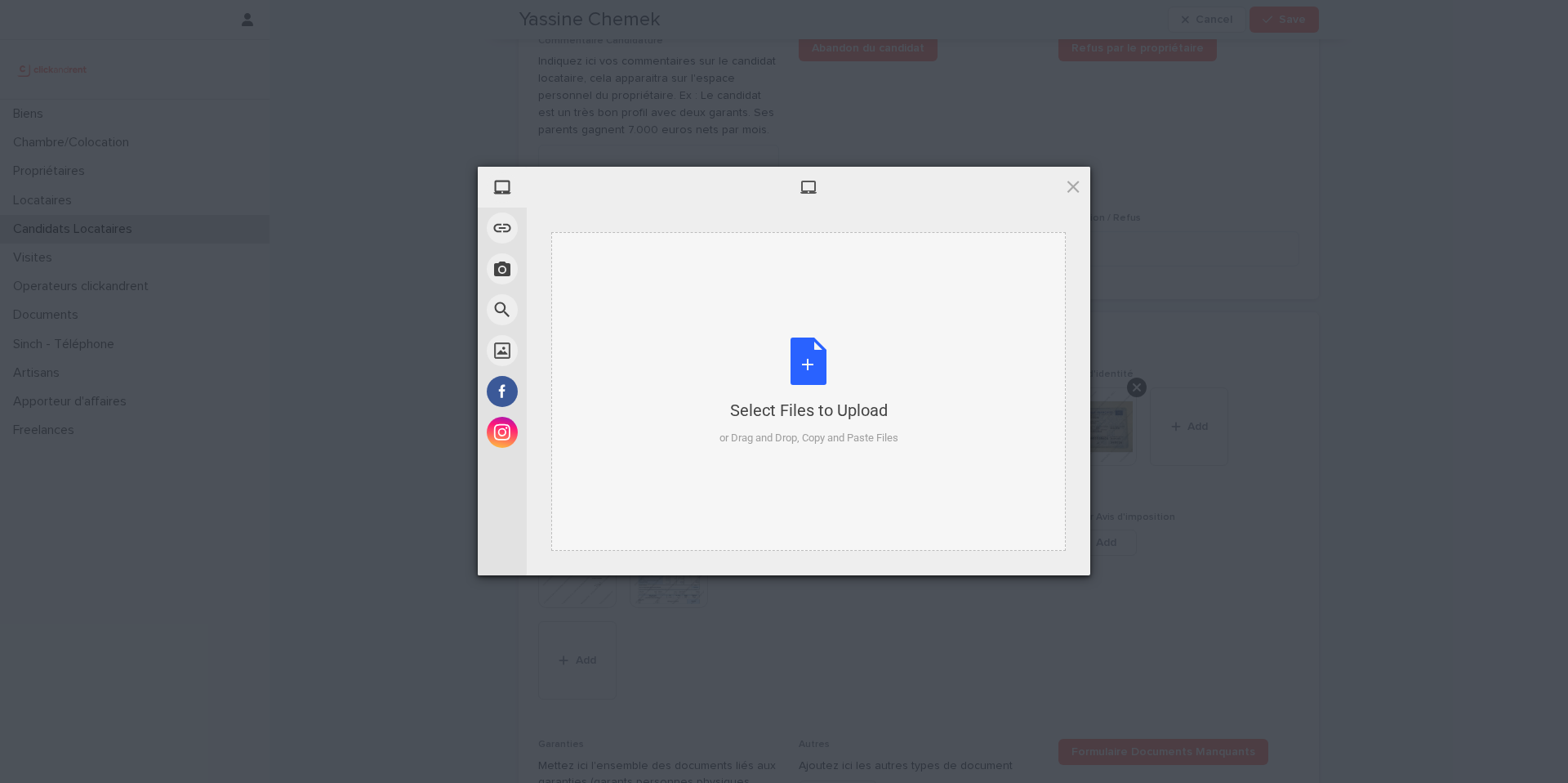
click at [816, 438] on div "or Drag and Drop, Copy and Paste Files" at bounding box center [809, 437] width 179 height 16
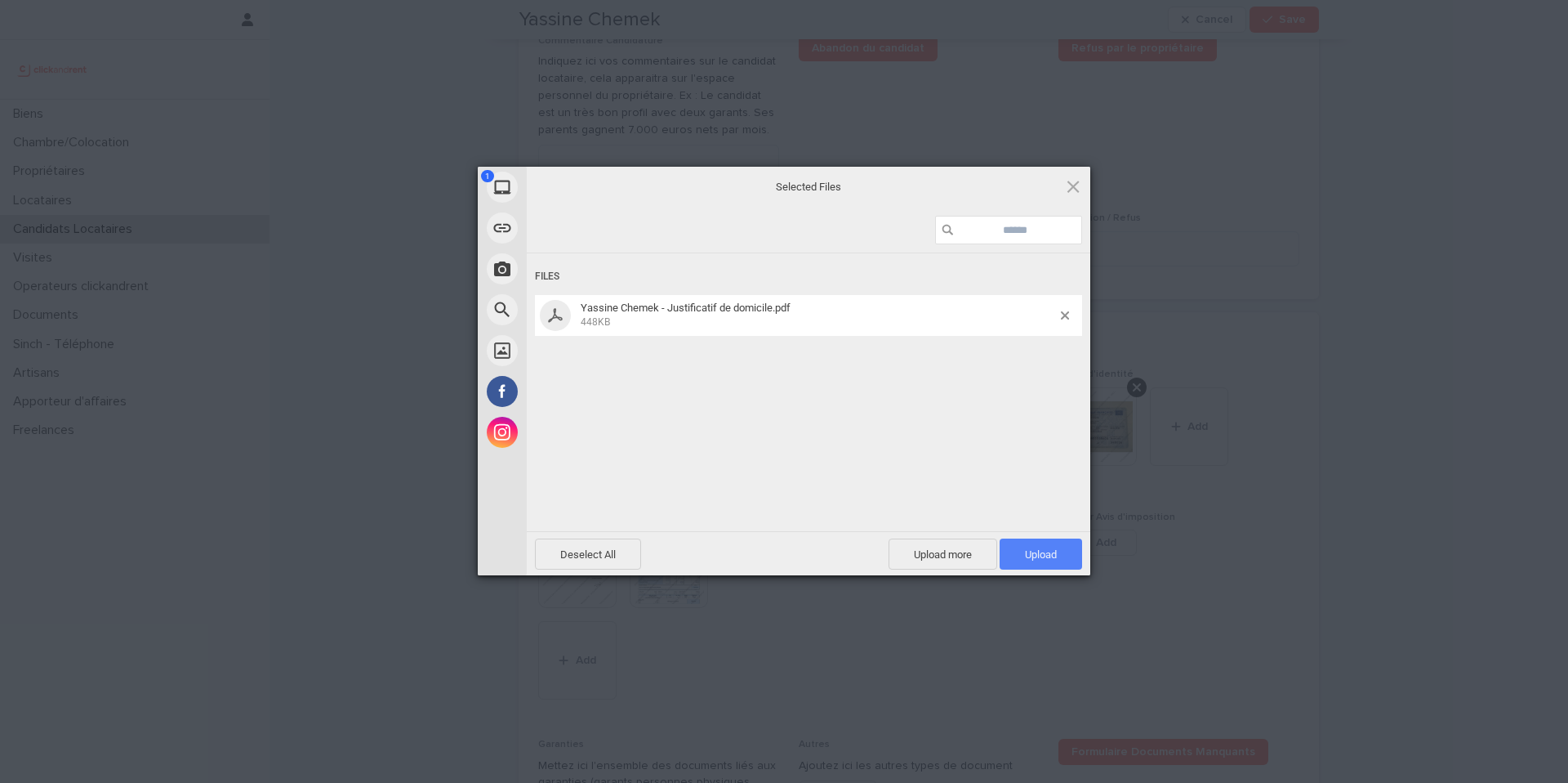
click at [1037, 558] on span "Upload 1" at bounding box center [1041, 554] width 32 height 12
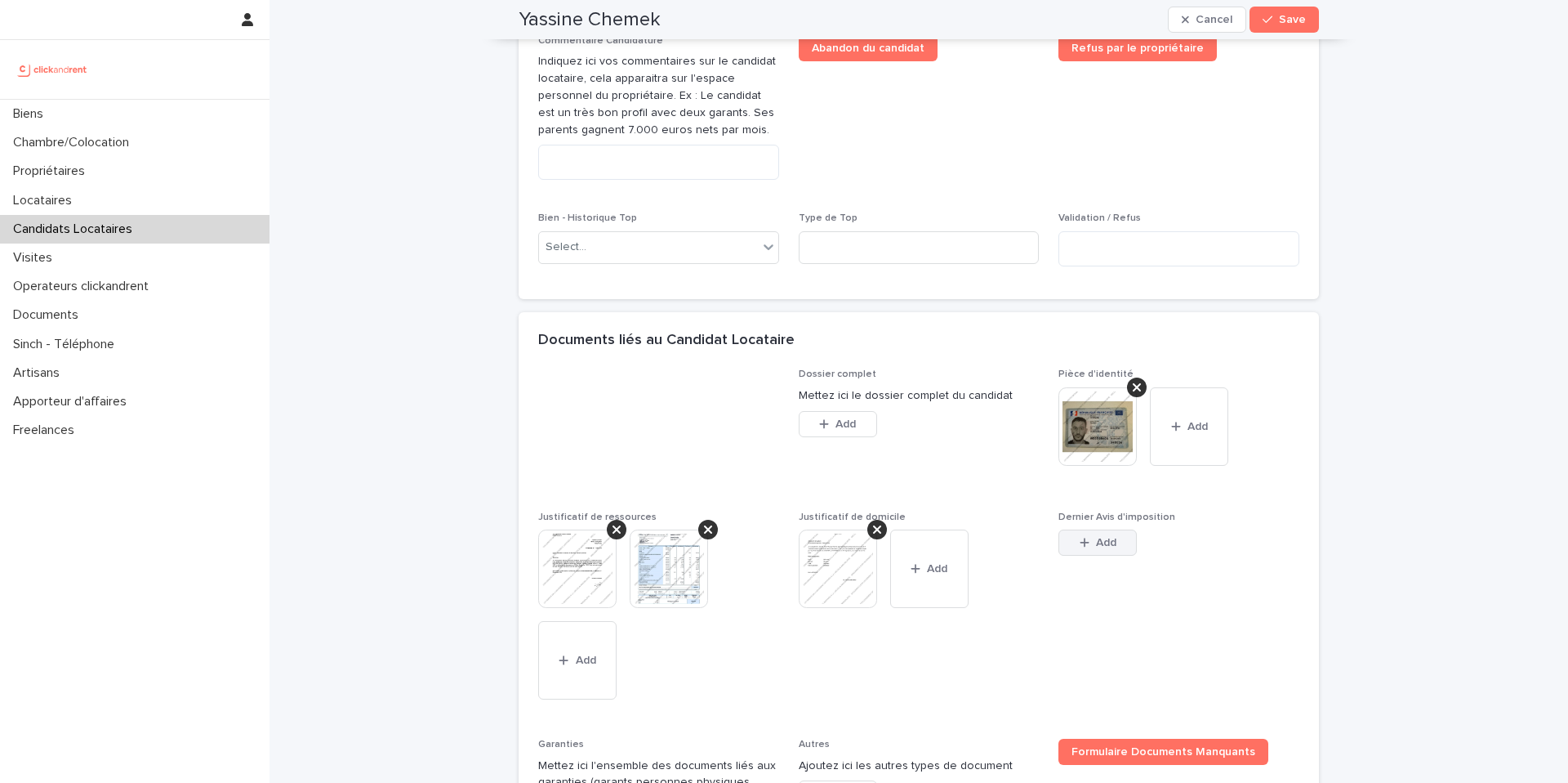
click at [1096, 548] on span "Add" at bounding box center [1107, 542] width 21 height 11
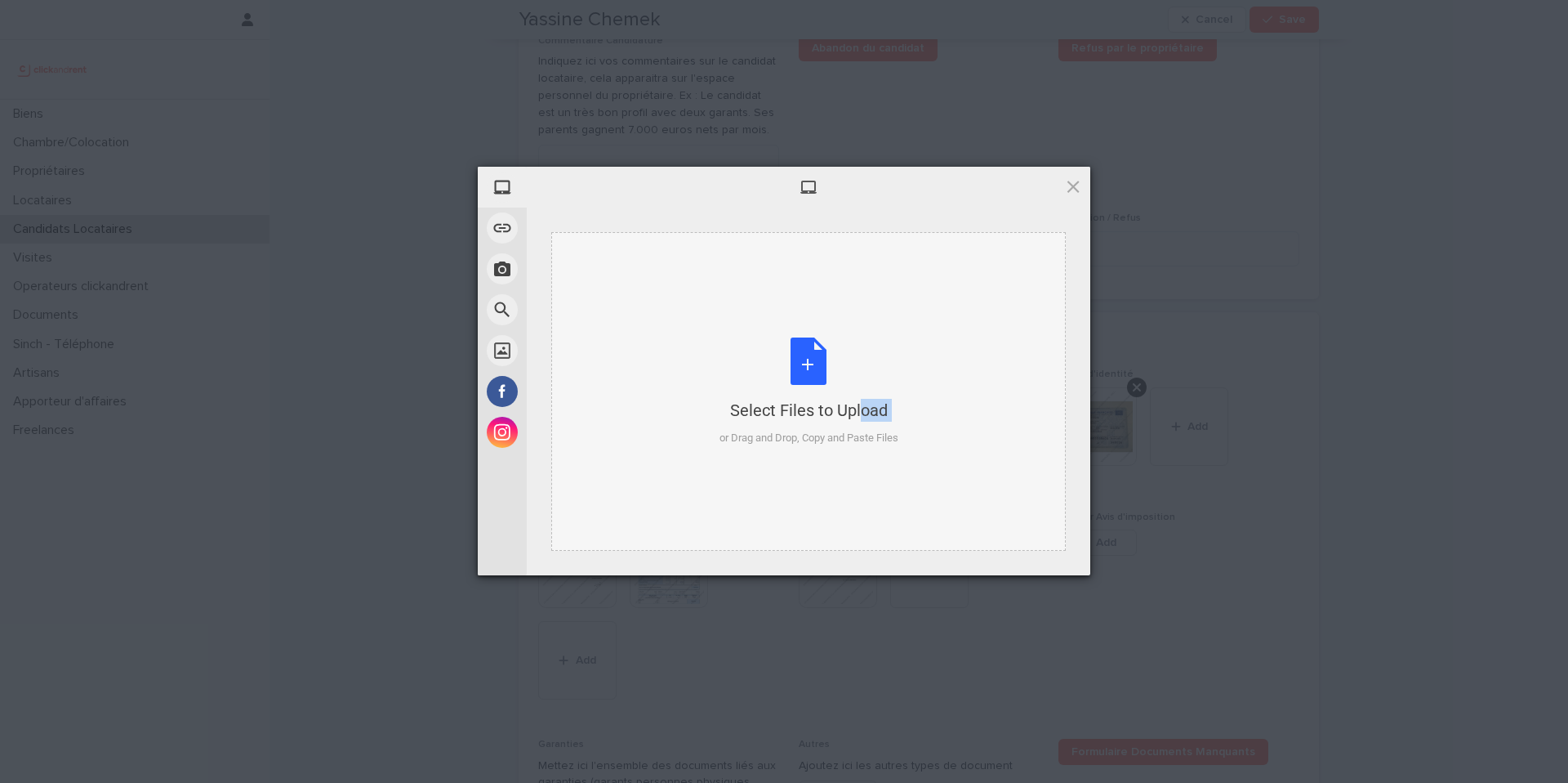
click at [822, 422] on div "Select Files to Upload or Drag and Drop, Copy and Paste Files" at bounding box center [809, 392] width 179 height 109
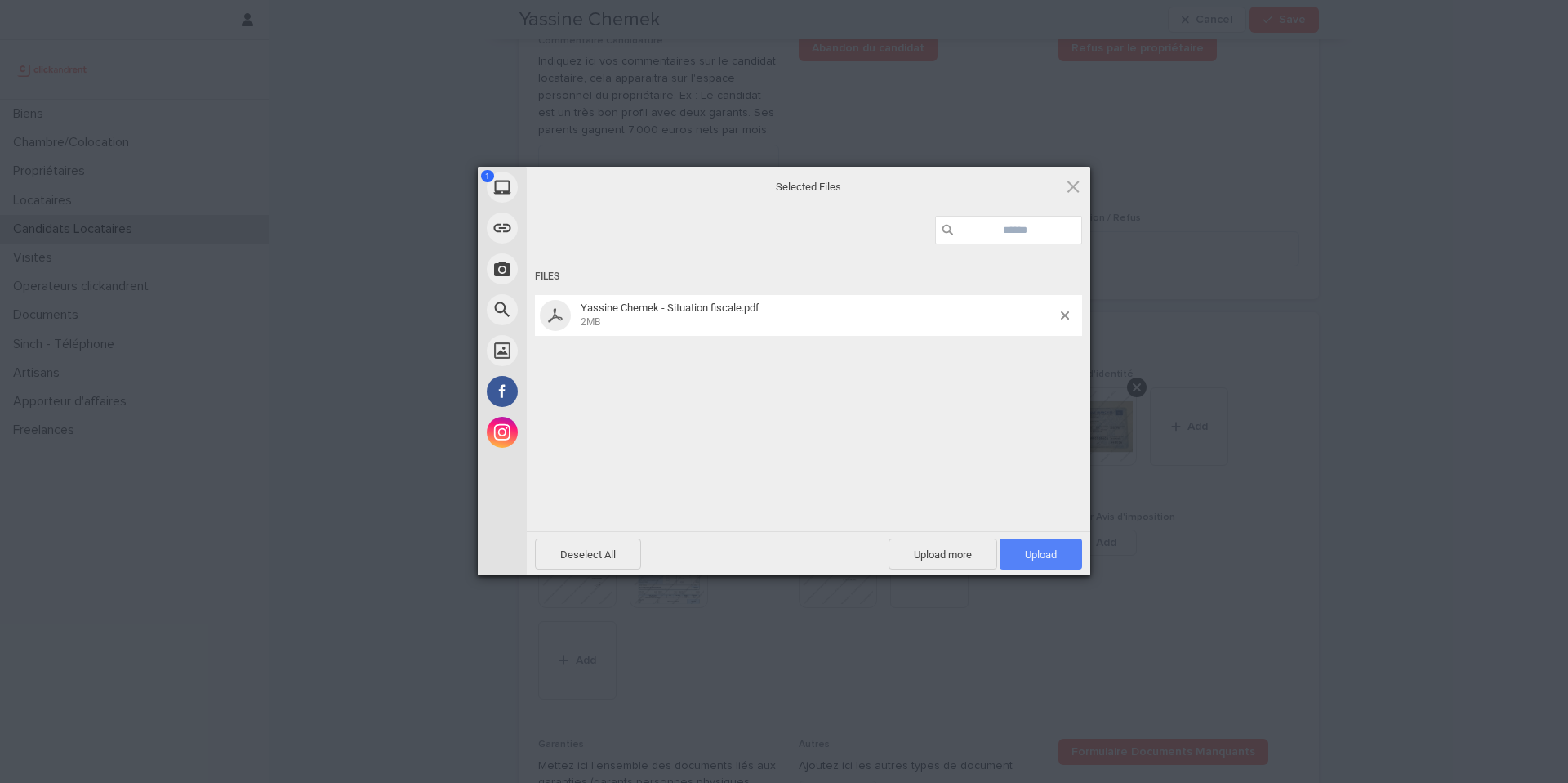
click at [1051, 558] on span "Upload 1" at bounding box center [1041, 554] width 32 height 12
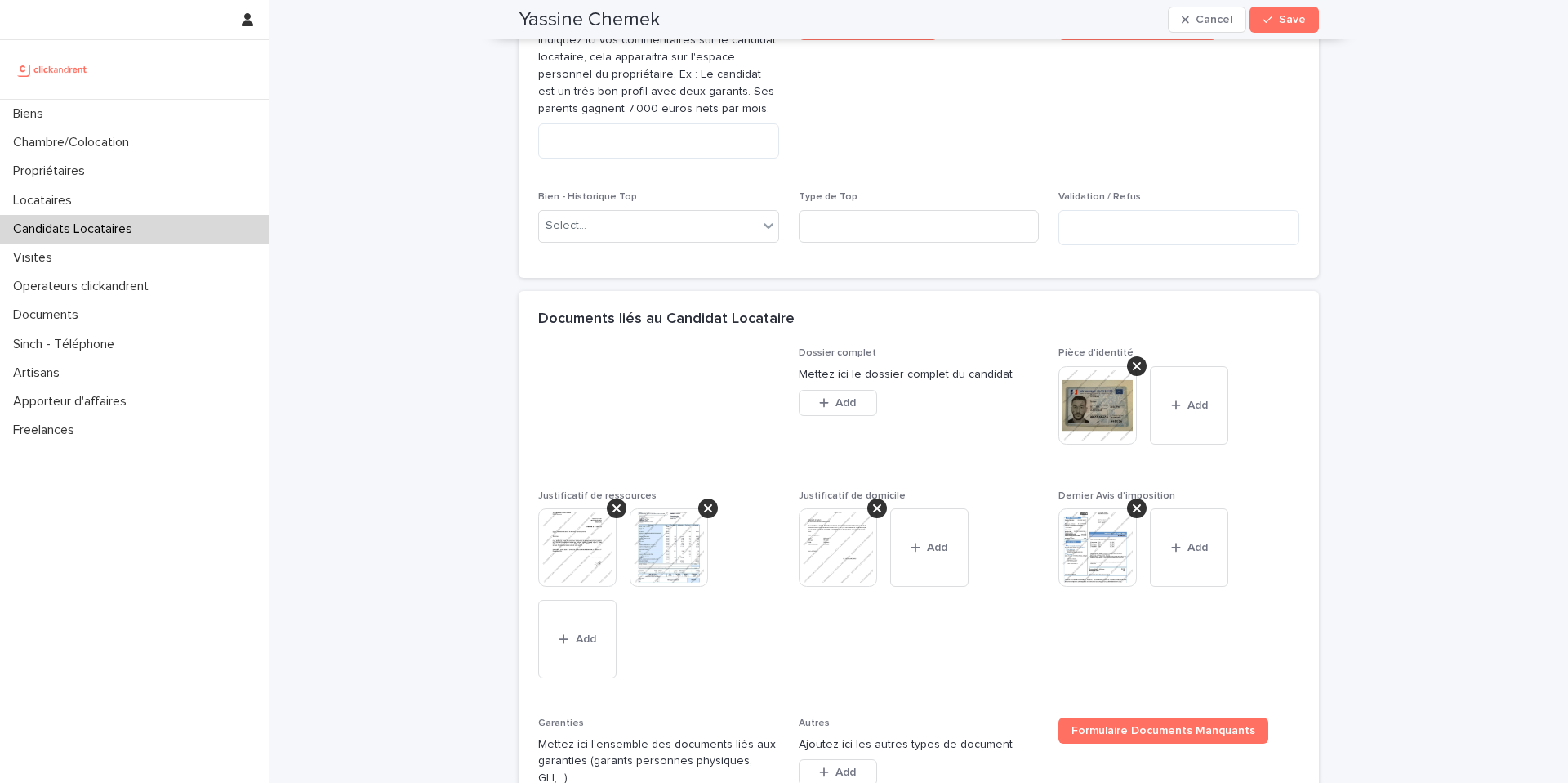
scroll to position [1241, 0]
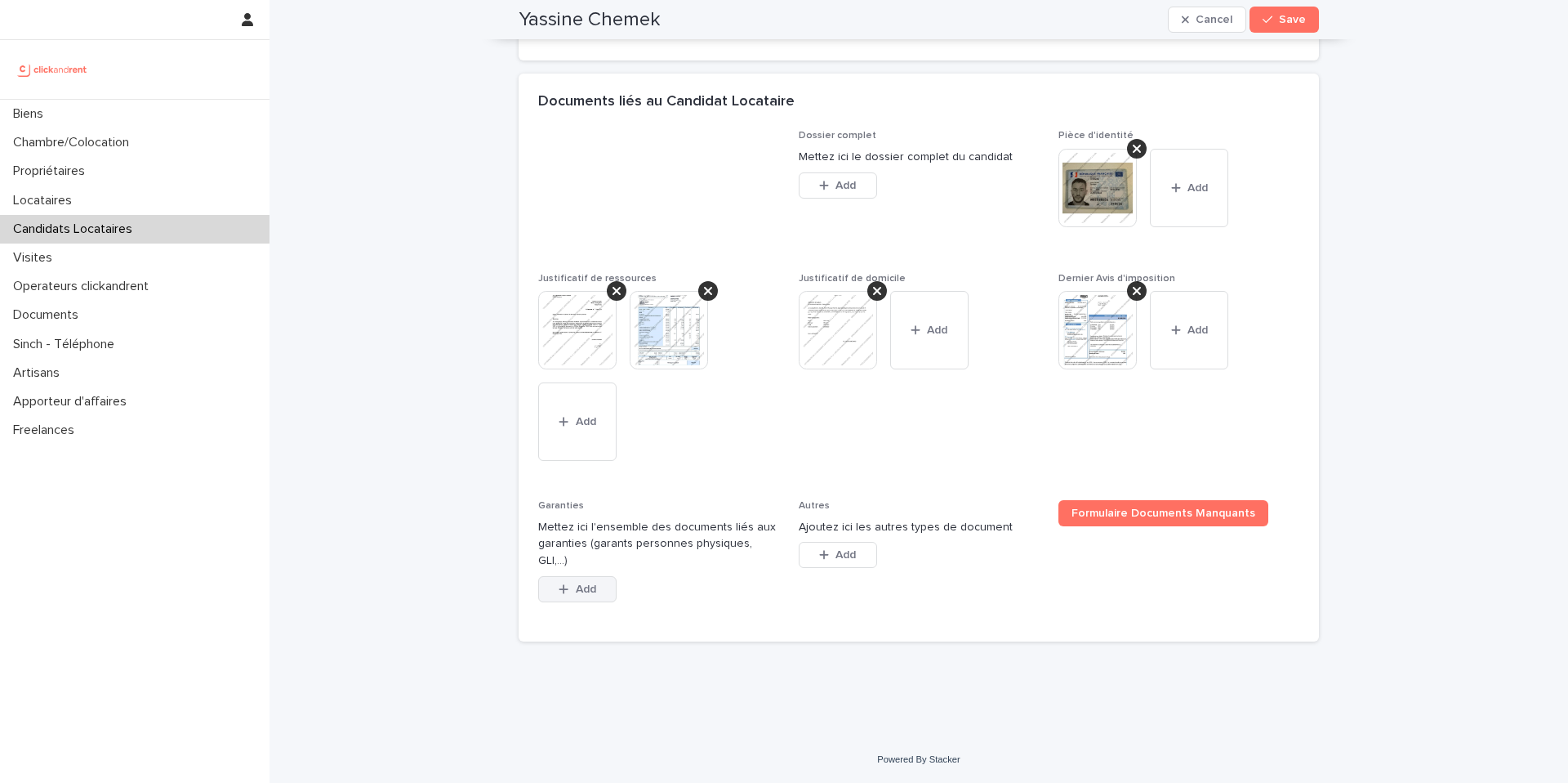
click at [585, 594] on span "Add" at bounding box center [587, 589] width 21 height 11
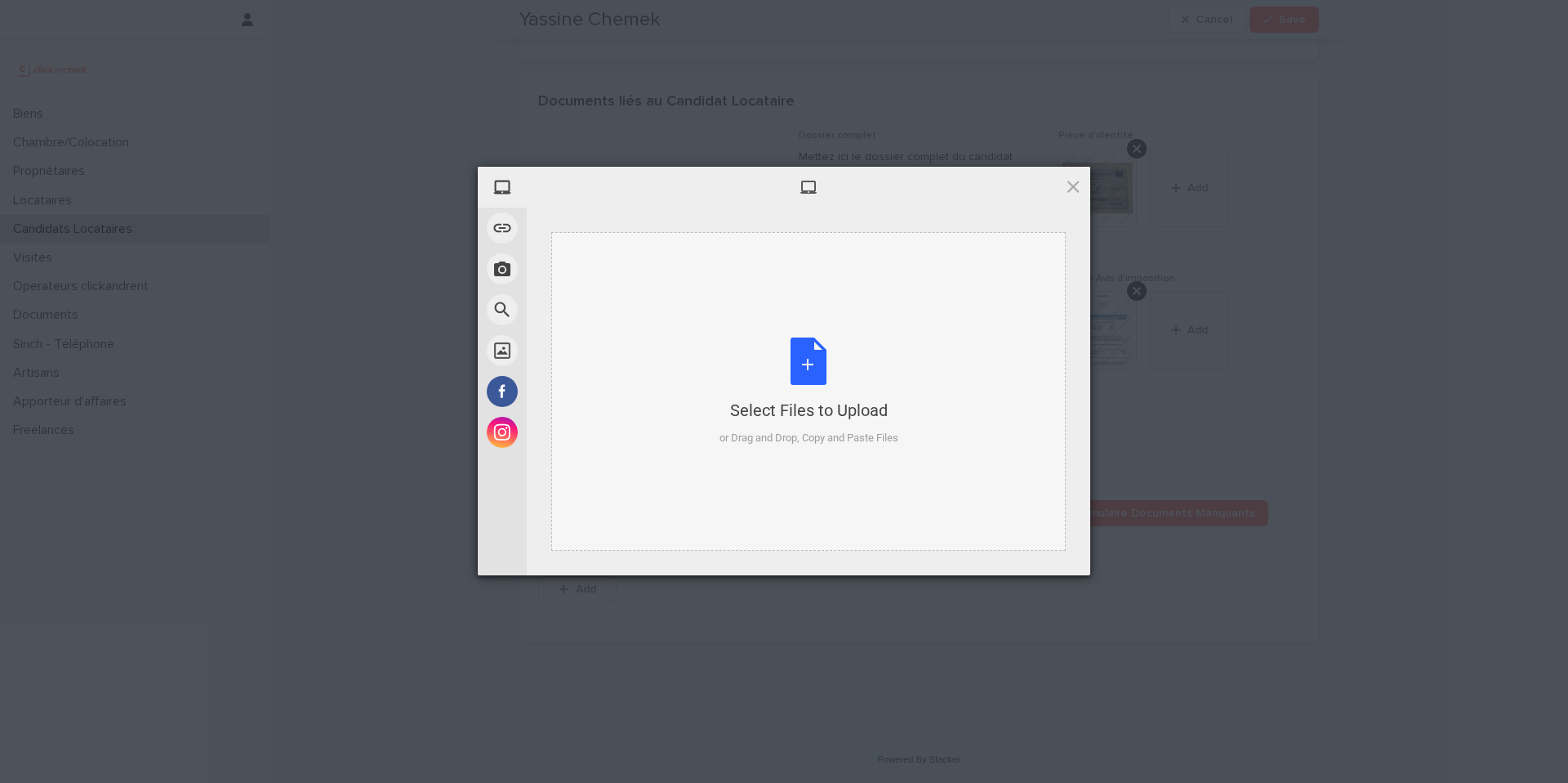
click at [681, 363] on div "Select Files to Upload or Drag and Drop, Copy and Paste Files" at bounding box center [809, 392] width 515 height 319
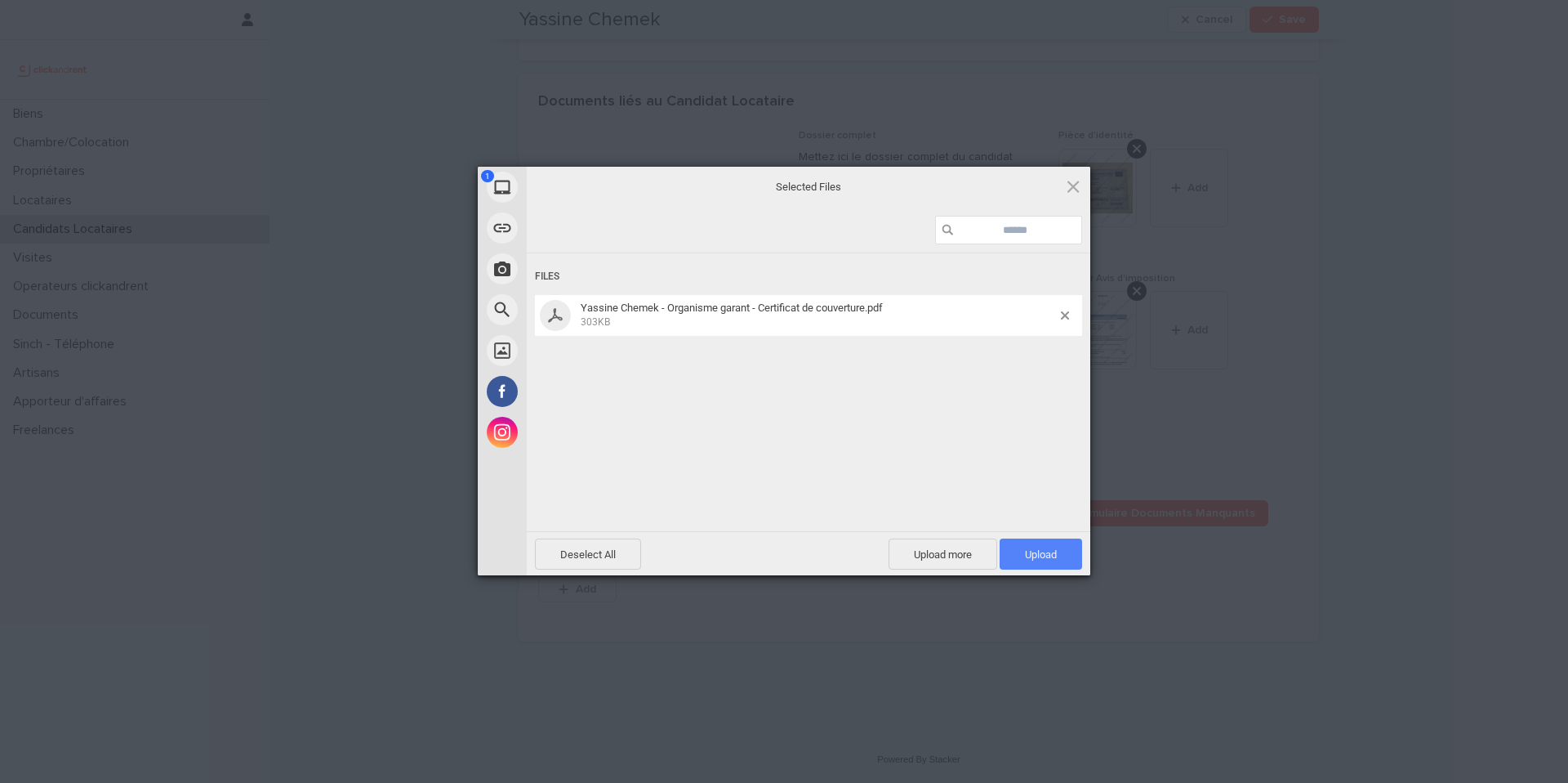
click at [1065, 551] on span "Upload 1" at bounding box center [1040, 554] width 82 height 31
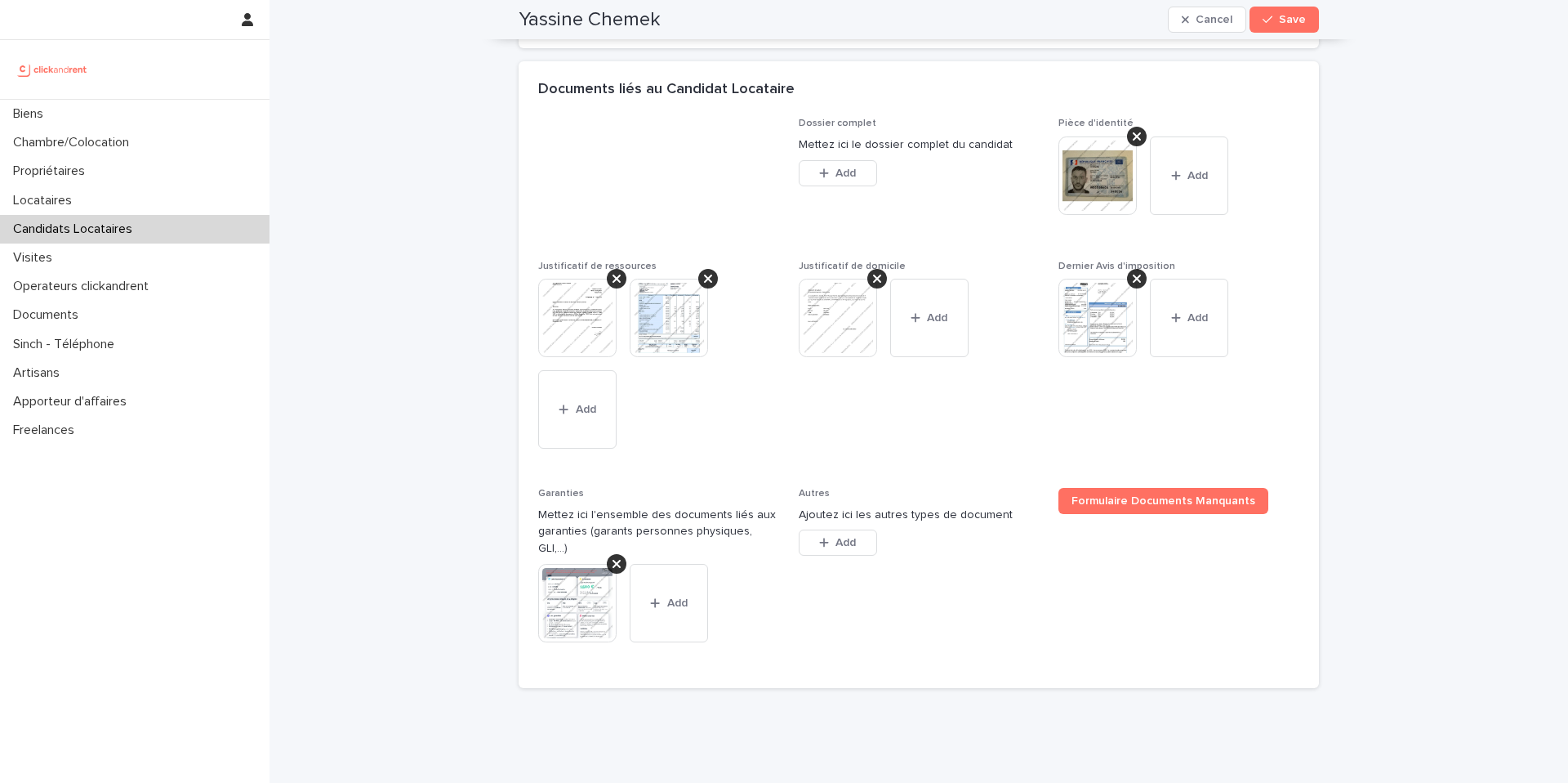
drag, startPoint x: 815, startPoint y: 657, endPoint x: 640, endPoint y: 537, distance: 212.2
drag, startPoint x: 794, startPoint y: 698, endPoint x: 576, endPoint y: 418, distance: 354.9
click at [518, 334] on div "Dossier complet Mettez ici le dossier complet du candidat This file cannot be o…" at bounding box center [918, 403] width 801 height 570
drag, startPoint x: 728, startPoint y: 639, endPoint x: 678, endPoint y: 569, distance: 86.0
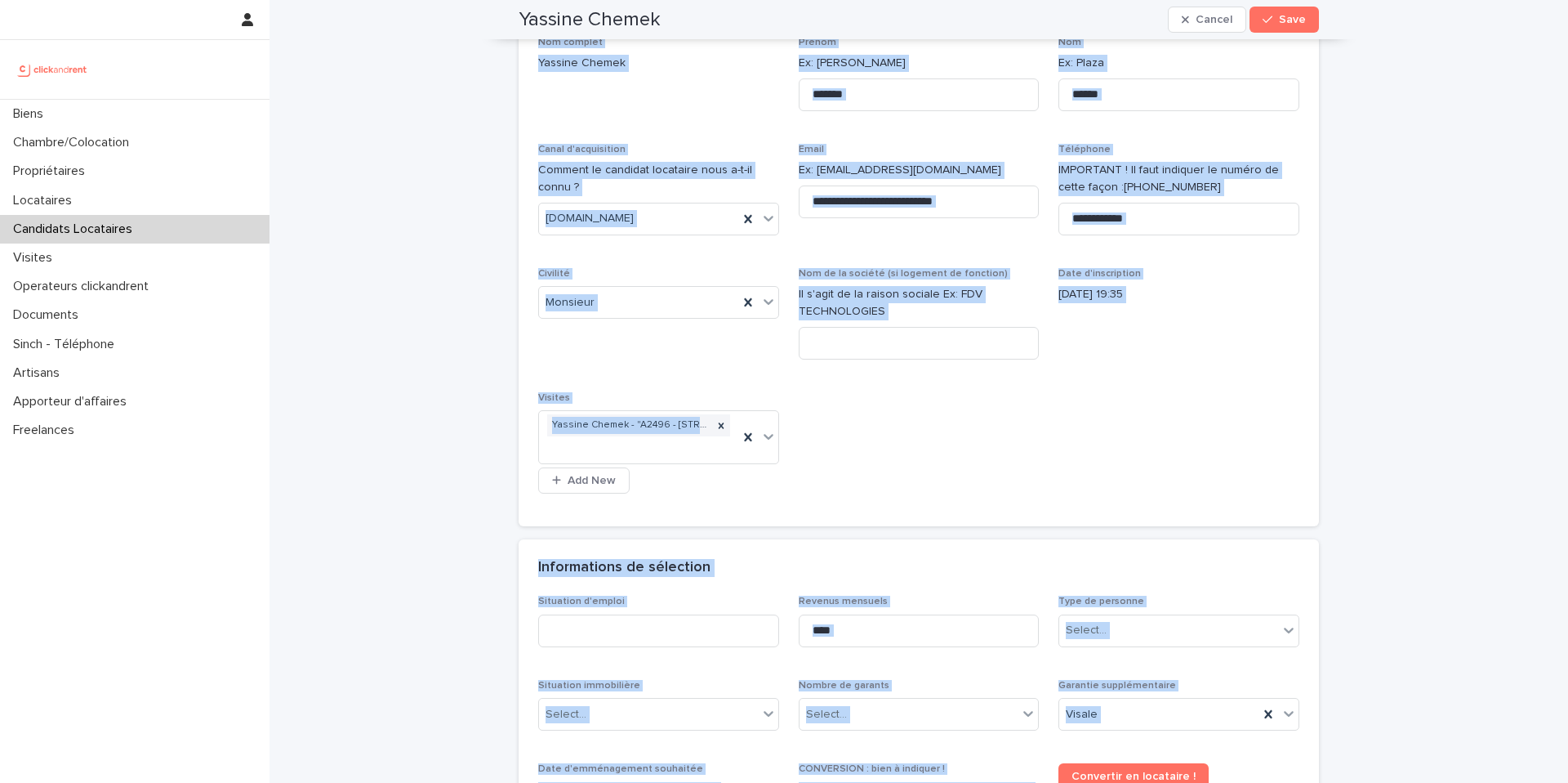
scroll to position [0, 0]
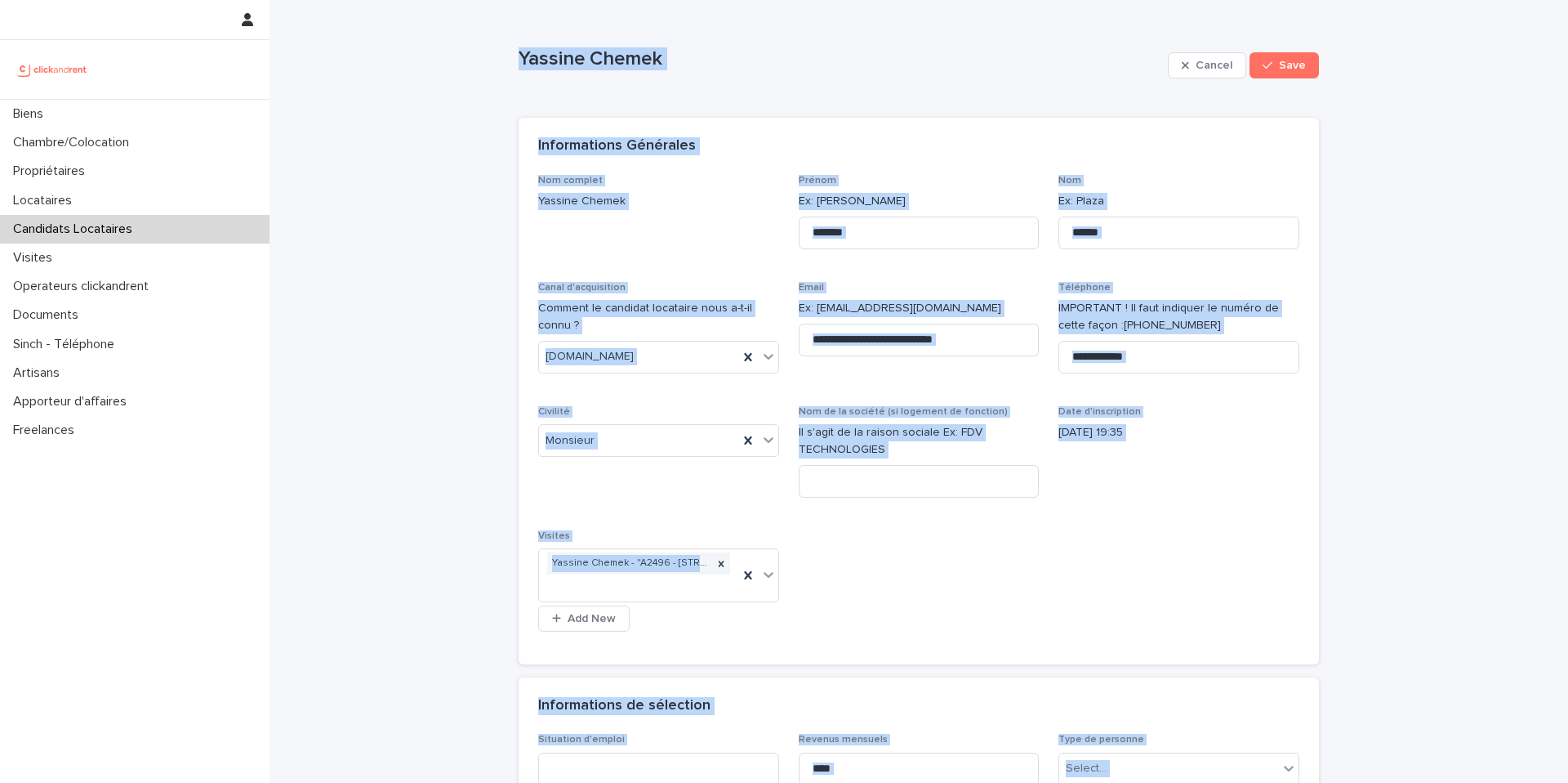
drag, startPoint x: 704, startPoint y: 649, endPoint x: 517, endPoint y: 32, distance: 644.7
copy div "Loremip Dolors Ametco Adip Elits, doeiu tem in utlab etdolo magn aliqua. Enimad…"
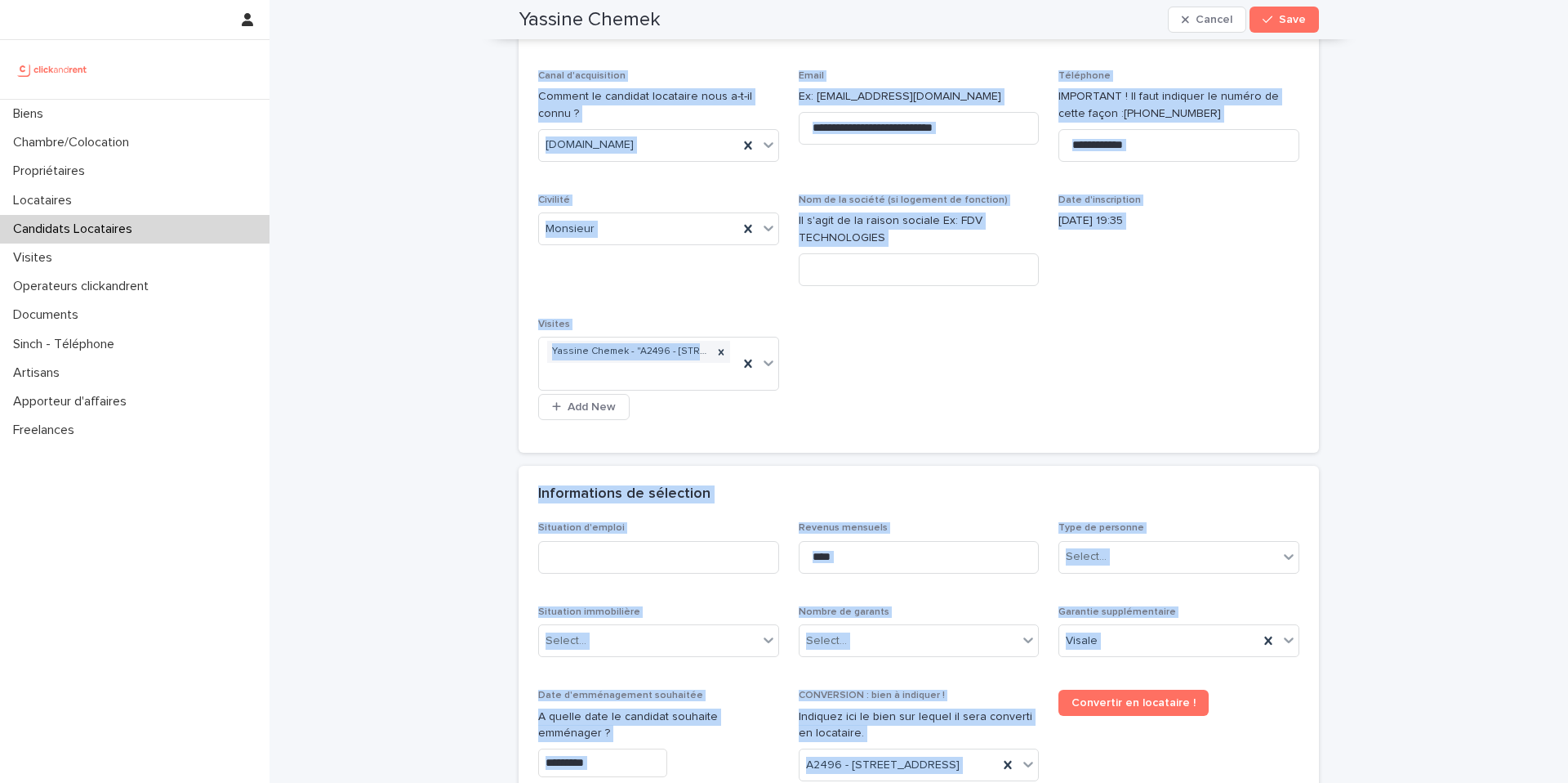
scroll to position [320, 0]
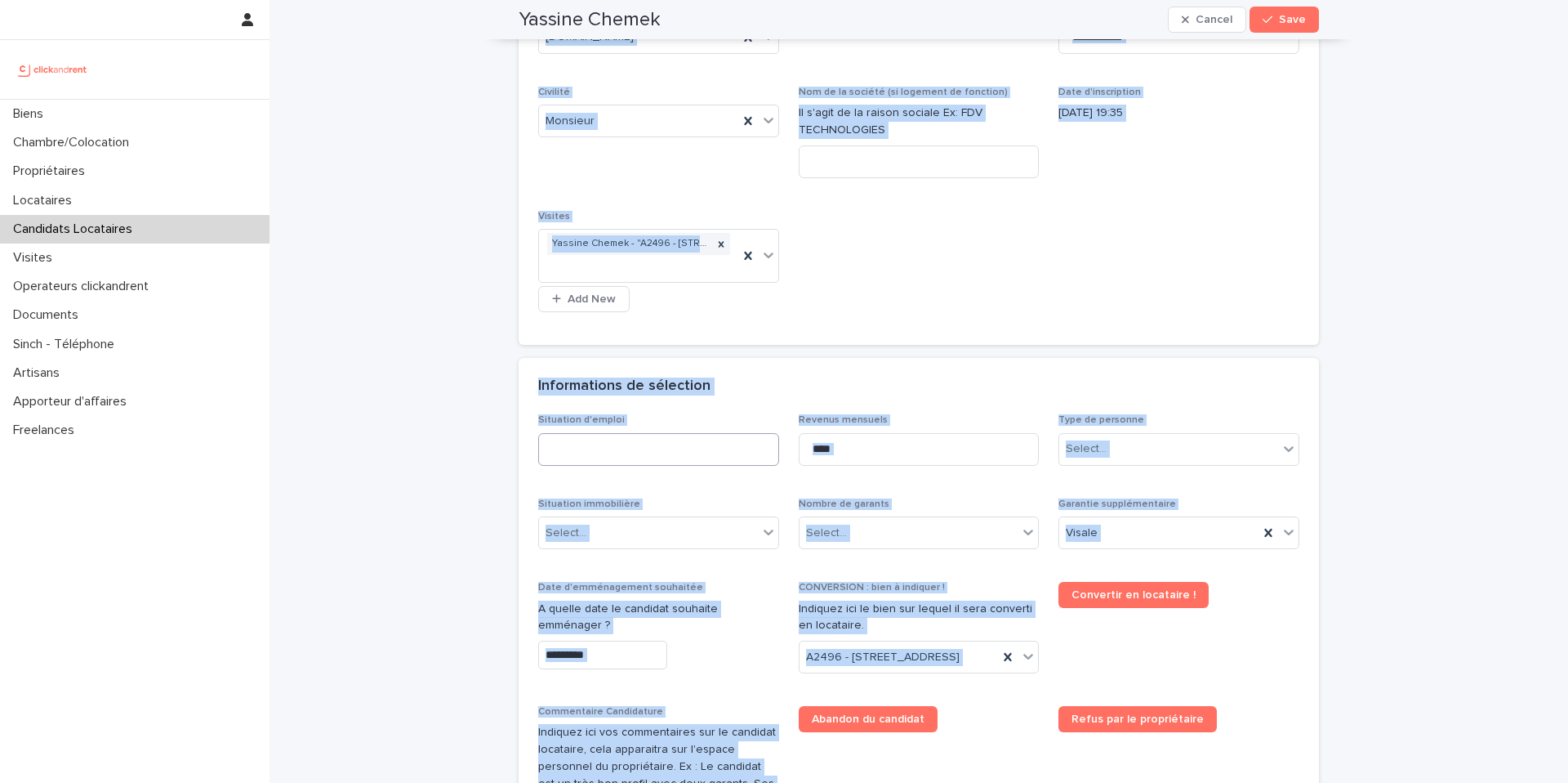
click at [600, 456] on input at bounding box center [658, 449] width 241 height 33
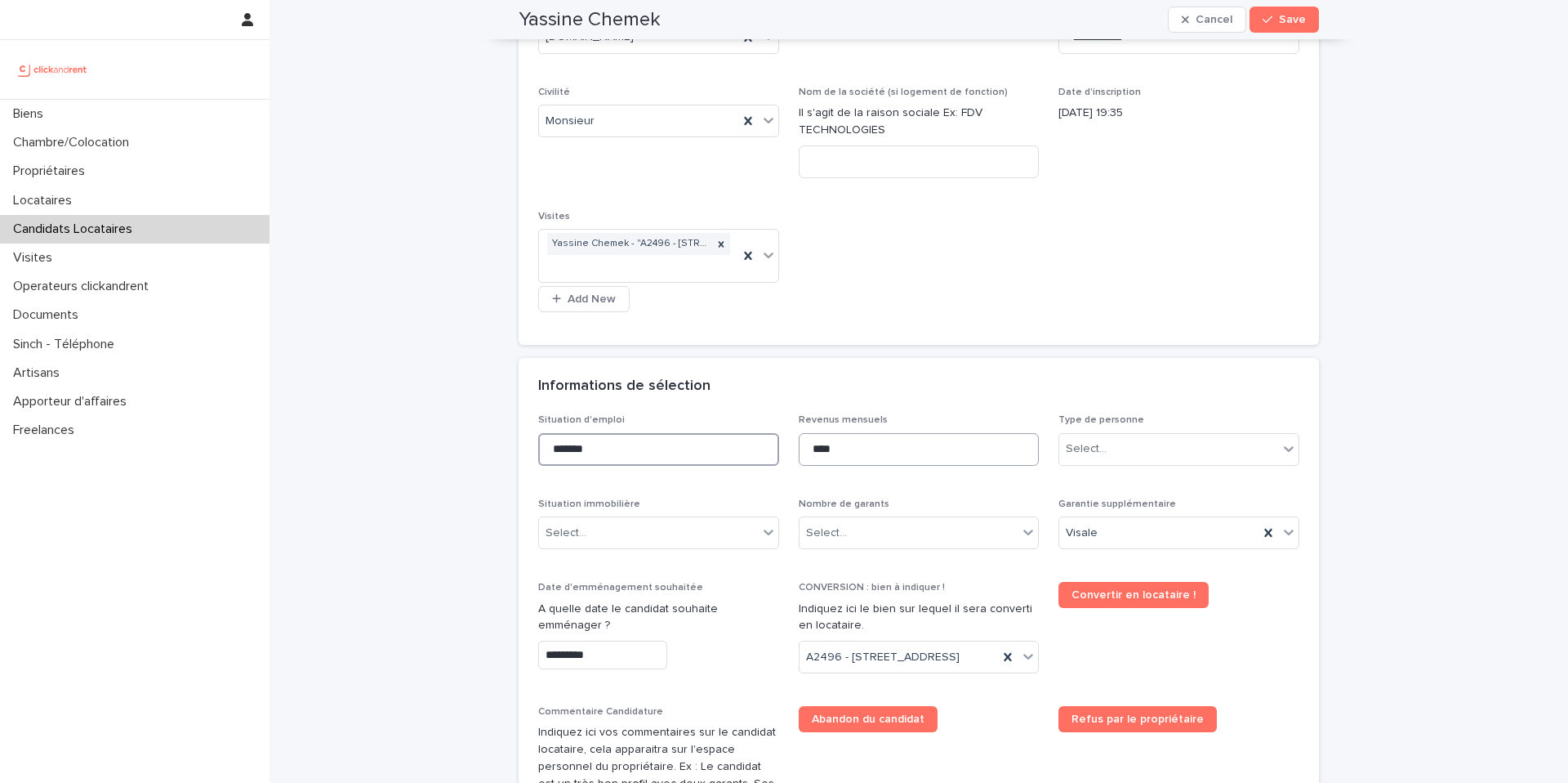
type input "*******"
click at [944, 447] on input "****" at bounding box center [919, 449] width 241 height 33
click at [944, 448] on input "****" at bounding box center [919, 449] width 241 height 33
type input "****"
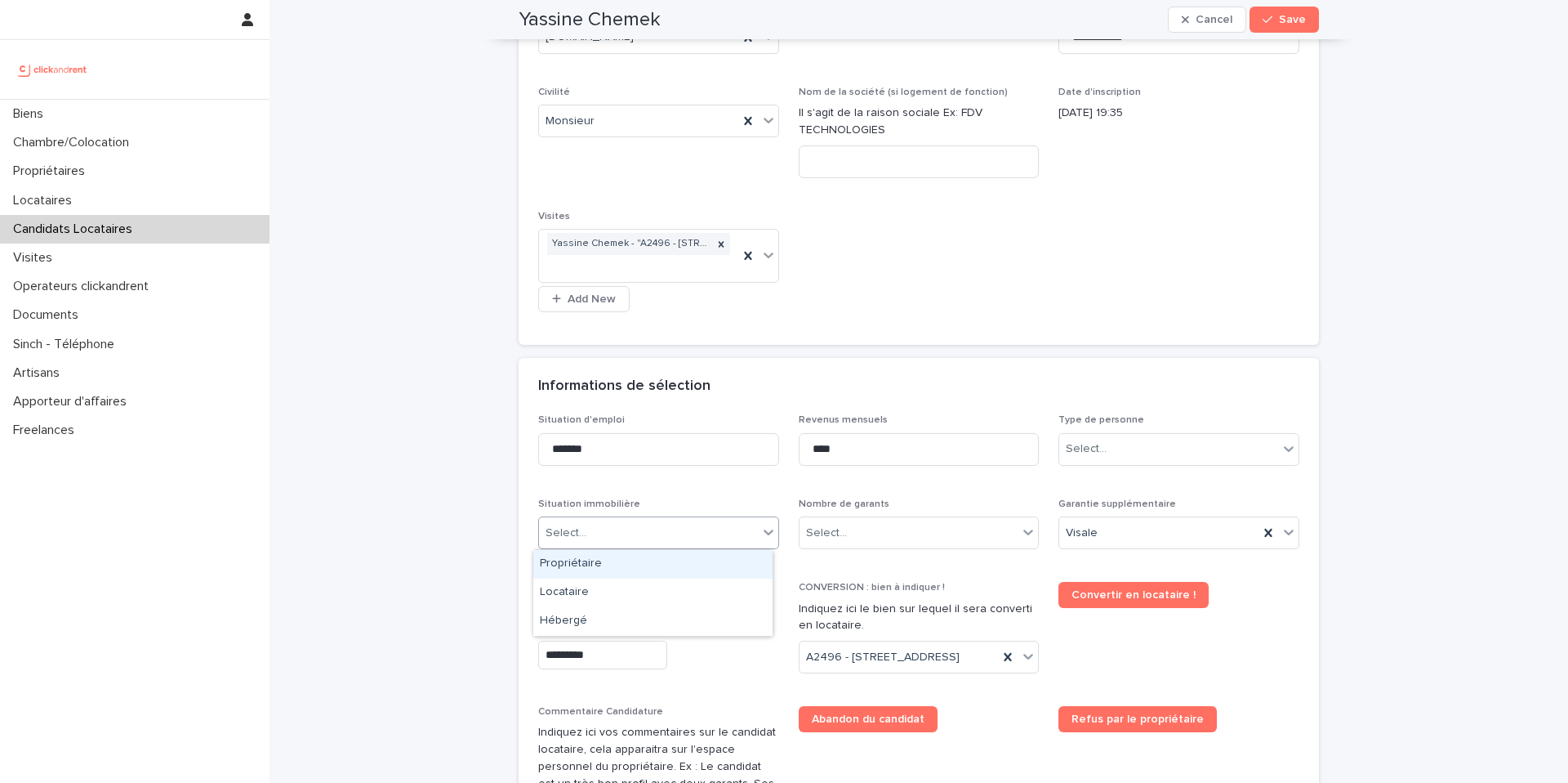
click at [651, 549] on body "**********" at bounding box center [784, 392] width 1568 height 783
click at [618, 587] on div "Locataire" at bounding box center [652, 592] width 239 height 29
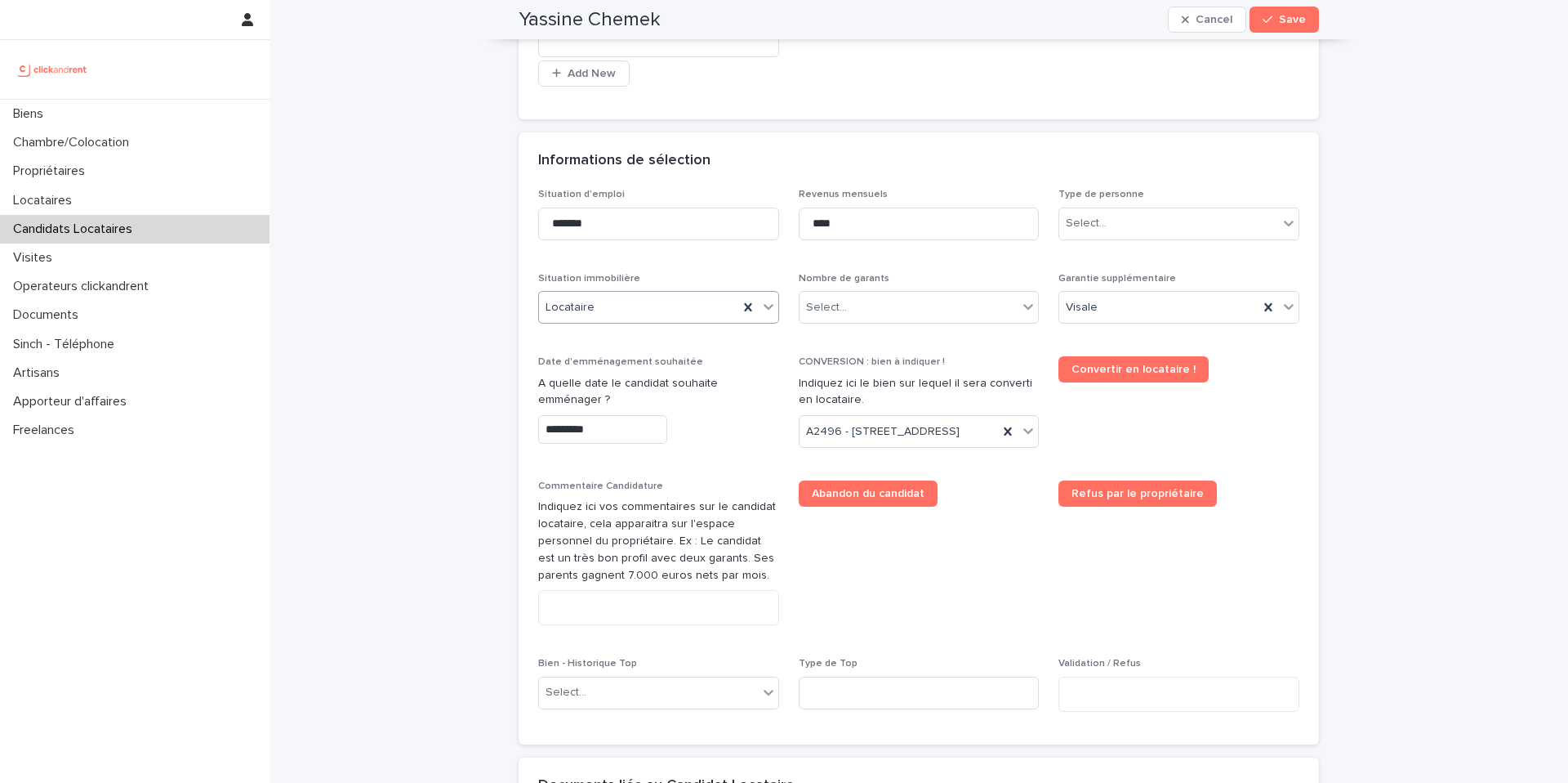
scroll to position [622, 0]
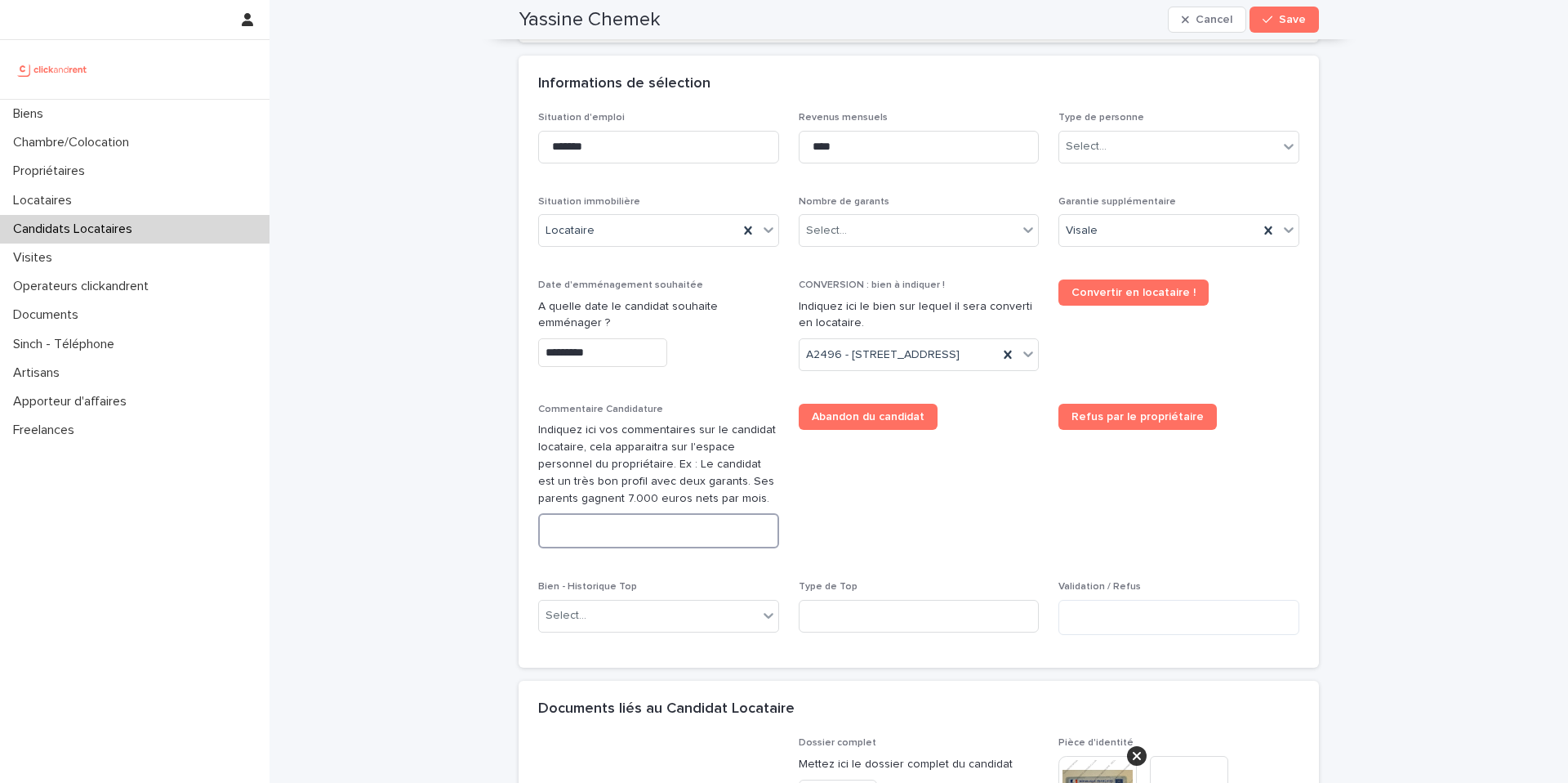
click at [605, 548] on textarea at bounding box center [658, 531] width 241 height 35
click at [604, 548] on textarea at bounding box center [658, 531] width 241 height 35
paste textarea "**********"
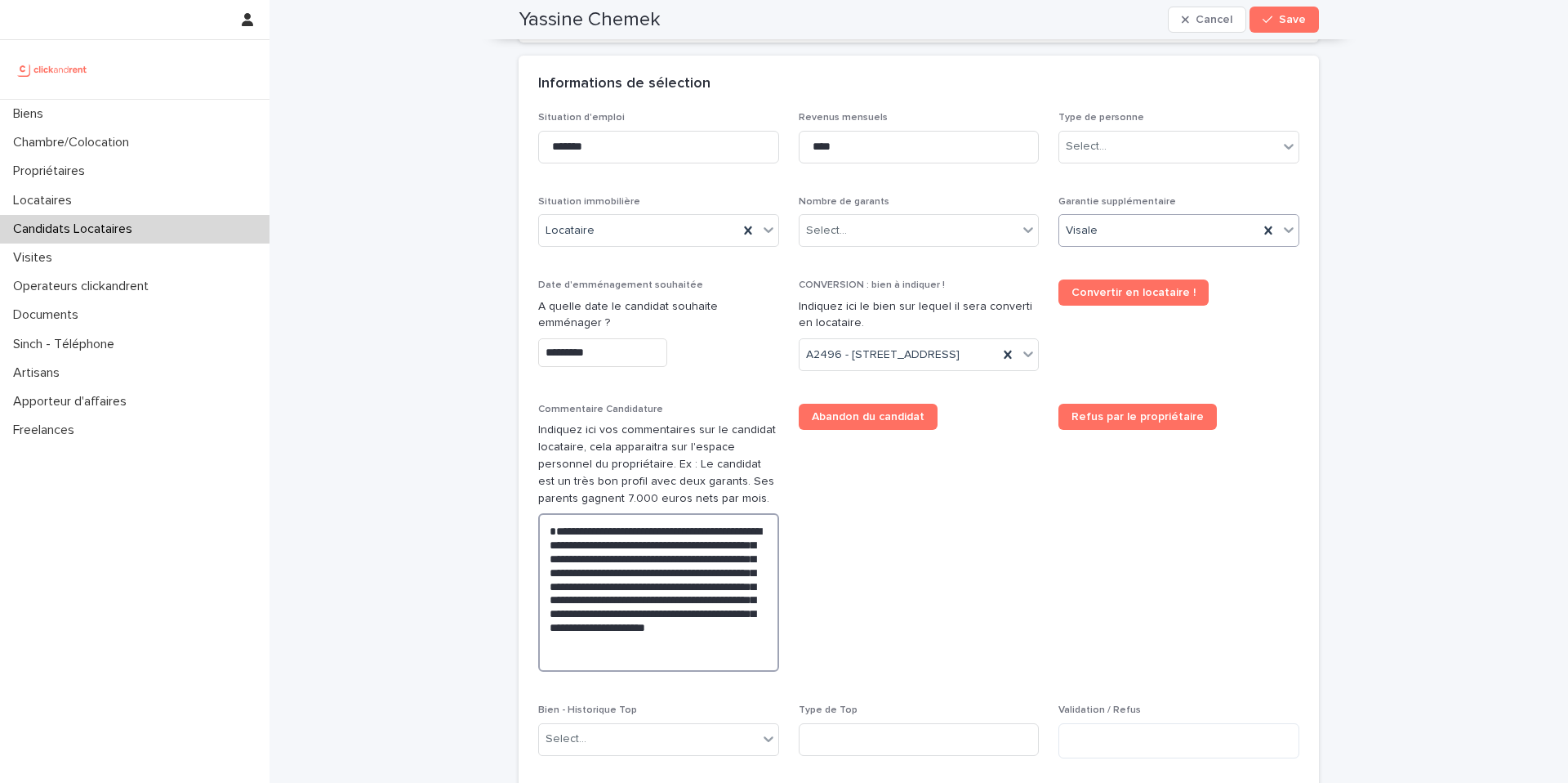
type textarea "**********"
click at [1159, 232] on div "Visale" at bounding box center [1159, 230] width 200 height 27
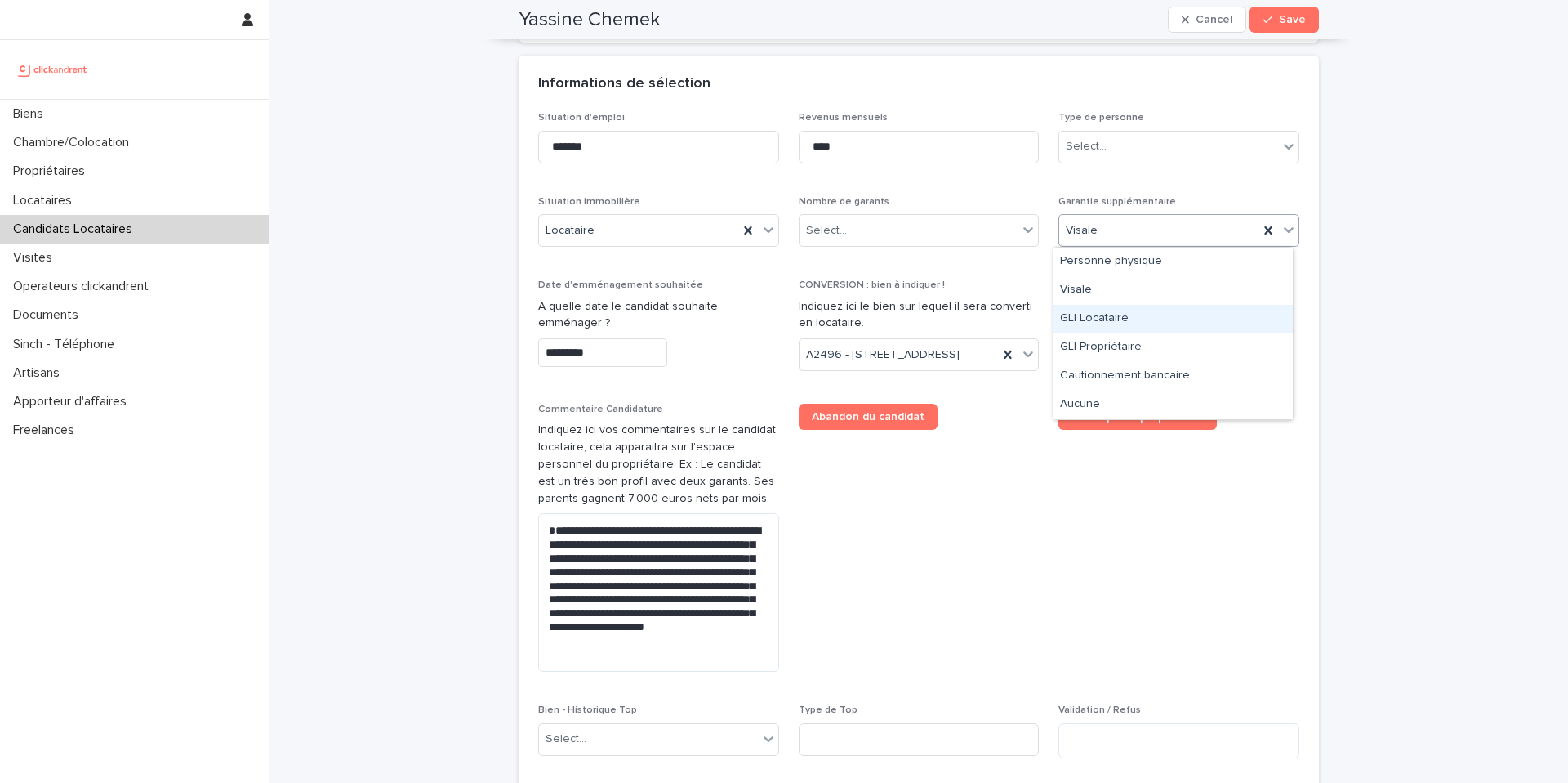
click at [1124, 316] on div "GLI Locataire" at bounding box center [1173, 319] width 239 height 29
click at [1097, 230] on span "GLI Locataire" at bounding box center [1100, 231] width 68 height 17
click at [1197, 178] on div "Situation d'emploi ******* Revenus mensuels **** Type de personne Select... Sit…" at bounding box center [918, 442] width 761 height 659
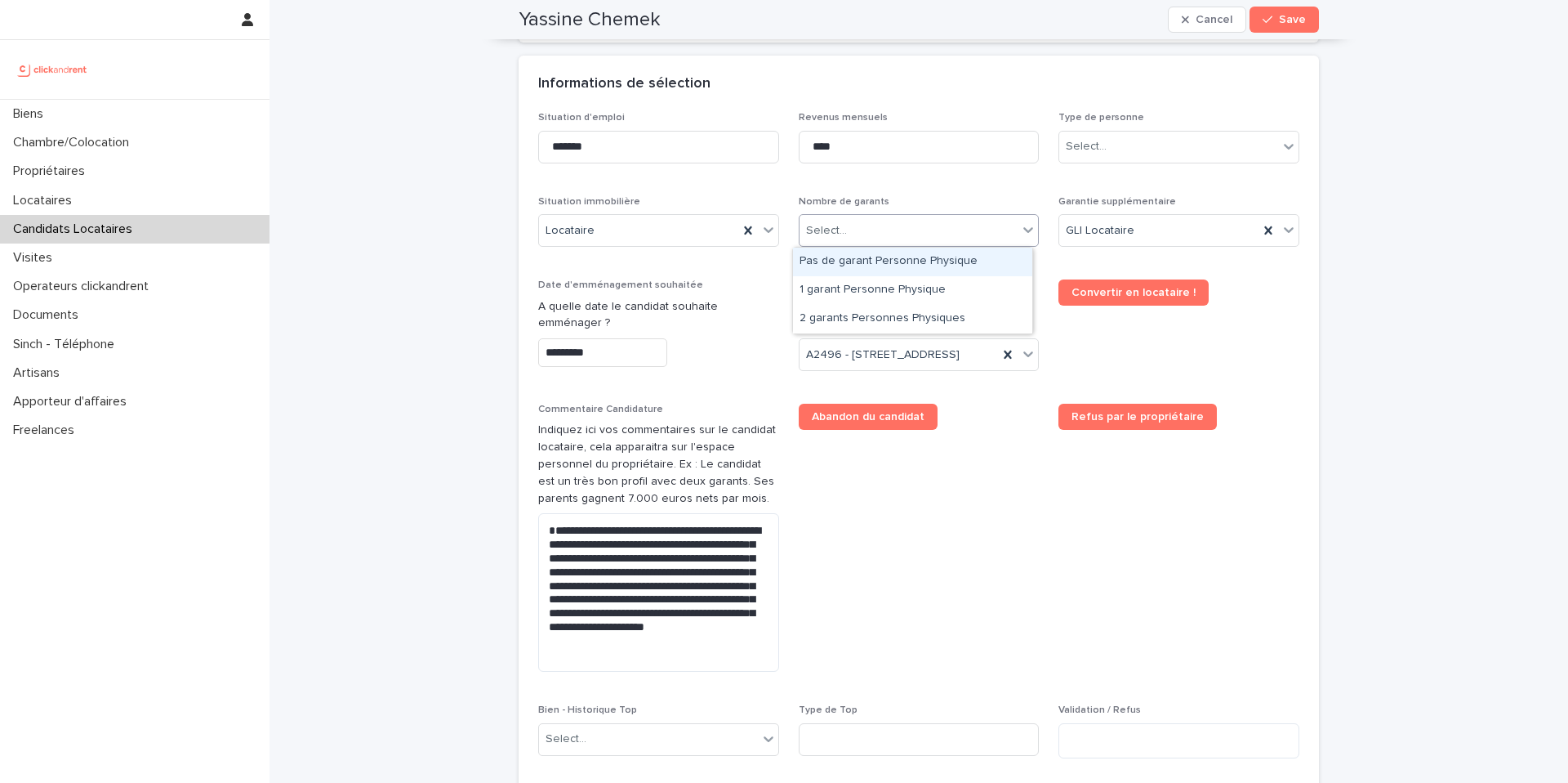
click at [931, 224] on div "Select..." at bounding box center [909, 230] width 219 height 27
drag, startPoint x: 910, startPoint y: 290, endPoint x: 905, endPoint y: 271, distance: 19.6
click at [905, 271] on div "Pas de garant Personne Physique" at bounding box center [912, 261] width 239 height 29
click at [1139, 220] on div "GLI Locataire" at bounding box center [1159, 230] width 200 height 27
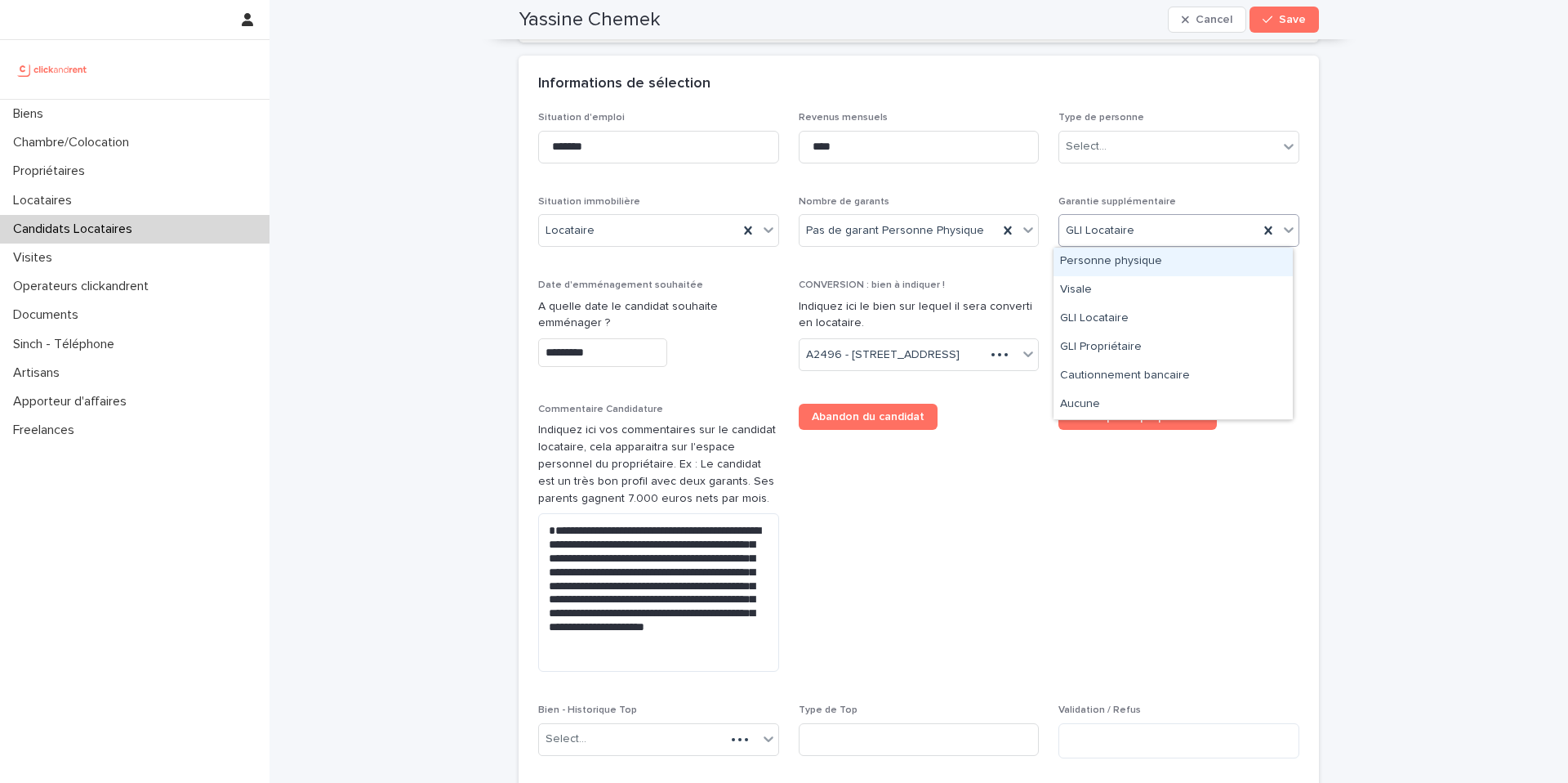
click at [1138, 223] on div "GLI Locataire" at bounding box center [1159, 230] width 200 height 27
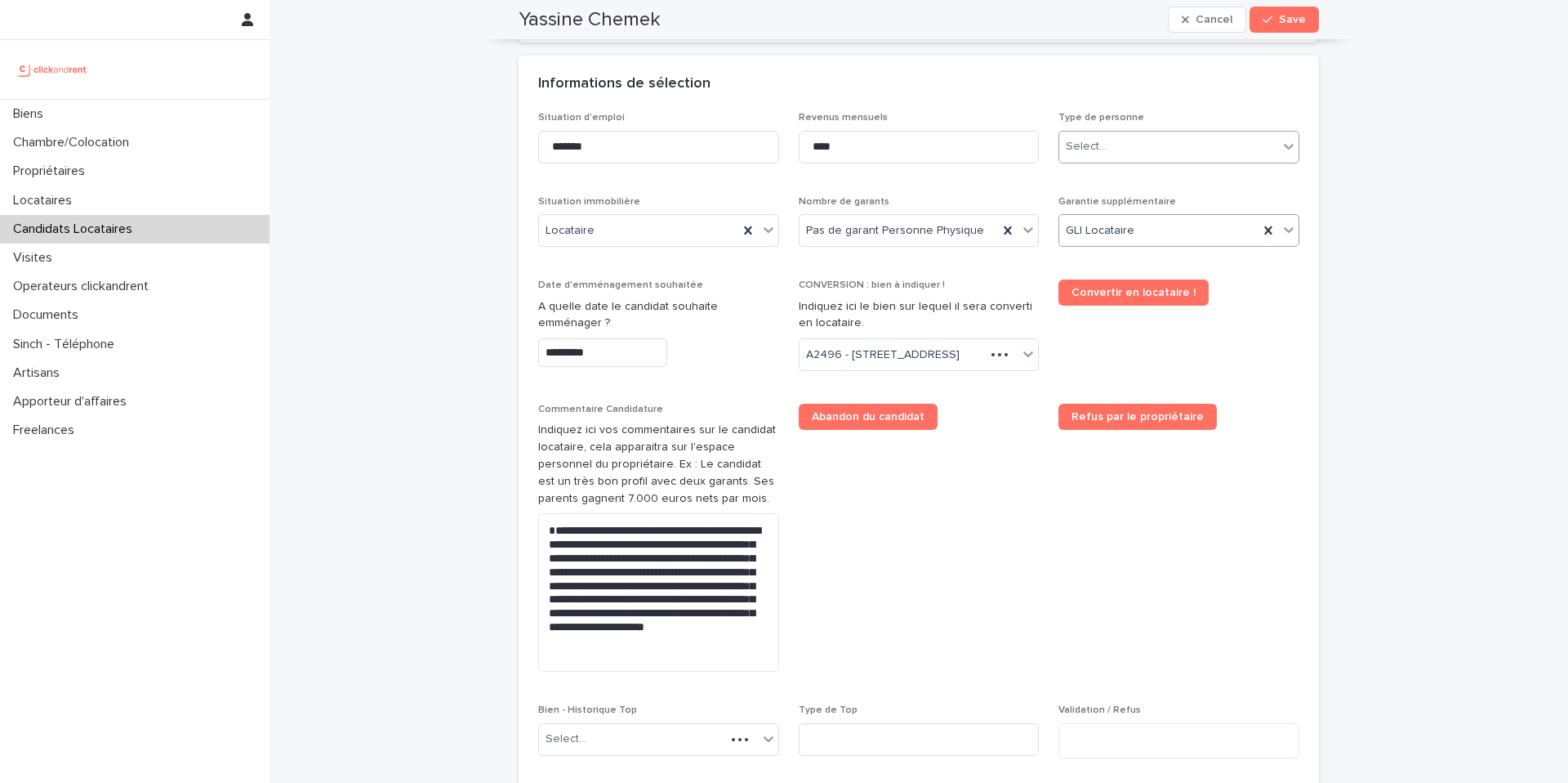
click at [1152, 144] on div "Select..." at bounding box center [1168, 146] width 219 height 27
click at [1152, 181] on div "Particulier" at bounding box center [1173, 178] width 239 height 29
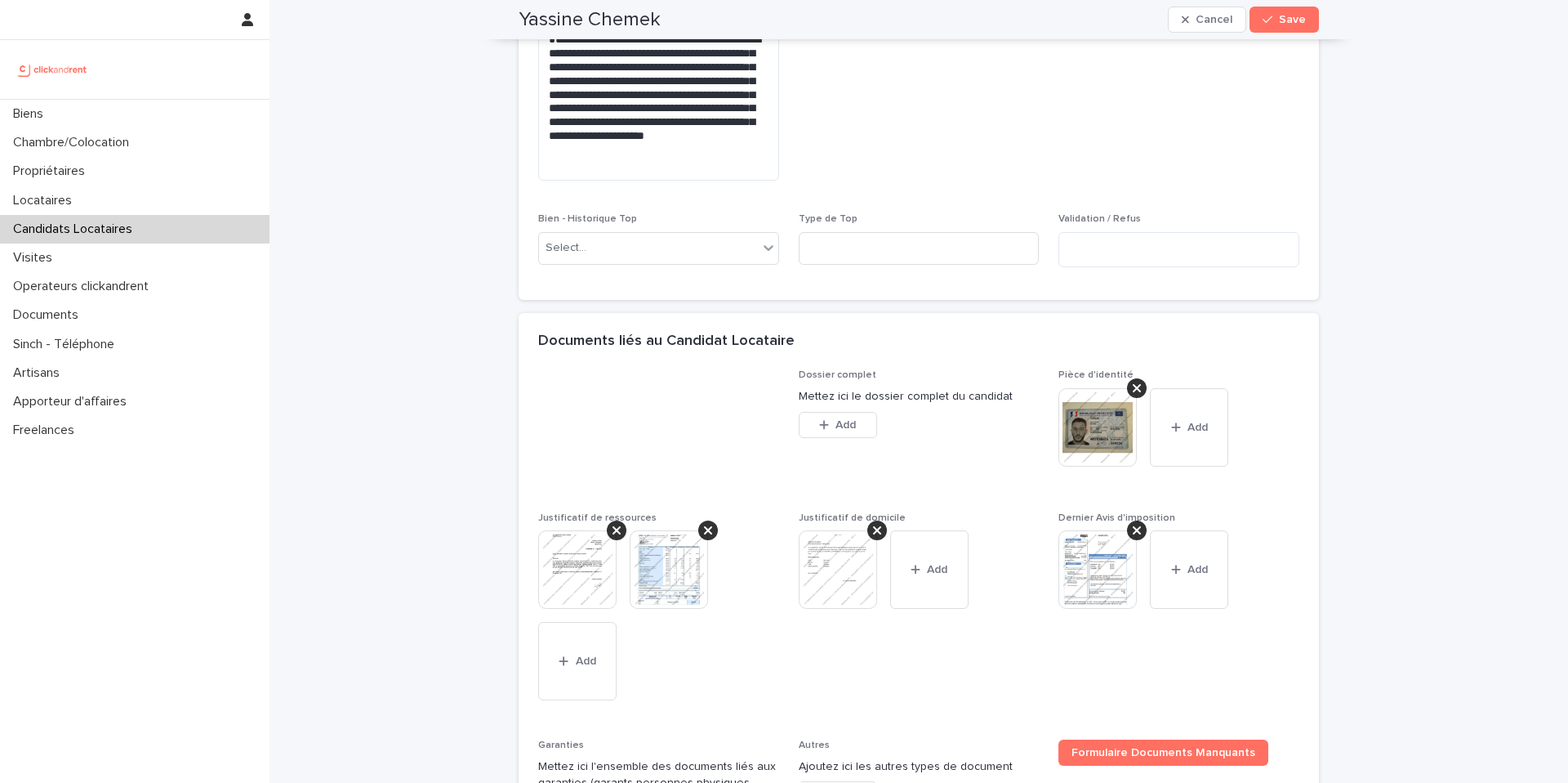
scroll to position [1423, 0]
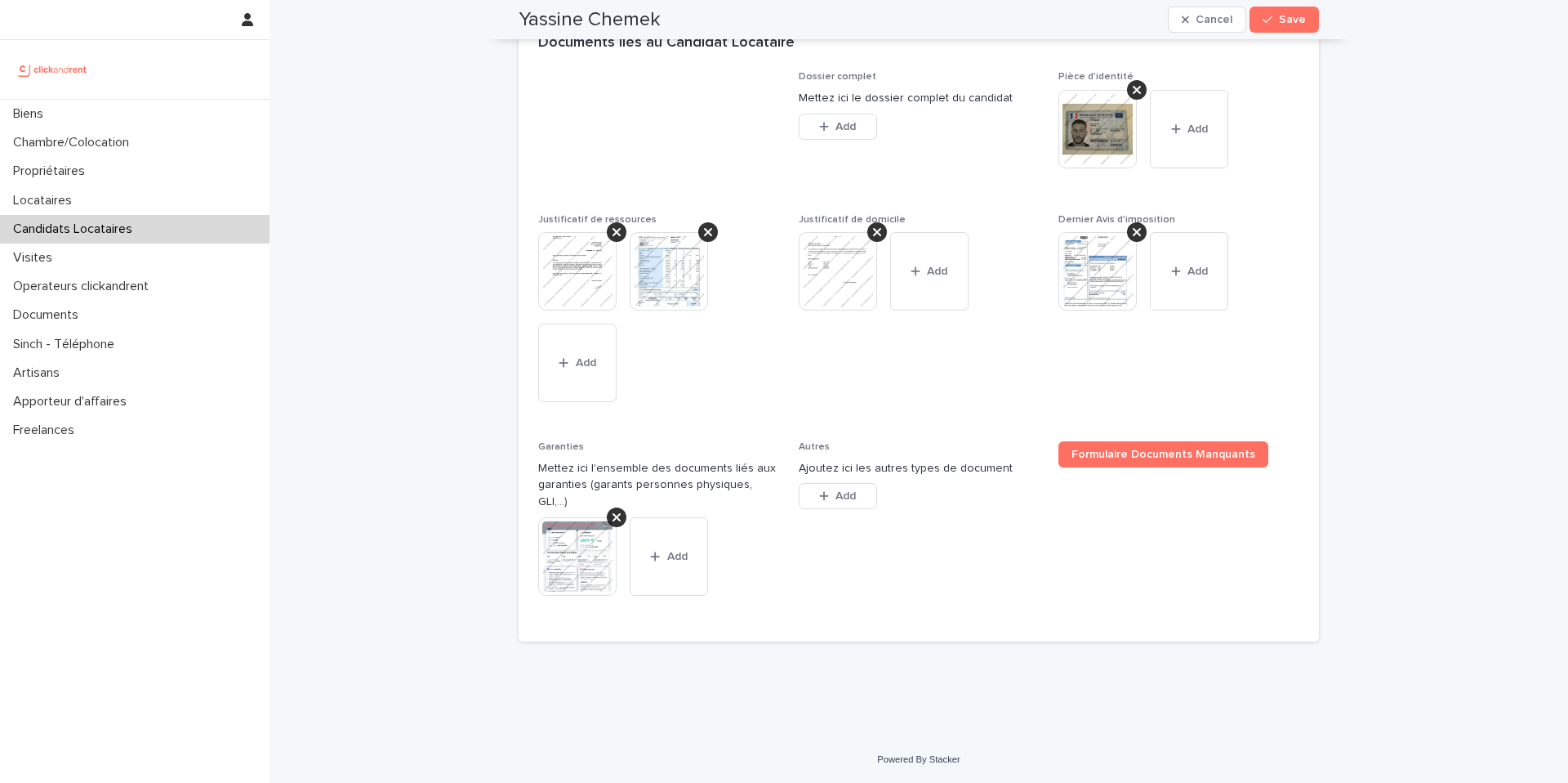
click at [1266, 17] on icon "button" at bounding box center [1267, 20] width 10 height 8
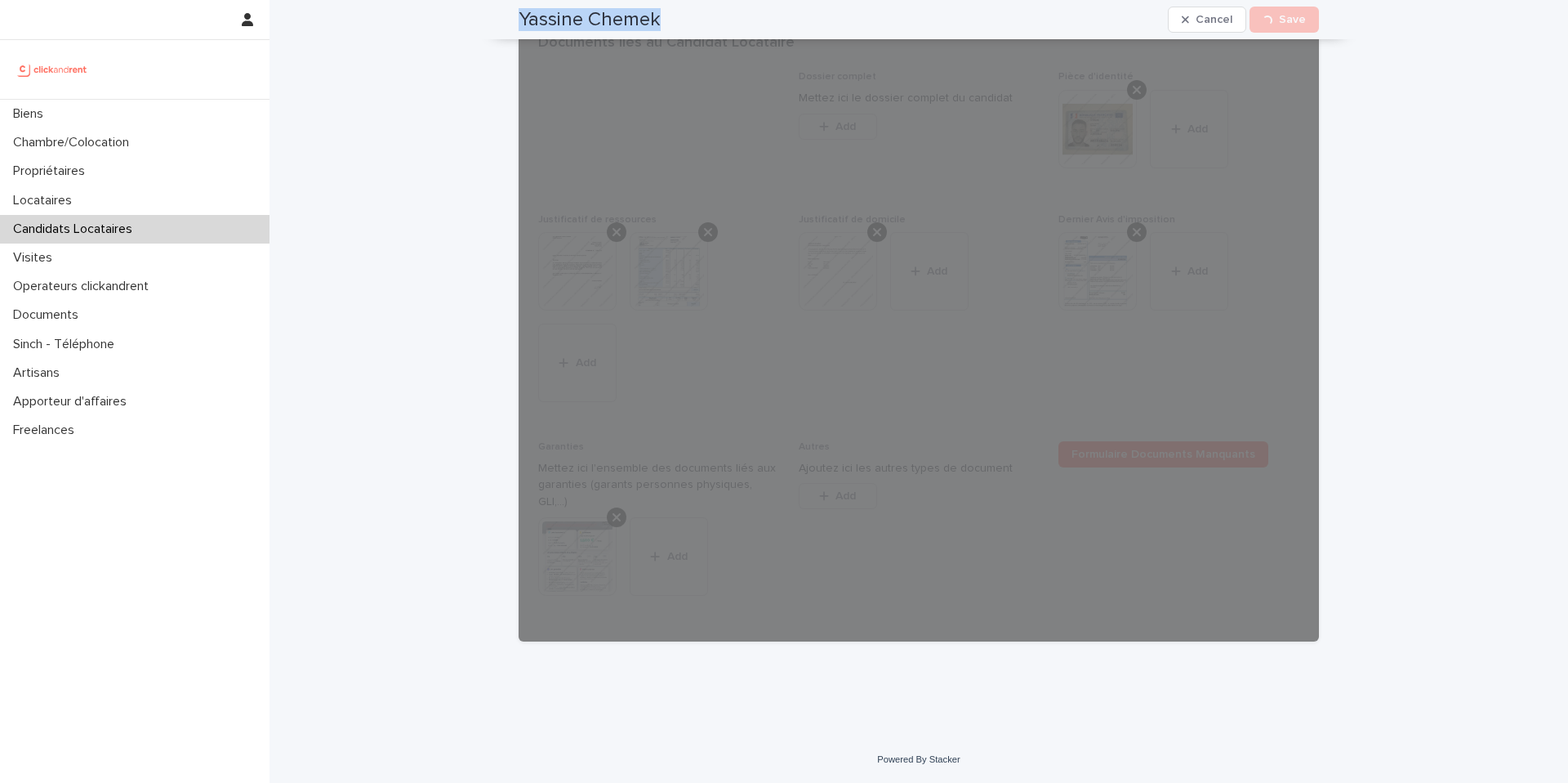
drag, startPoint x: 605, startPoint y: 19, endPoint x: 511, endPoint y: 24, distance: 94.1
click at [511, 24] on div "Yassine Chemek Cancel Loading... Save" at bounding box center [918, 19] width 879 height 39
copy h2 "Yassine Chemek"
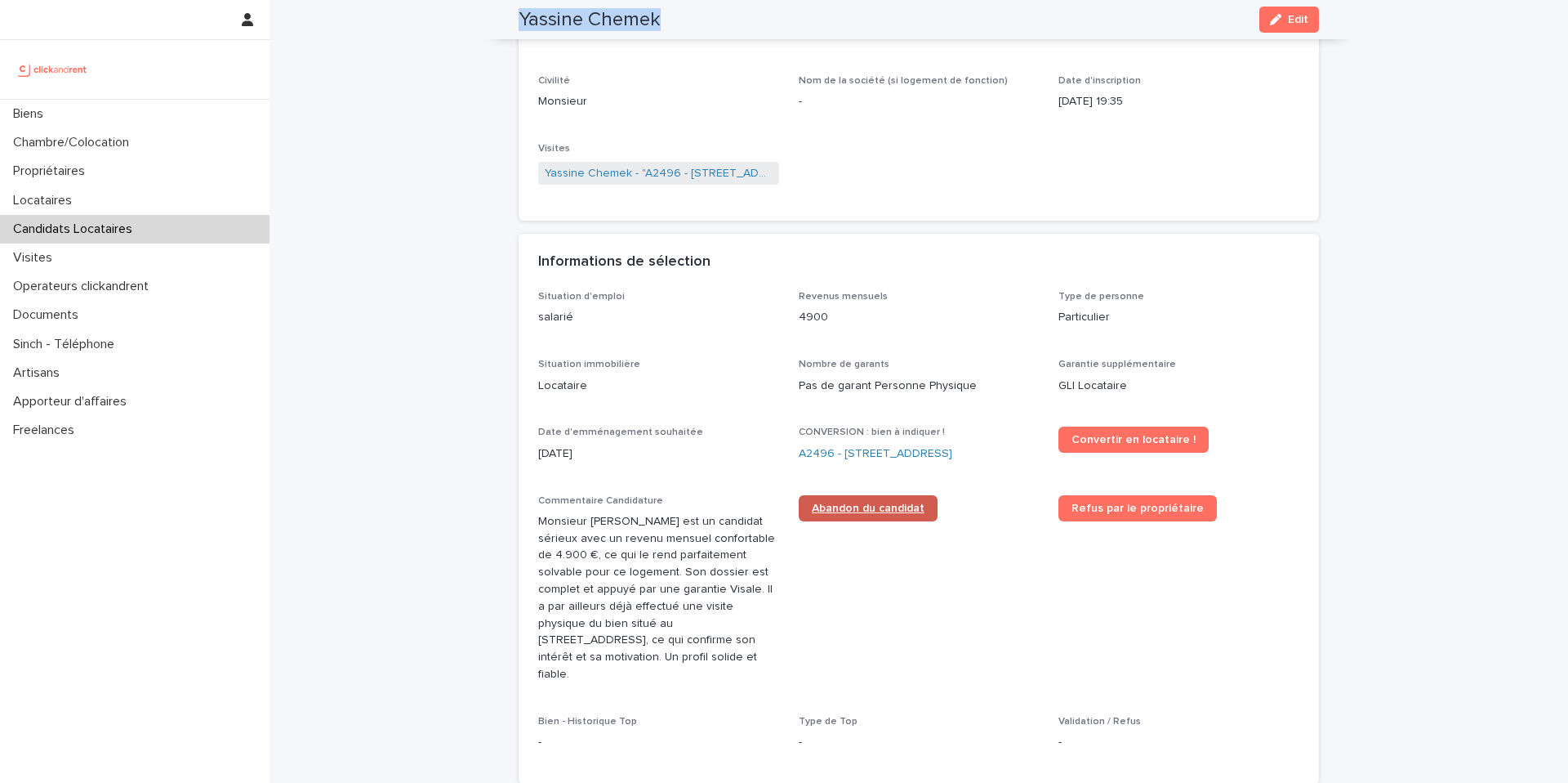
scroll to position [234, 0]
click at [880, 455] on link "A2496 - [STREET_ADDRESS]" at bounding box center [876, 455] width 154 height 17
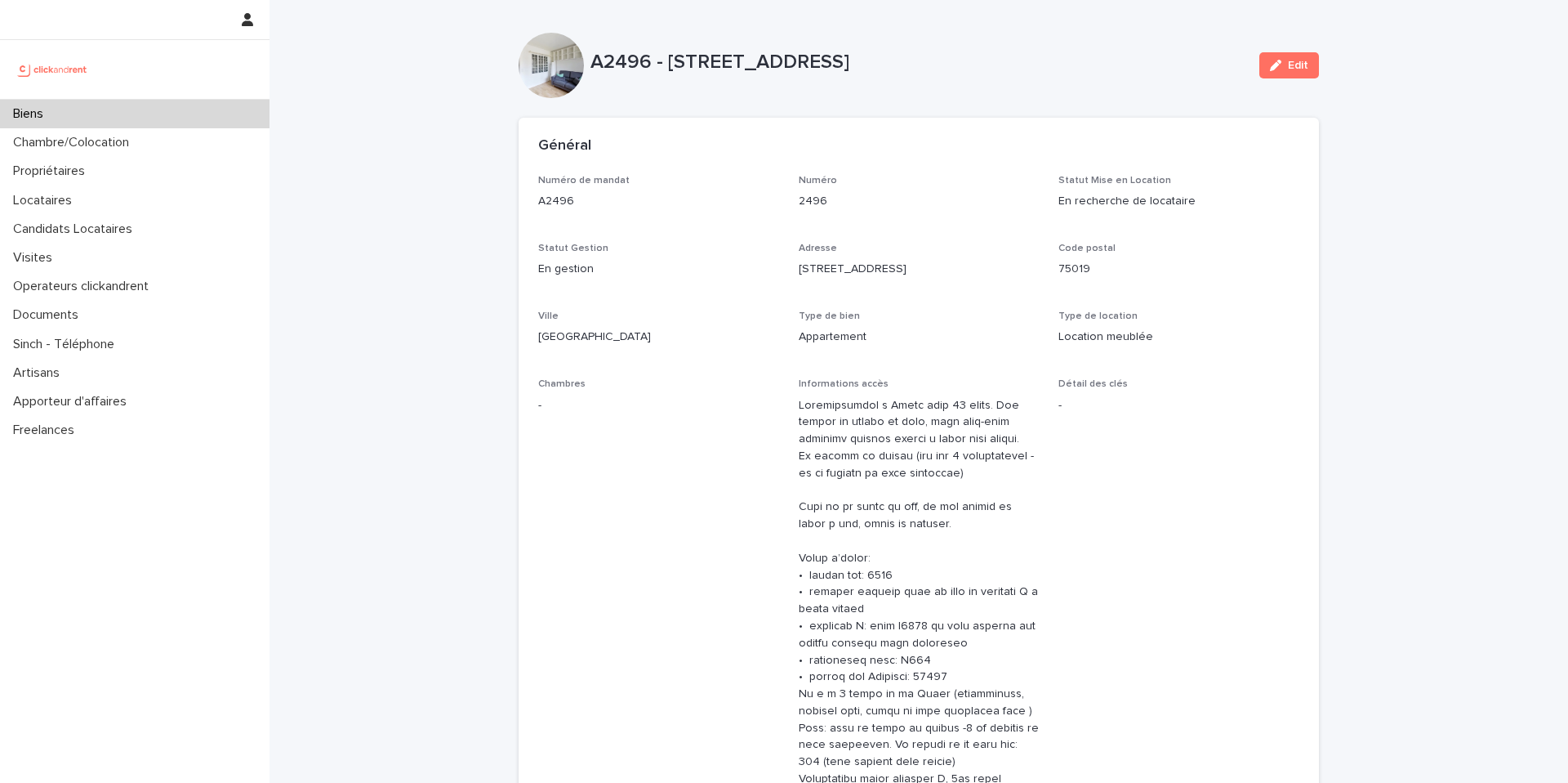
click at [131, 122] on div "Biens" at bounding box center [135, 113] width 270 height 29
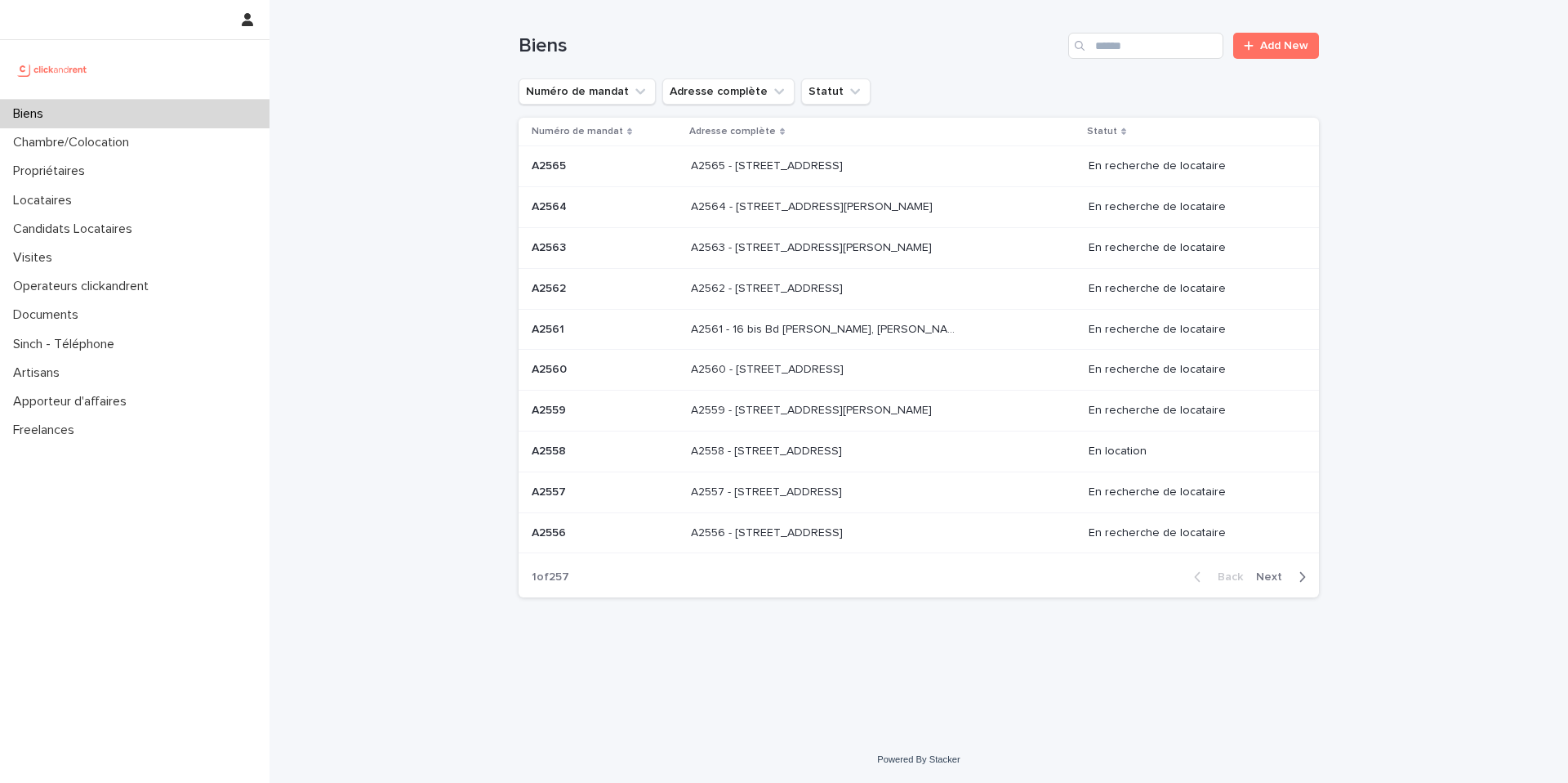
click at [101, 117] on div "Biens" at bounding box center [135, 113] width 270 height 29
click at [1130, 41] on input "Search" at bounding box center [1146, 46] width 156 height 26
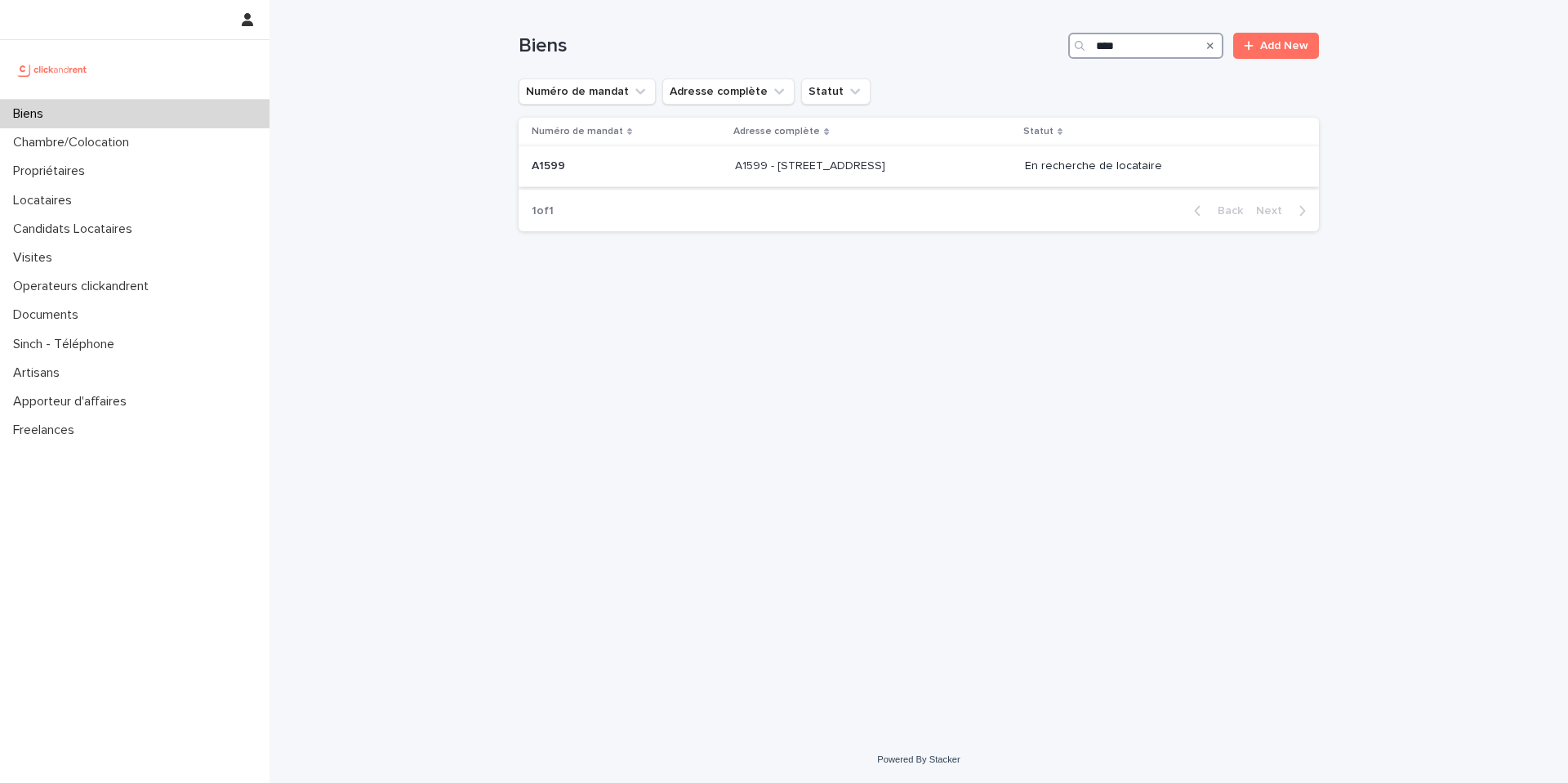
type input "****"
click at [753, 167] on p "A1599 - [STREET_ADDRESS]" at bounding box center [812, 165] width 154 height 17
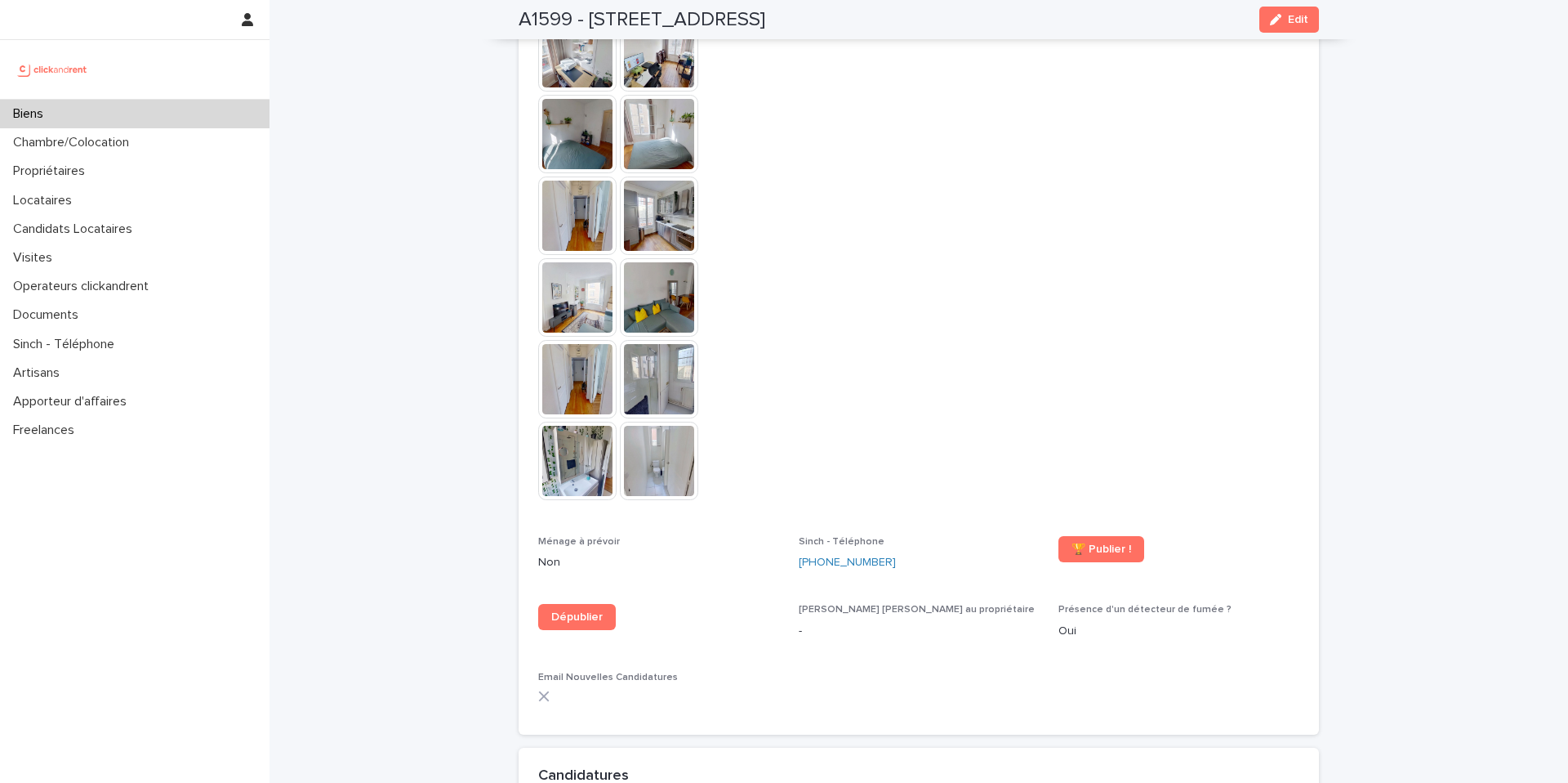
scroll to position [4045, 0]
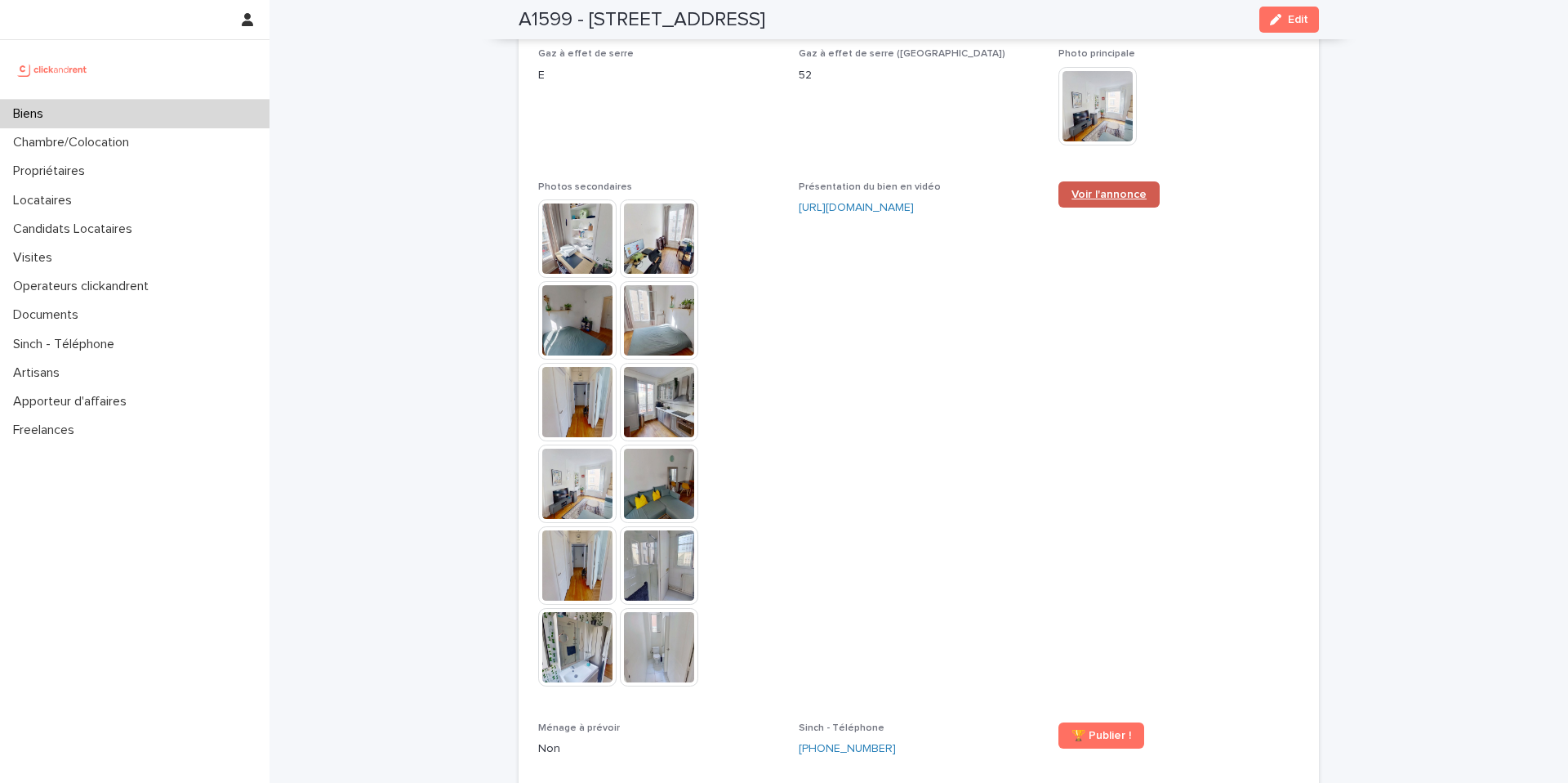
click at [1063, 185] on link "Voir l'annonce" at bounding box center [1108, 194] width 101 height 26
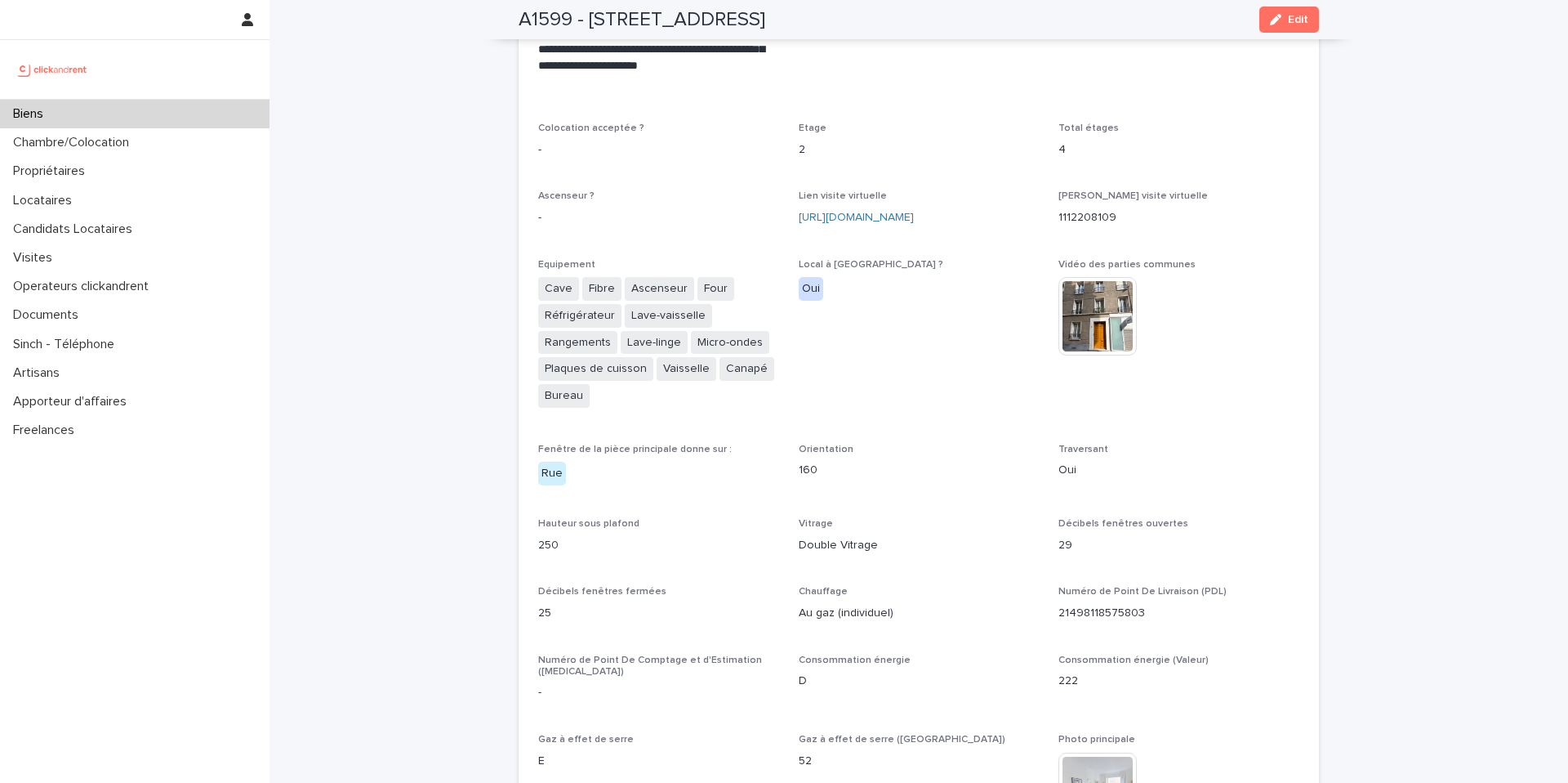
scroll to position [3322, 0]
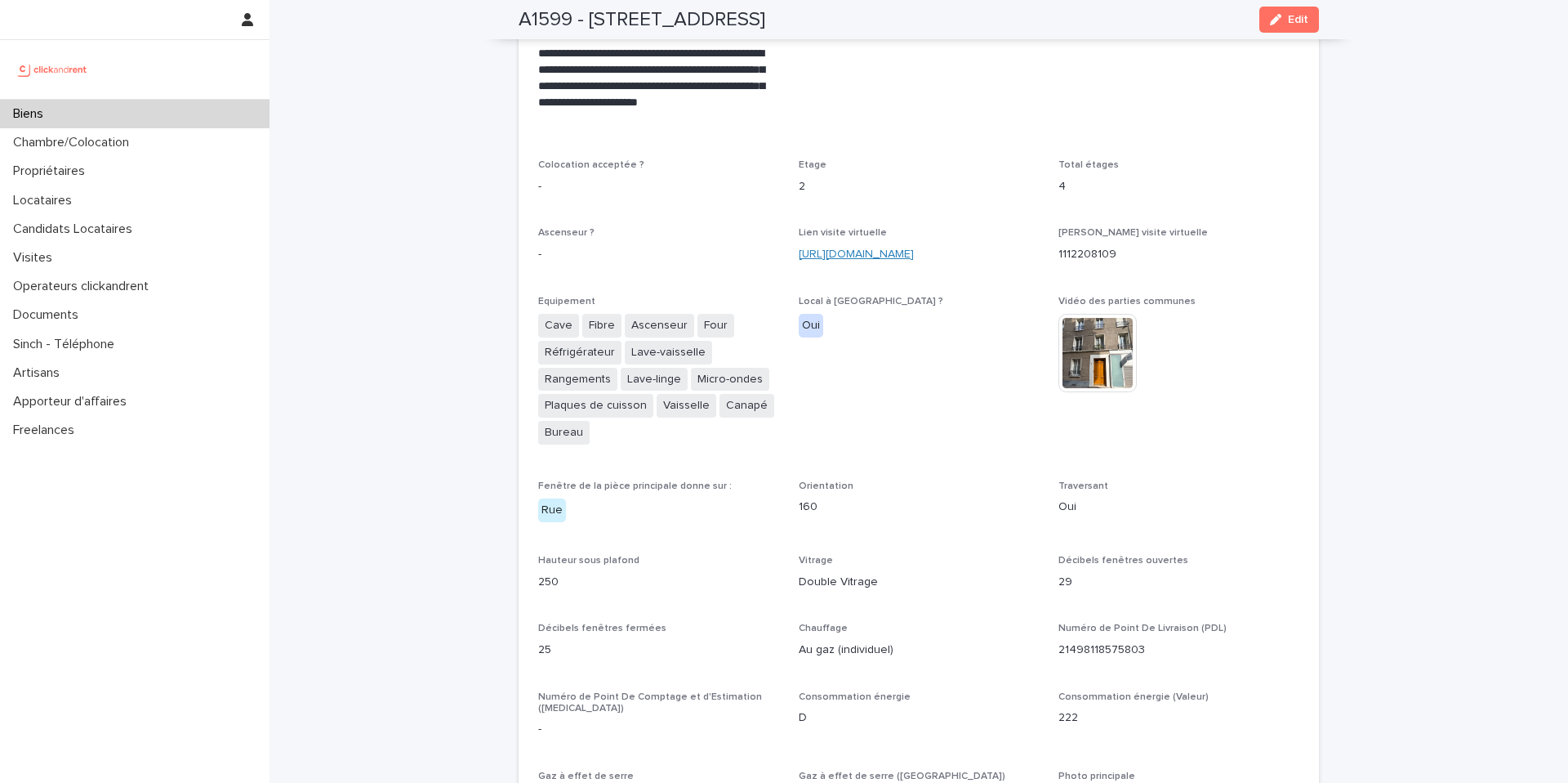
click at [826, 255] on link "[URL][DOMAIN_NAME]" at bounding box center [856, 253] width 115 height 11
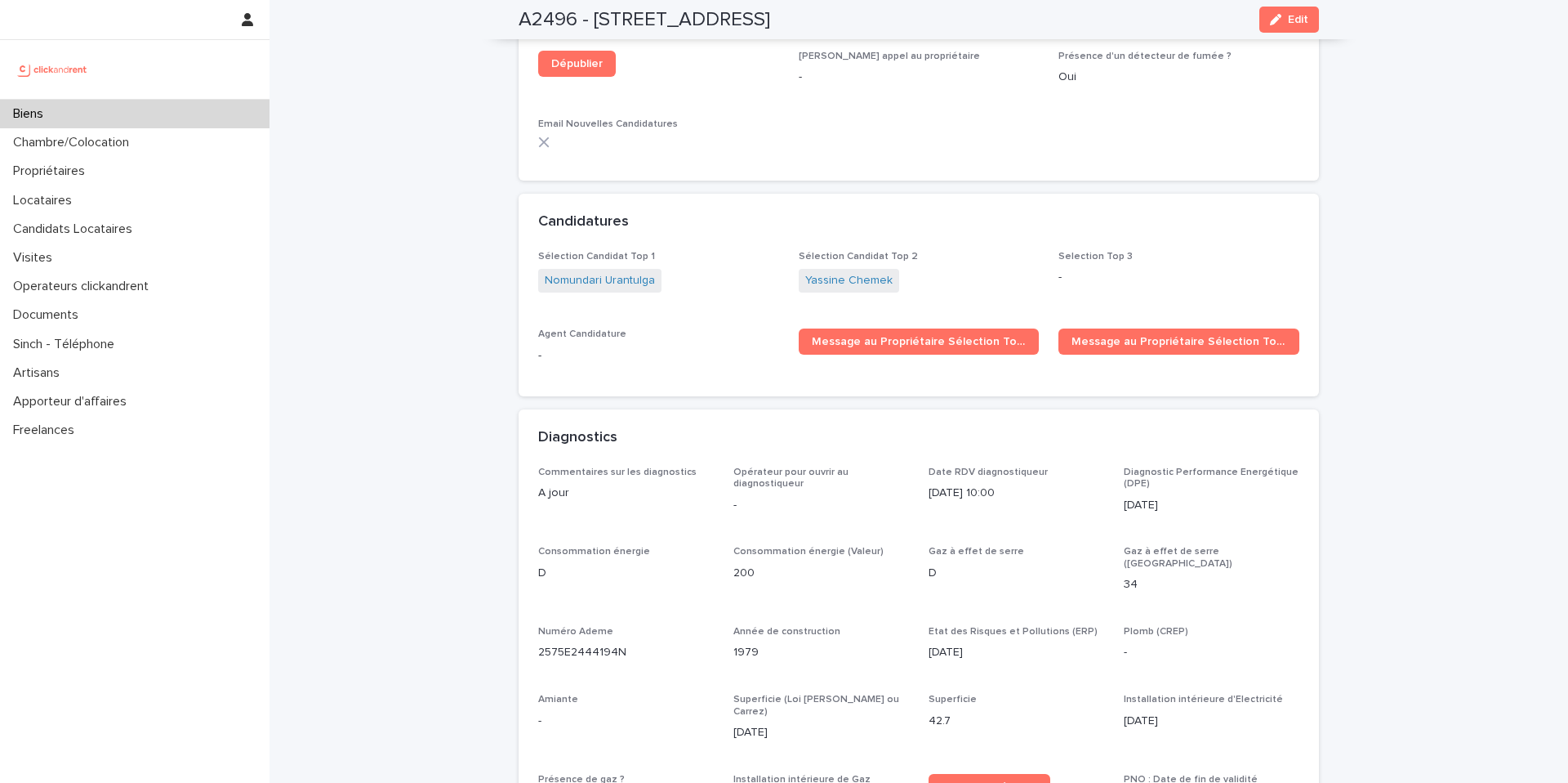
scroll to position [5312, 0]
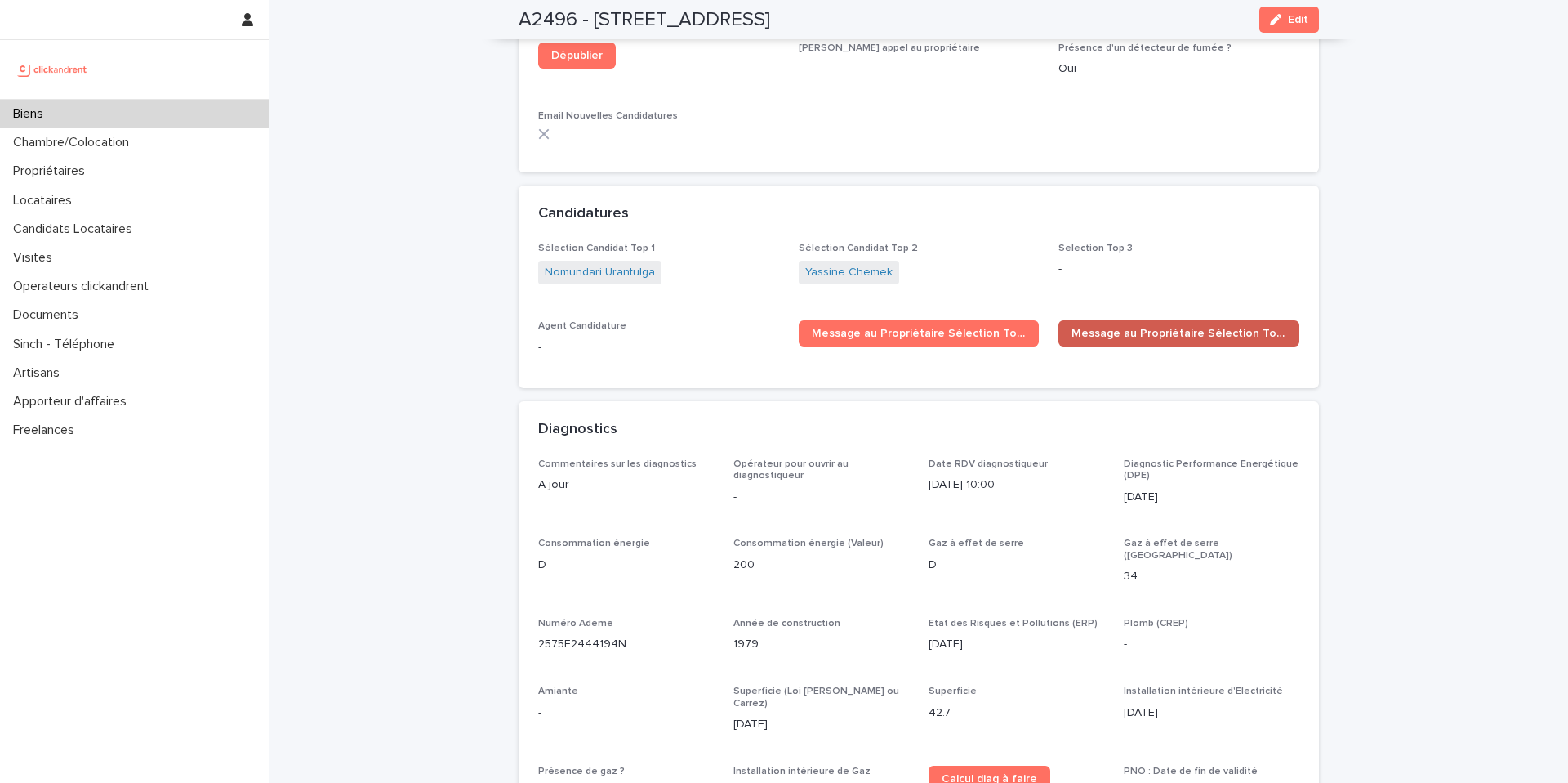
click at [1149, 328] on span "Message au Propriétaire Sélection Top 2" at bounding box center [1178, 333] width 215 height 11
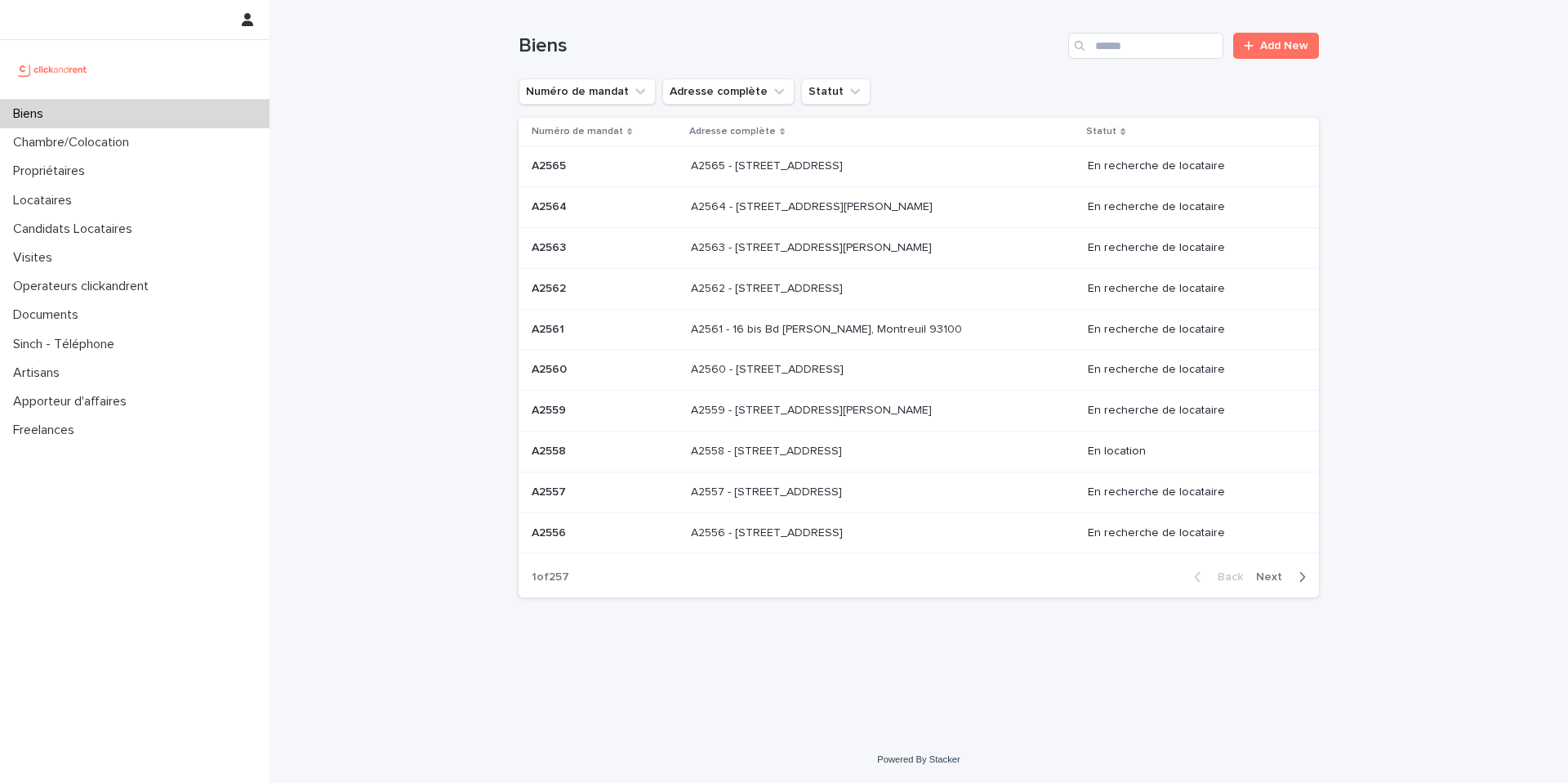
click at [86, 120] on div "Biens" at bounding box center [135, 113] width 270 height 29
click at [1156, 39] on input "Search" at bounding box center [1146, 46] width 156 height 26
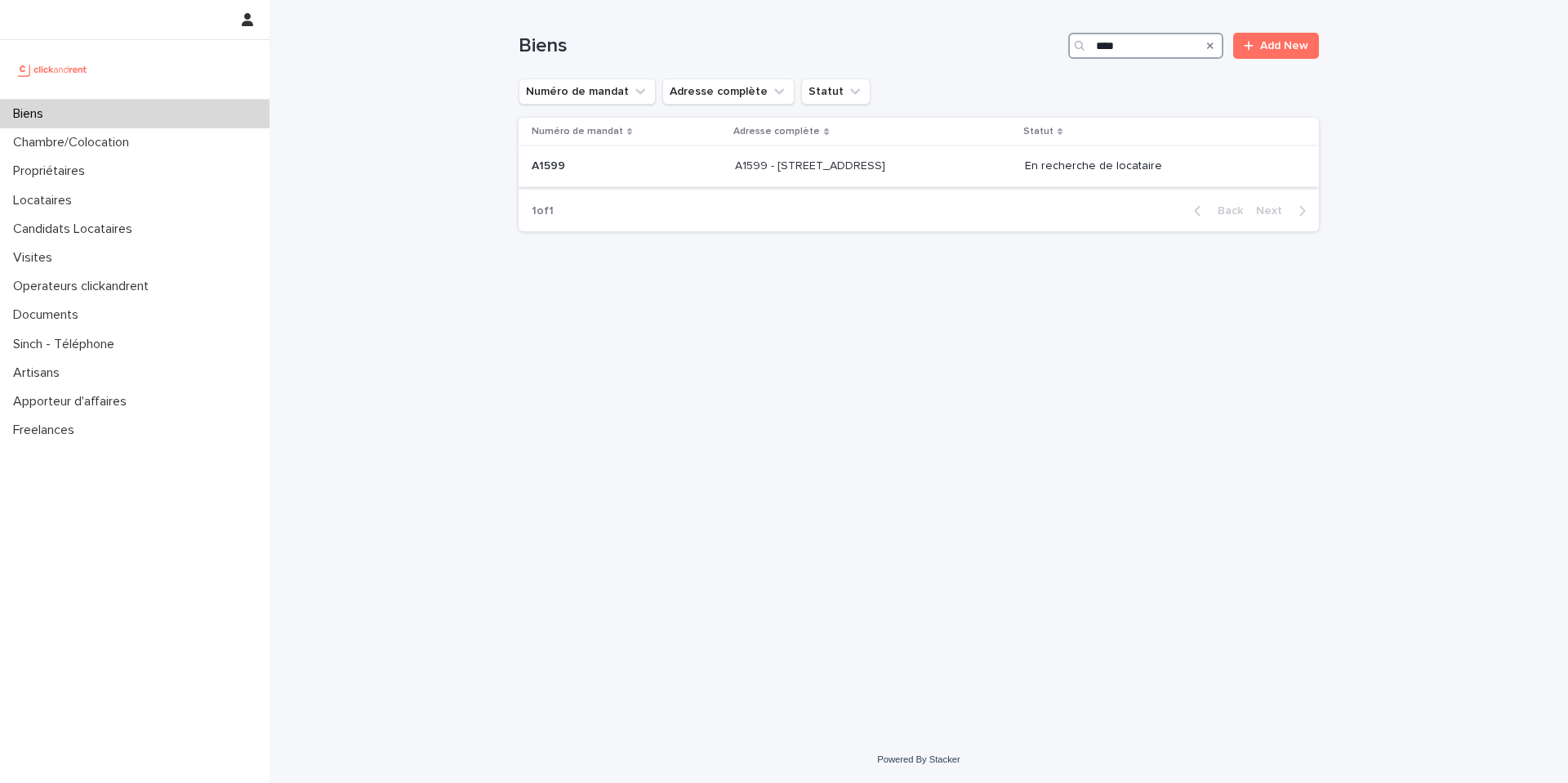
type input "****"
click at [753, 170] on p "A1599 - [STREET_ADDRESS]" at bounding box center [812, 165] width 154 height 17
